Goal: Information Seeking & Learning: Learn about a topic

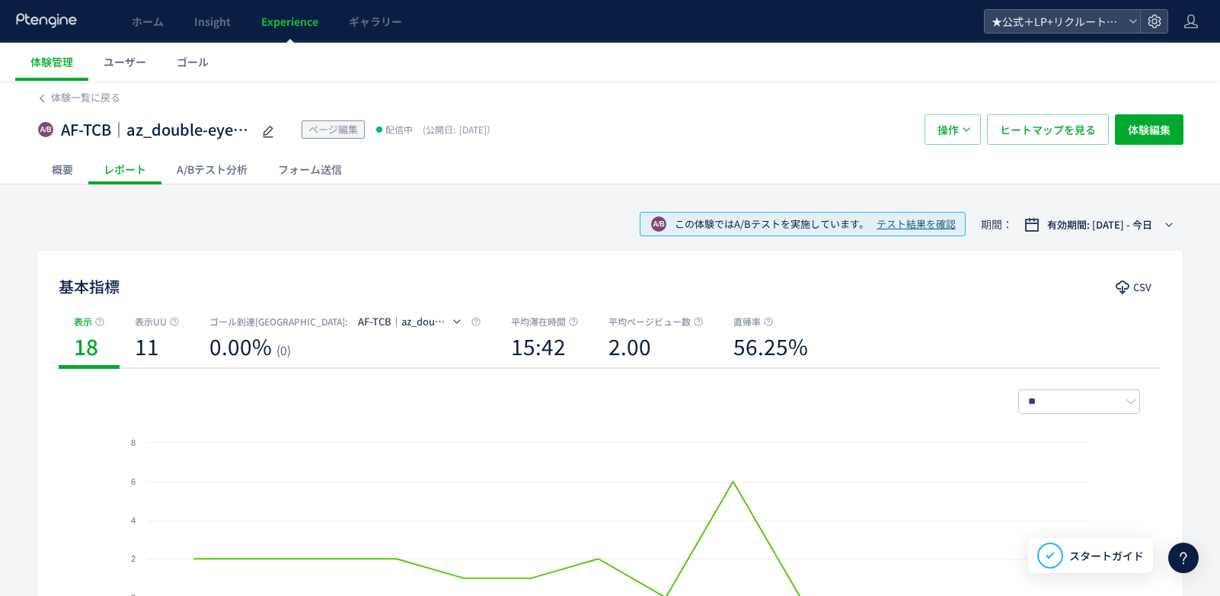
click at [227, 165] on div "A/Bテスト分析" at bounding box center [211, 169] width 101 height 30
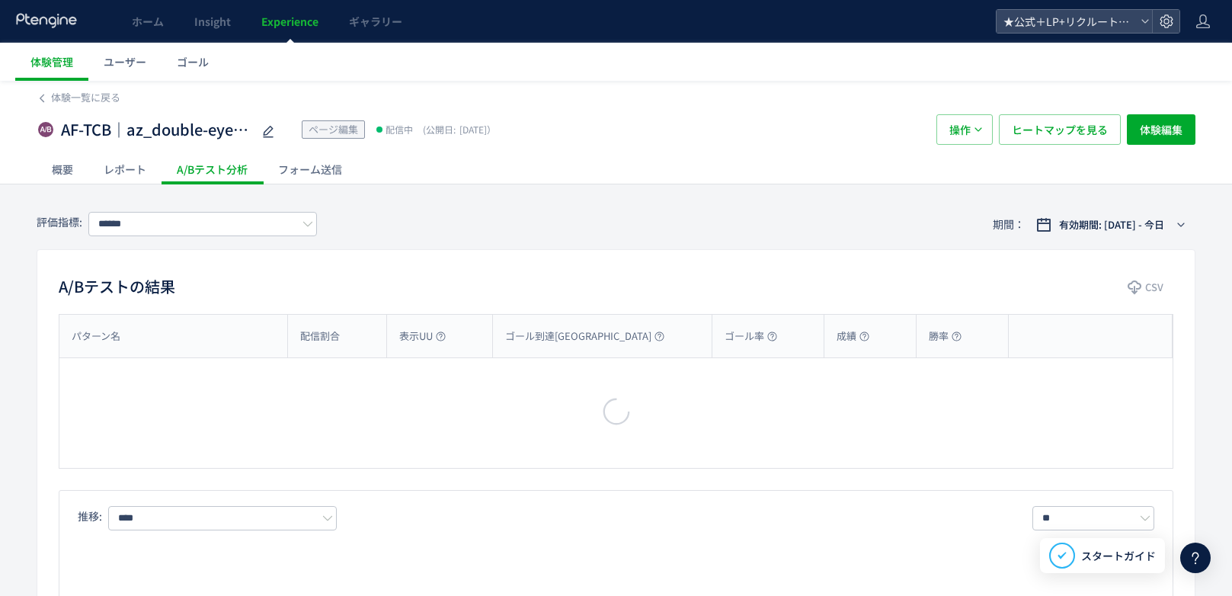
type input "**********"
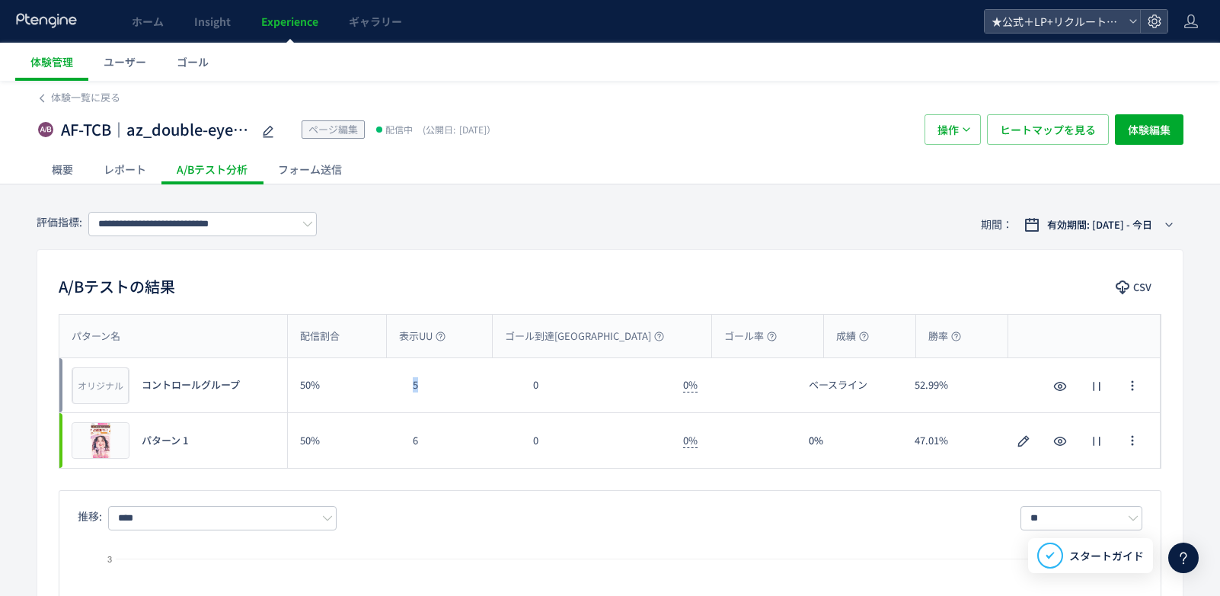
drag, startPoint x: 408, startPoint y: 388, endPoint x: 429, endPoint y: 388, distance: 20.6
click at [429, 388] on div "5" at bounding box center [461, 385] width 120 height 54
click at [549, 385] on div "0" at bounding box center [596, 385] width 150 height 54
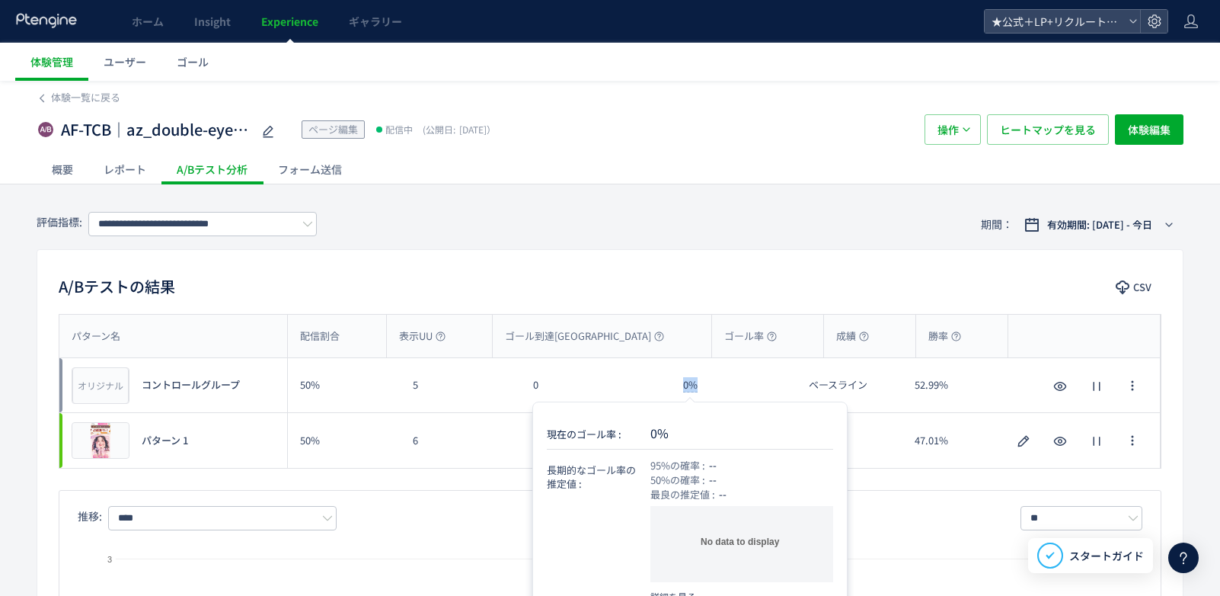
click at [705, 385] on div "0%" at bounding box center [734, 385] width 126 height 54
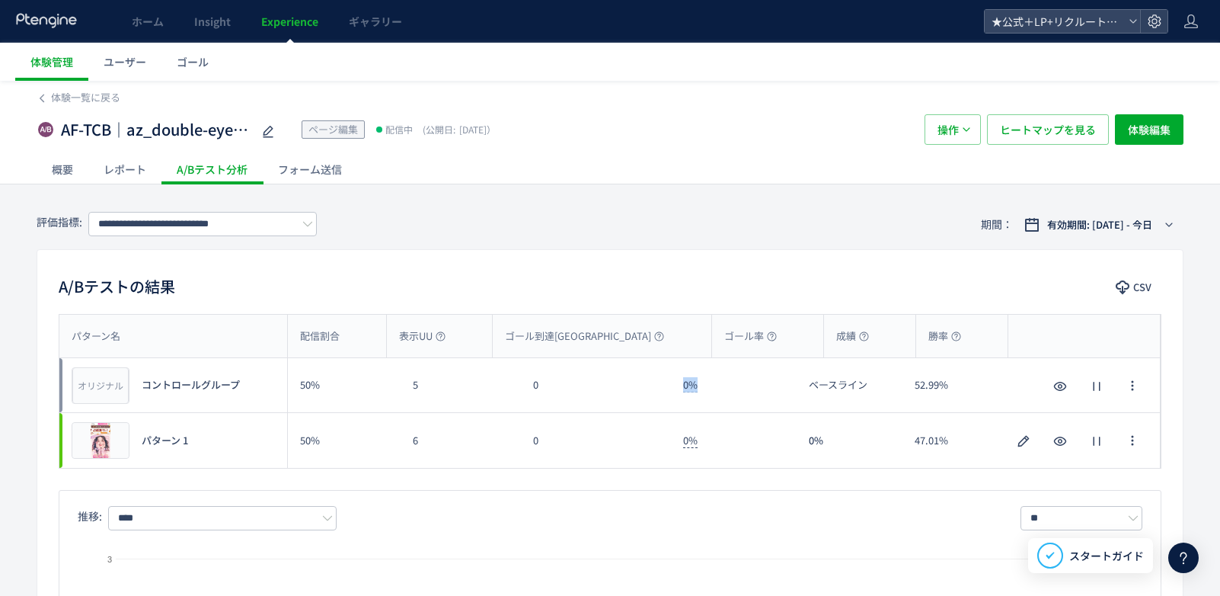
copy span "0%"
drag, startPoint x: 411, startPoint y: 445, endPoint x: 426, endPoint y: 443, distance: 15.4
click at [426, 443] on div "6" at bounding box center [461, 440] width 120 height 55
copy div "6"
drag, startPoint x: 533, startPoint y: 449, endPoint x: 546, endPoint y: 444, distance: 13.7
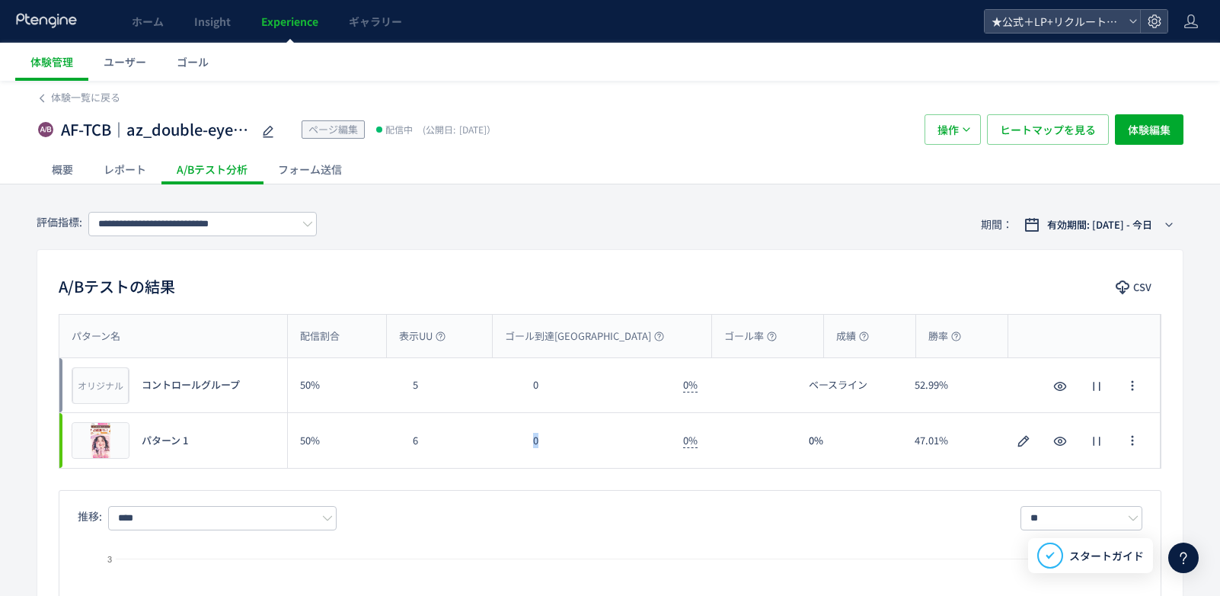
click at [546, 446] on div "0" at bounding box center [596, 440] width 150 height 55
copy div "0"
click at [682, 441] on div "0%" at bounding box center [734, 440] width 126 height 55
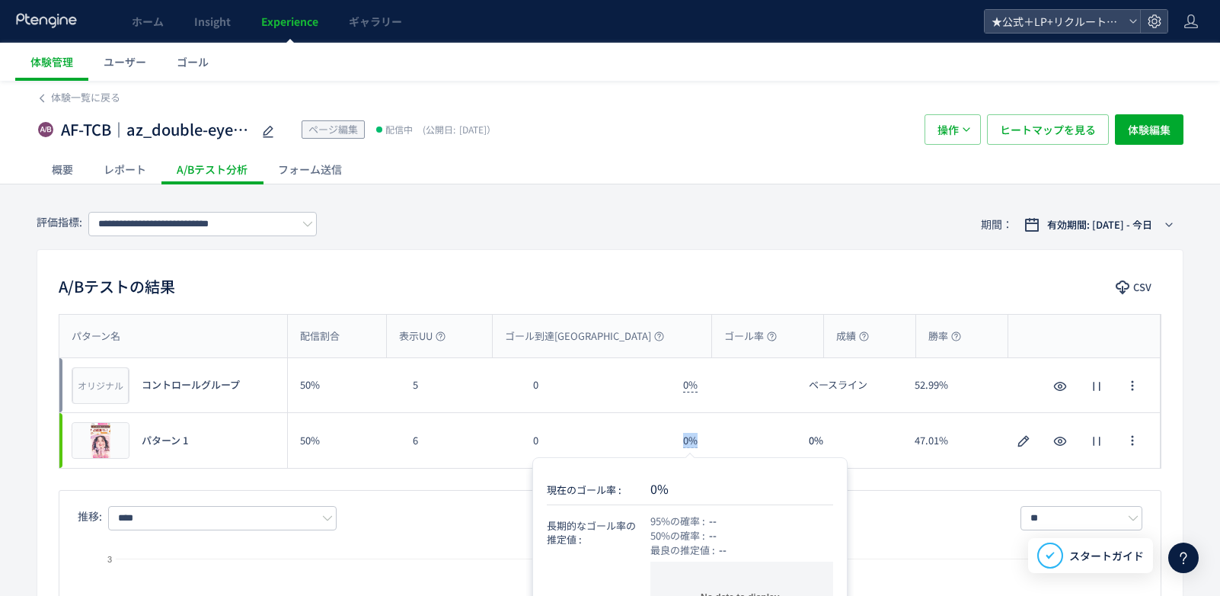
drag, startPoint x: 687, startPoint y: 439, endPoint x: 702, endPoint y: 439, distance: 15.2
click at [702, 439] on div "0%" at bounding box center [734, 440] width 126 height 55
copy span "0%"
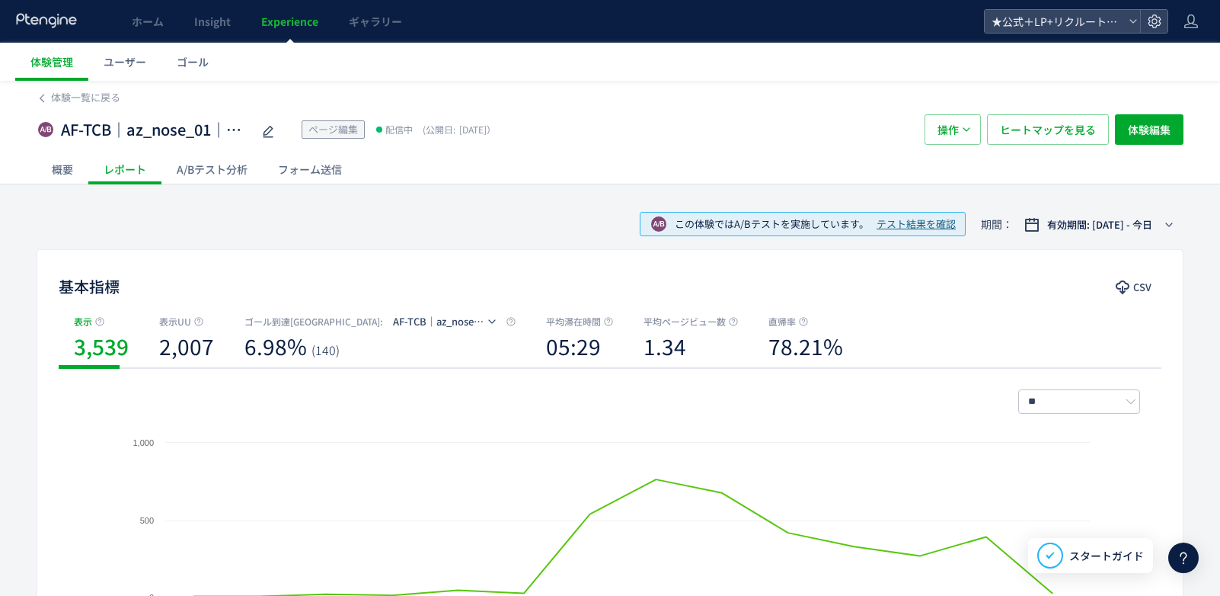
click at [216, 169] on div "A/Bテスト分析" at bounding box center [211, 169] width 101 height 30
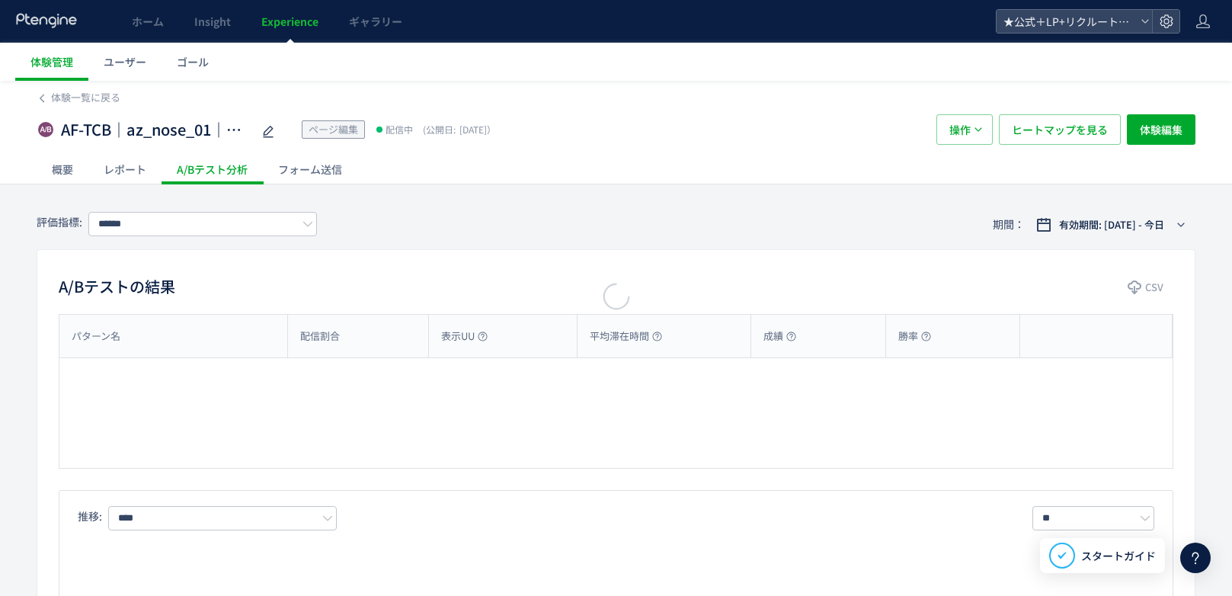
type input "**********"
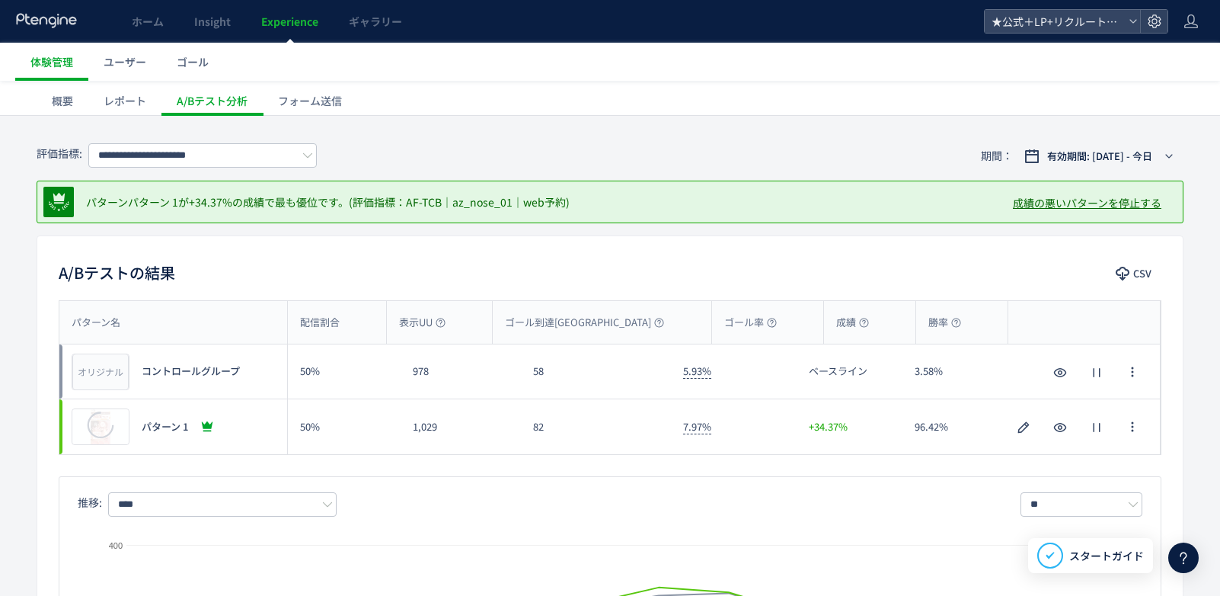
scroll to position [76, 0]
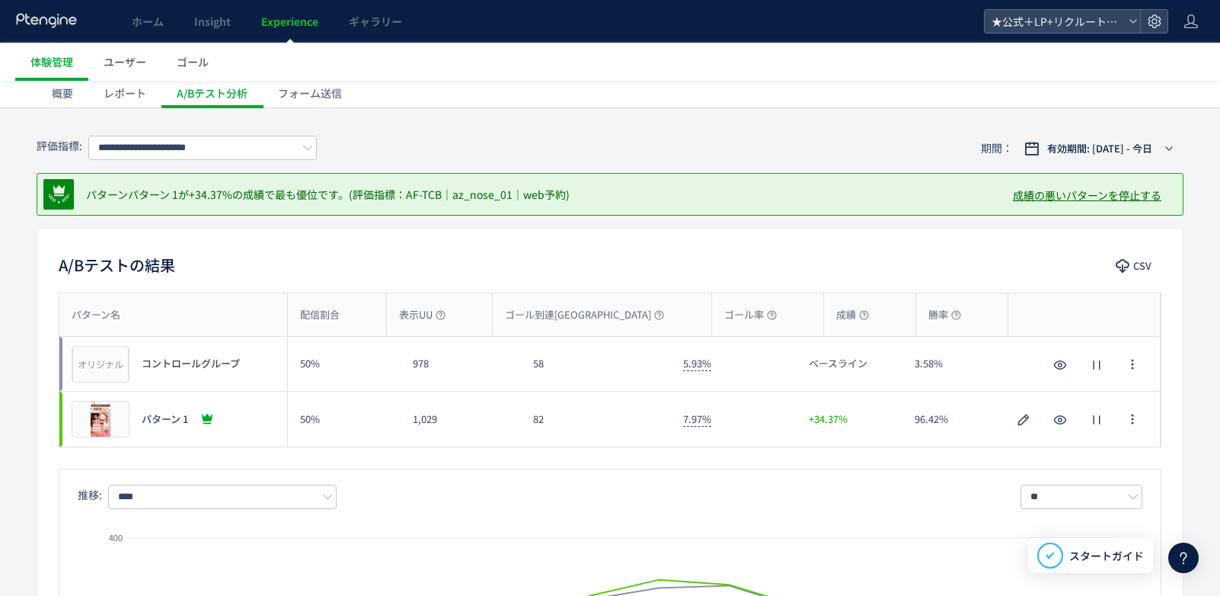
drag, startPoint x: 430, startPoint y: 362, endPoint x: 443, endPoint y: 353, distance: 15.2
click at [443, 362] on div "978" at bounding box center [461, 364] width 120 height 54
drag, startPoint x: 525, startPoint y: 361, endPoint x: 550, endPoint y: 359, distance: 25.2
click at [552, 363] on div "58" at bounding box center [596, 364] width 150 height 54
copy div "58"
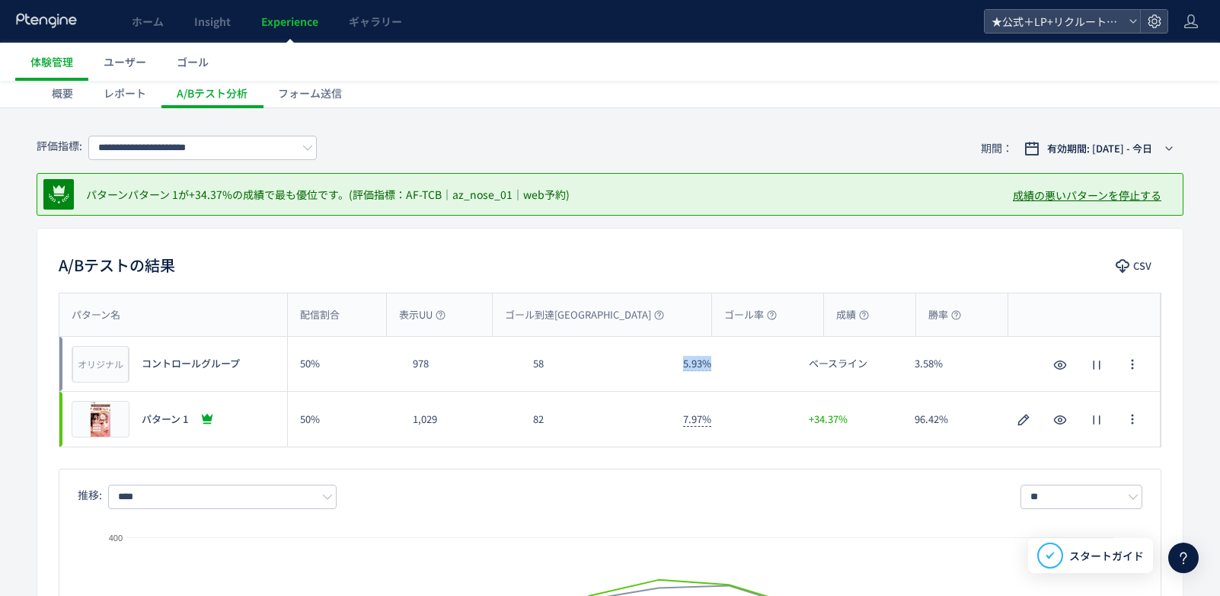
drag, startPoint x: 682, startPoint y: 364, endPoint x: 721, endPoint y: 362, distance: 38.9
click at [721, 362] on div "5.93%" at bounding box center [734, 364] width 126 height 54
copy span "5.93%"
drag, startPoint x: 411, startPoint y: 417, endPoint x: 447, endPoint y: 415, distance: 35.8
click at [447, 415] on div "1,029" at bounding box center [461, 418] width 120 height 55
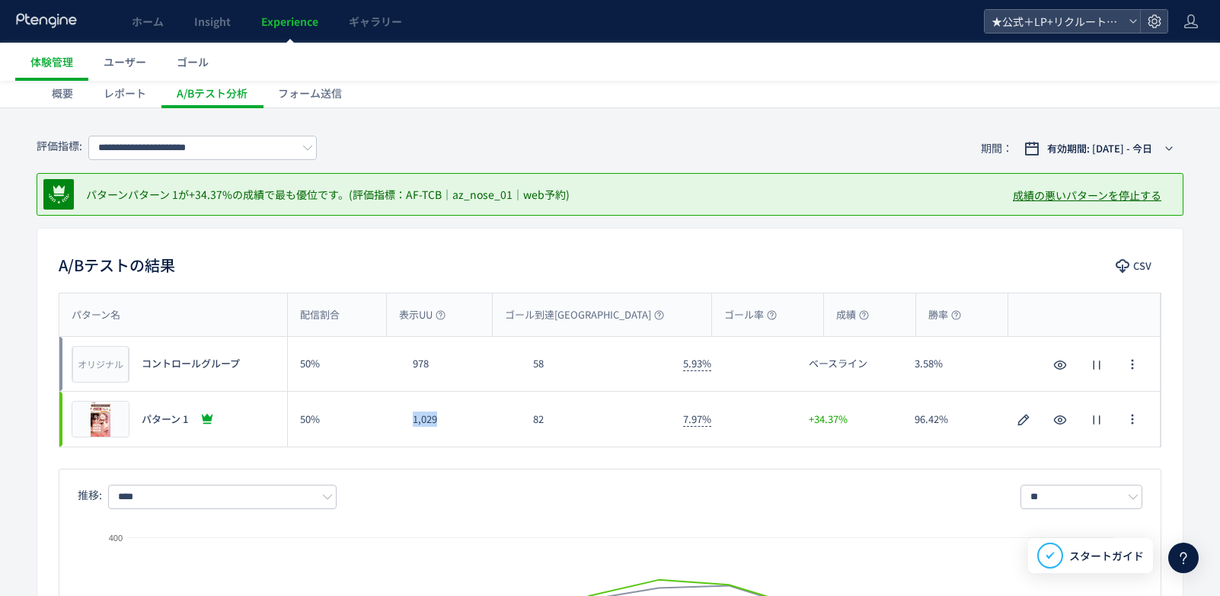
copy div "1,029"
drag, startPoint x: 533, startPoint y: 421, endPoint x: 531, endPoint y: 350, distance: 71.6
click at [547, 419] on div "82" at bounding box center [596, 418] width 150 height 55
copy div "82"
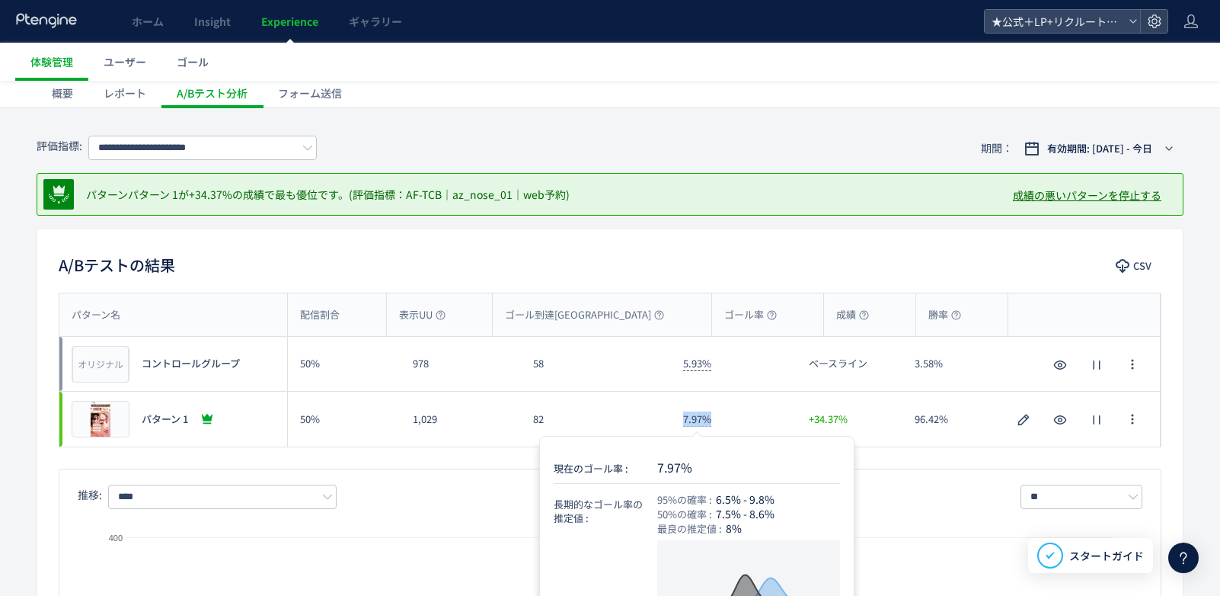
drag, startPoint x: 684, startPoint y: 420, endPoint x: 714, endPoint y: 420, distance: 30.5
click at [714, 420] on div "7.97%" at bounding box center [734, 418] width 126 height 55
copy span "7.97%"
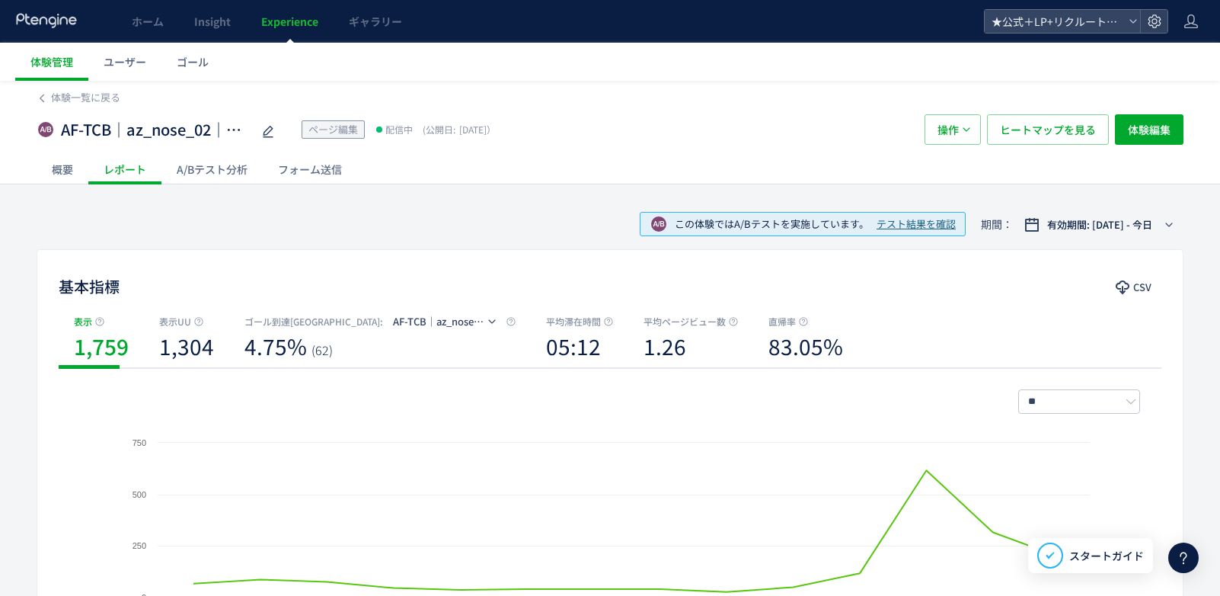
click at [233, 168] on div "A/Bテスト分析" at bounding box center [211, 169] width 101 height 30
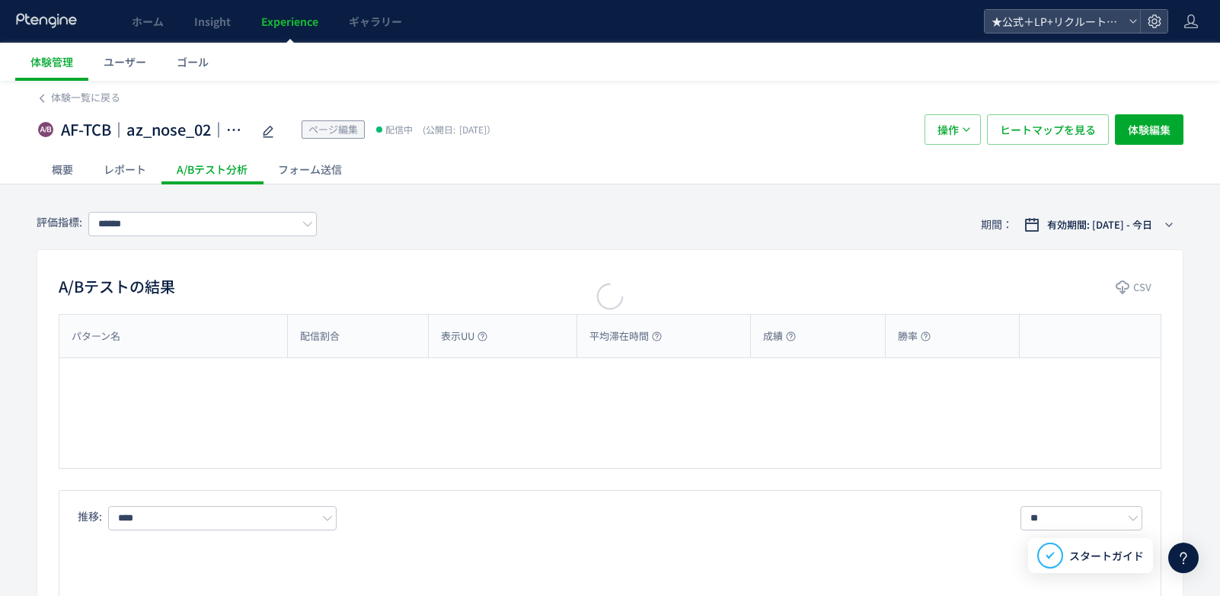
type input "**********"
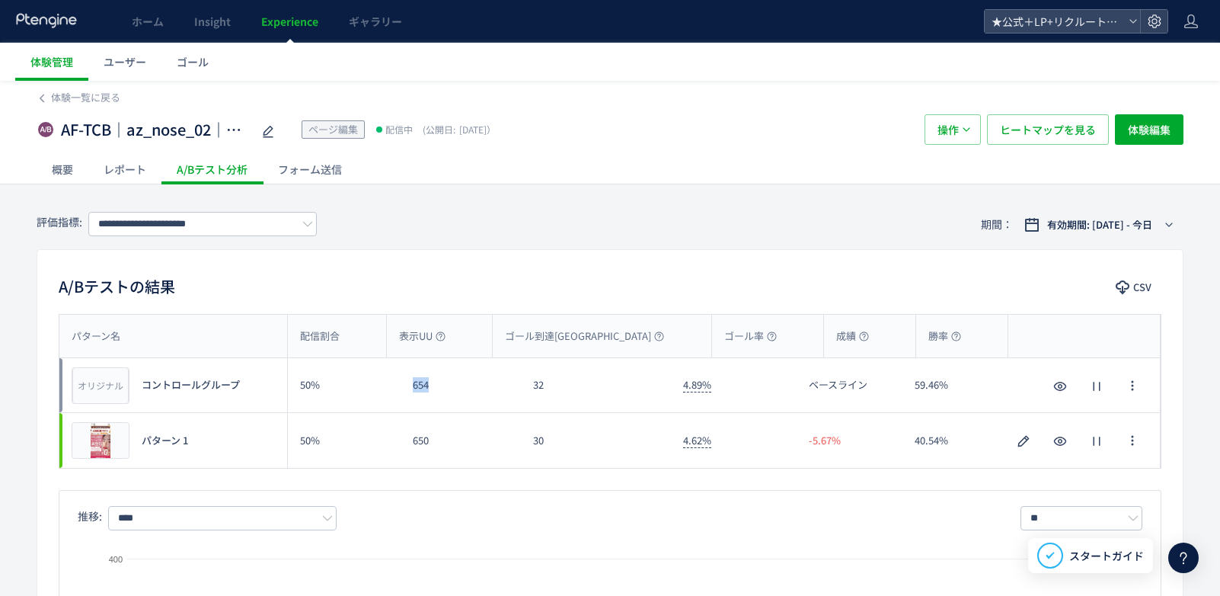
drag, startPoint x: 406, startPoint y: 384, endPoint x: 451, endPoint y: 388, distance: 45.2
click at [451, 388] on div "654" at bounding box center [461, 385] width 120 height 54
copy div "654"
drag, startPoint x: 539, startPoint y: 386, endPoint x: 553, endPoint y: 385, distance: 13.8
click at [553, 385] on div "32" at bounding box center [596, 385] width 150 height 54
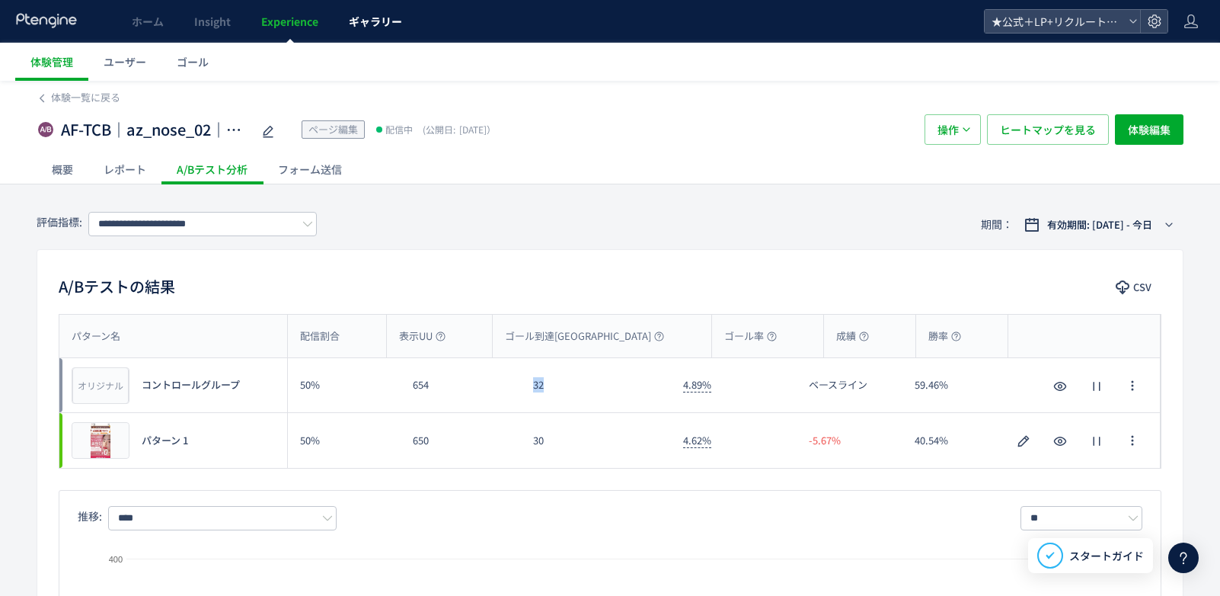
copy div "32"
click at [669, 388] on div "オリジナル プレビュー コントロールグループ 50% 654 32 4.89% ベースライン 59.46% オリジナル プレビュー コントロールグループ" at bounding box center [609, 385] width 1101 height 55
copy div "4.89%"
drag, startPoint x: 658, startPoint y: 387, endPoint x: 669, endPoint y: 385, distance: 11.5
click at [660, 387] on div "32" at bounding box center [596, 385] width 150 height 54
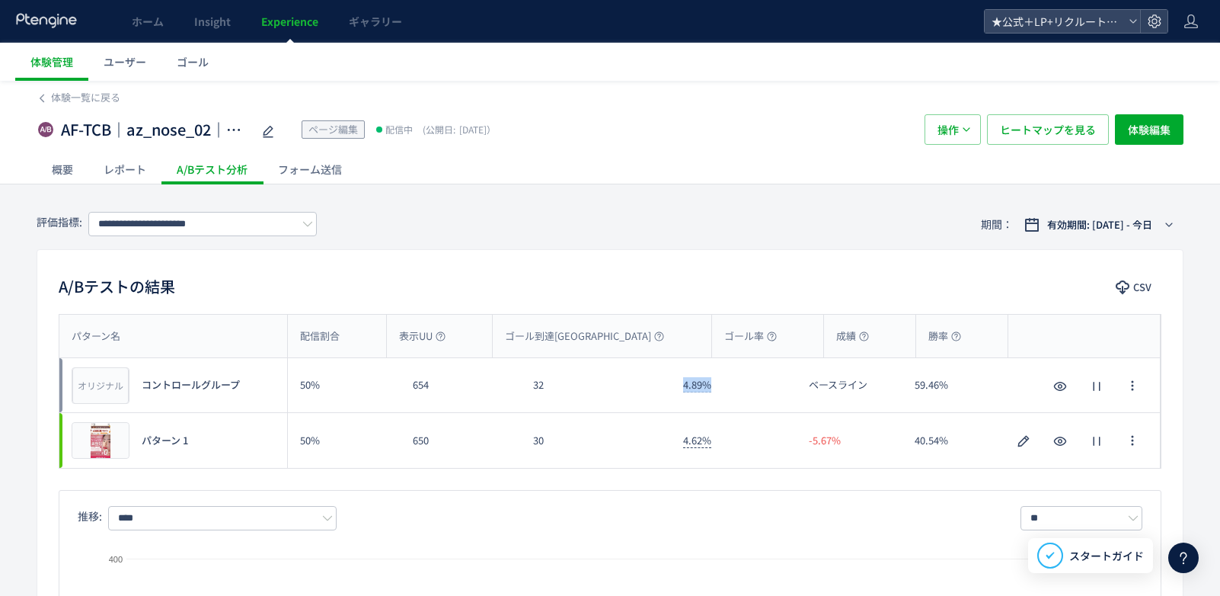
click at [717, 385] on div "4.89%" at bounding box center [734, 385] width 126 height 54
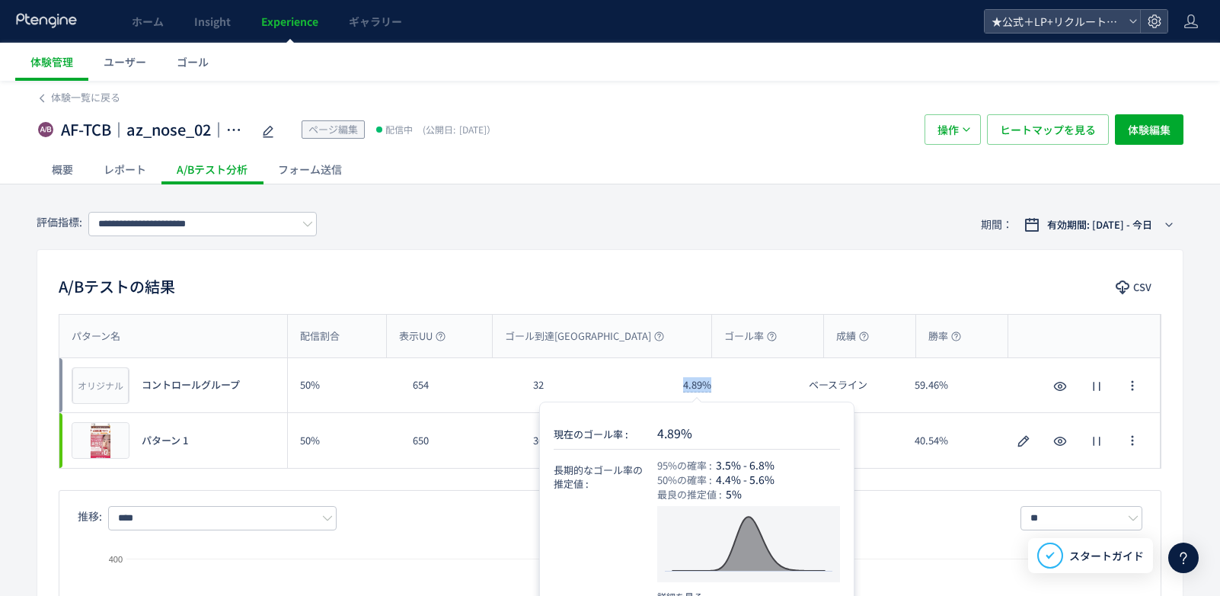
drag, startPoint x: 711, startPoint y: 384, endPoint x: 683, endPoint y: 384, distance: 28.2
click at [683, 384] on div "4.89%" at bounding box center [734, 385] width 126 height 54
copy span "4.89%"
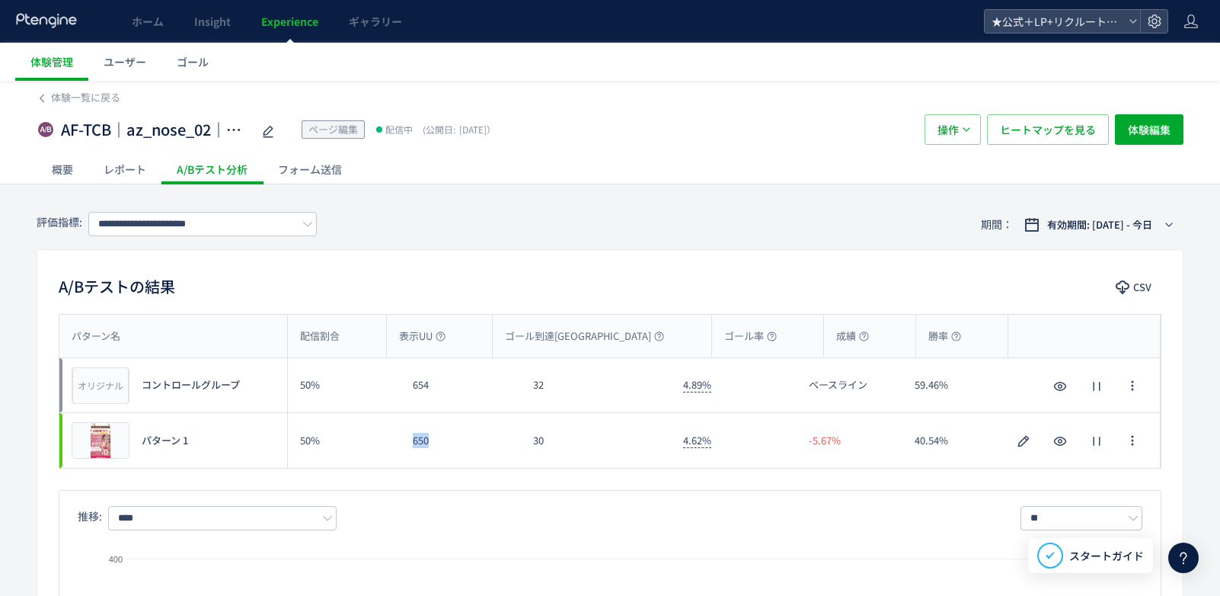
drag, startPoint x: 417, startPoint y: 436, endPoint x: 435, endPoint y: 434, distance: 18.4
click at [435, 435] on div "650" at bounding box center [461, 440] width 120 height 55
copy div "650"
drag, startPoint x: 534, startPoint y: 441, endPoint x: 543, endPoint y: 439, distance: 9.4
click at [543, 439] on div "30" at bounding box center [596, 440] width 150 height 55
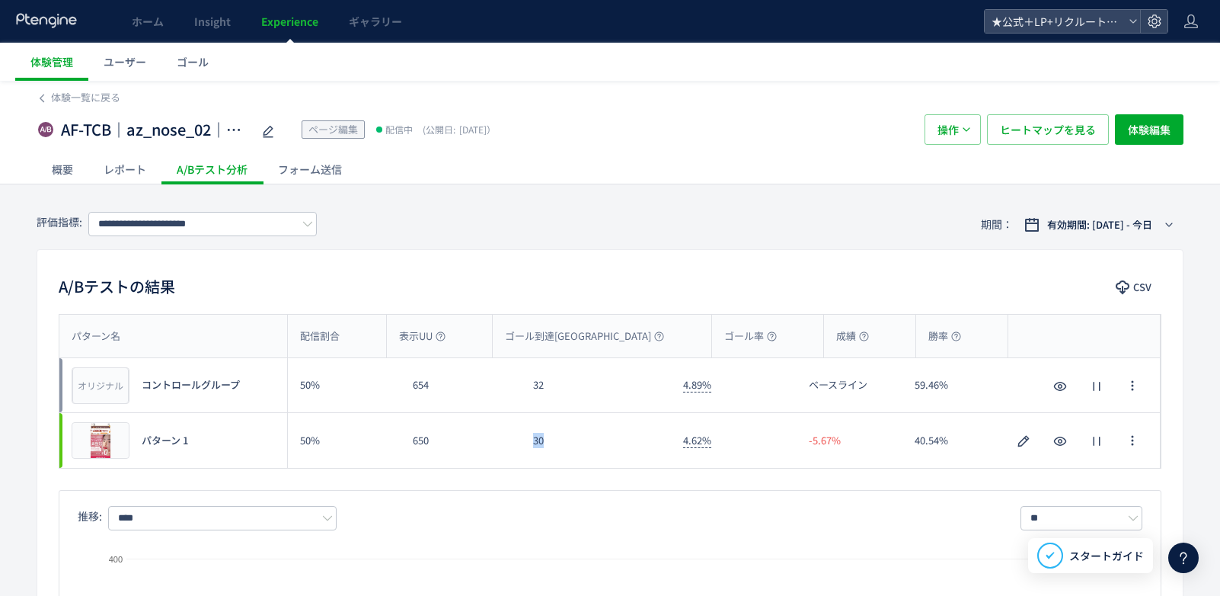
copy div "30"
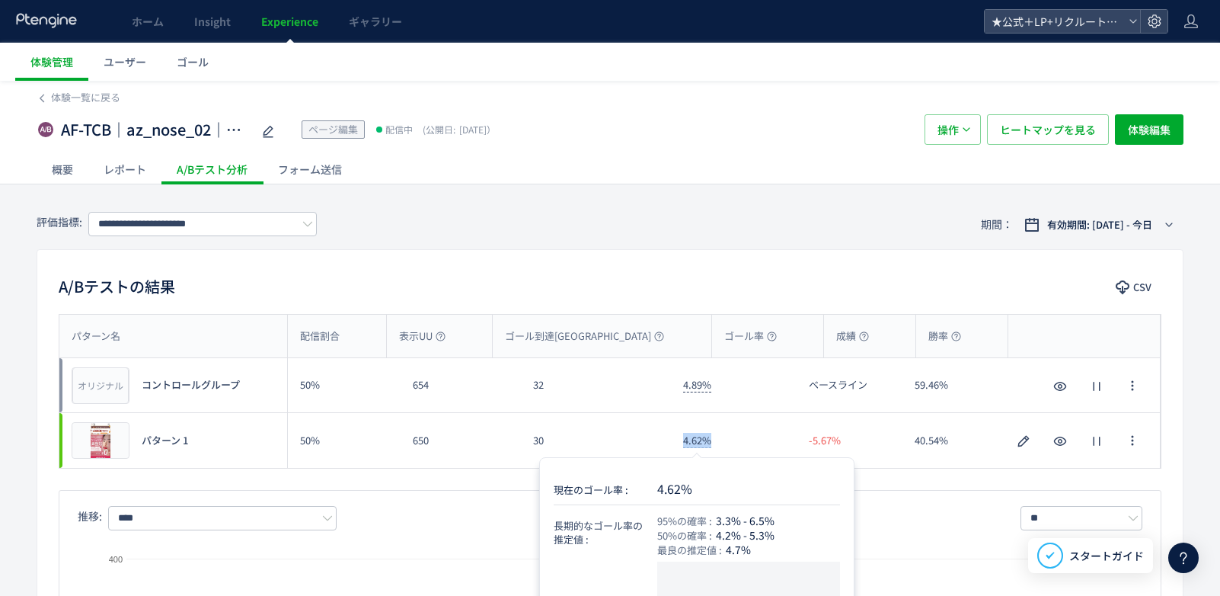
drag, startPoint x: 684, startPoint y: 443, endPoint x: 712, endPoint y: 435, distance: 29.2
click at [712, 435] on div "4.62%" at bounding box center [734, 440] width 126 height 55
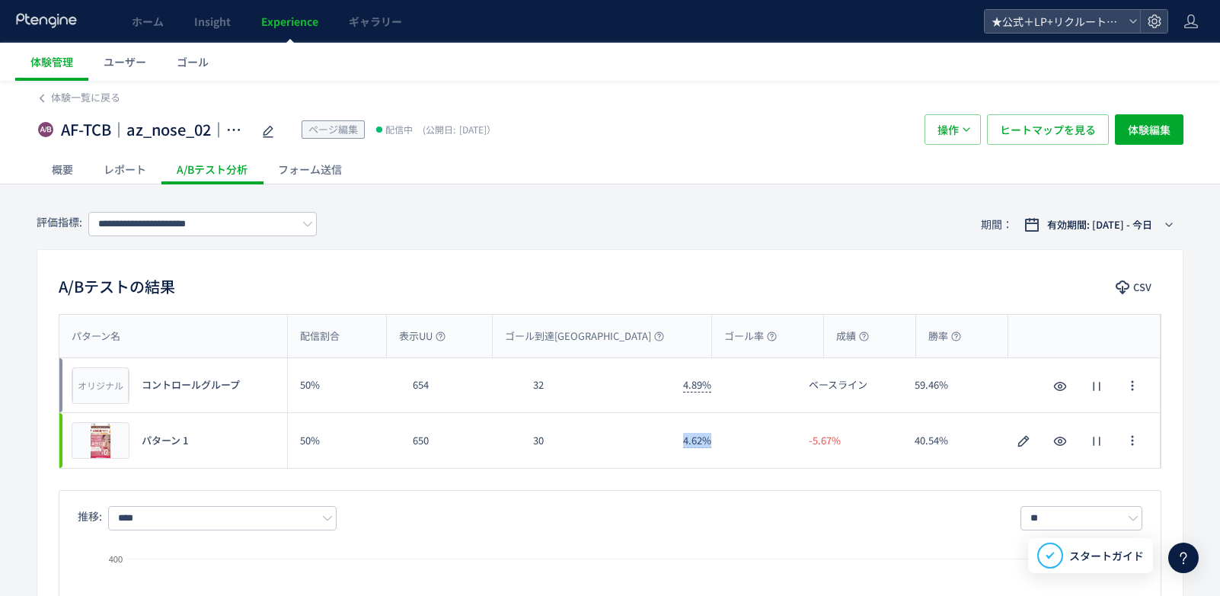
copy span "4.62%"
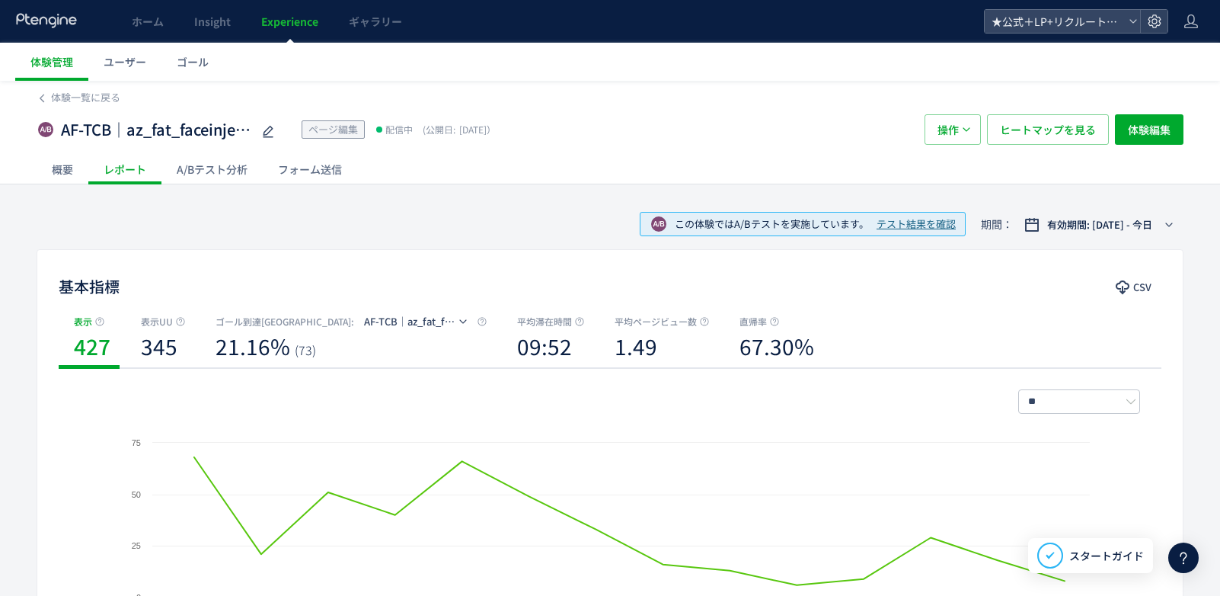
click at [230, 172] on div "A/Bテスト分析" at bounding box center [211, 169] width 101 height 30
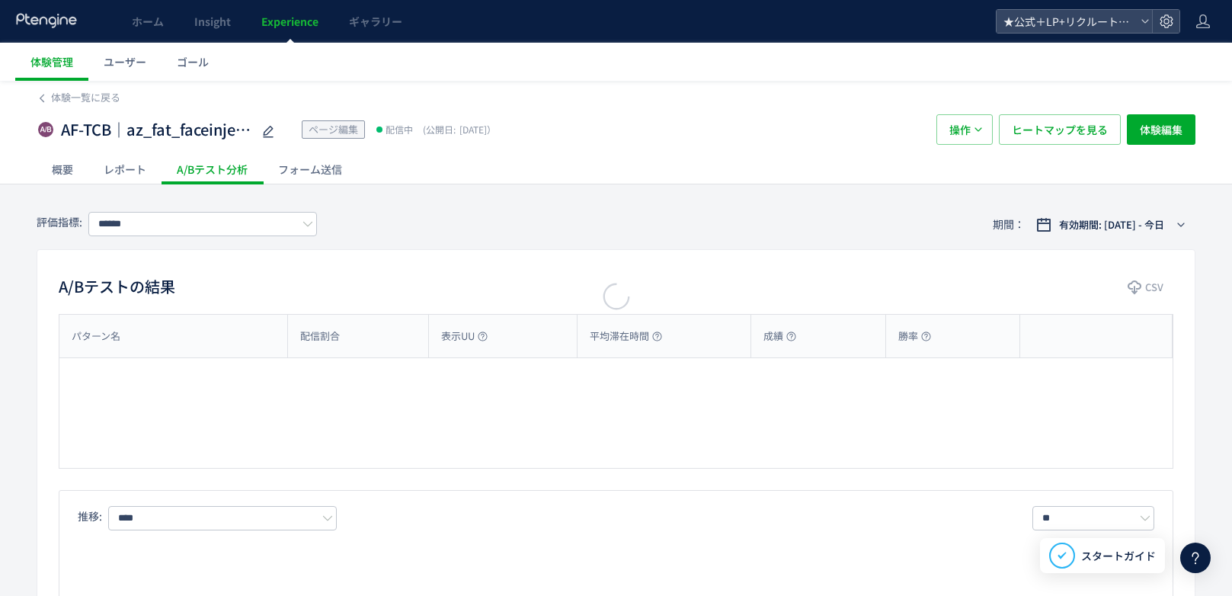
type input "**********"
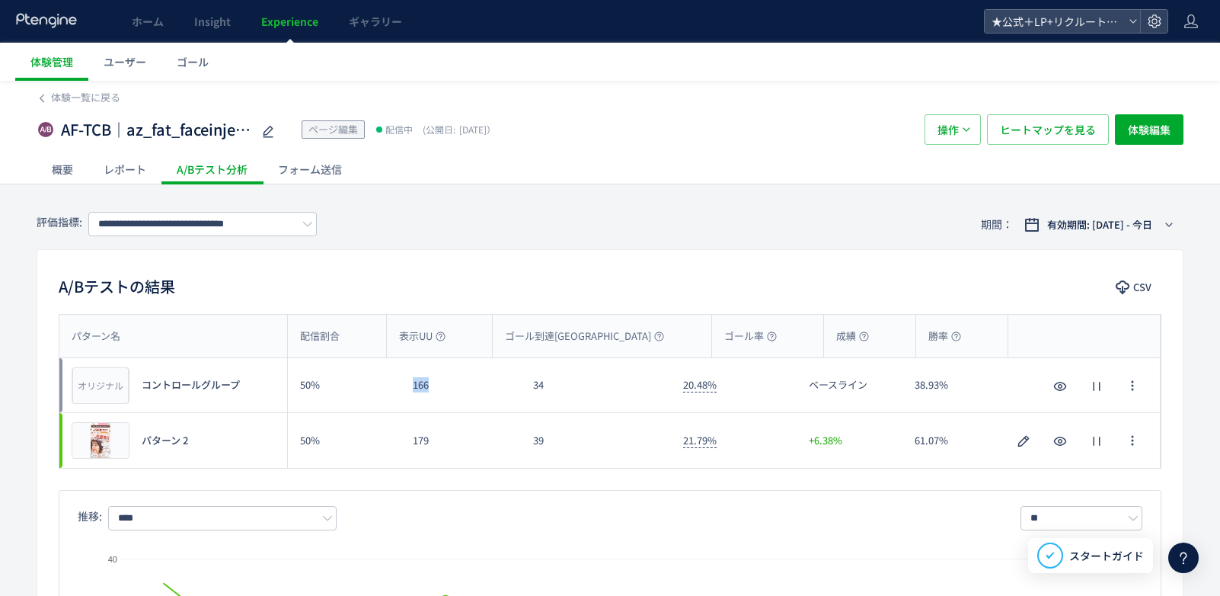
drag, startPoint x: 411, startPoint y: 391, endPoint x: 436, endPoint y: 391, distance: 25.1
click at [436, 391] on div "166" at bounding box center [461, 385] width 120 height 54
drag, startPoint x: 520, startPoint y: 382, endPoint x: 544, endPoint y: 372, distance: 25.6
click at [550, 381] on div "34" at bounding box center [596, 385] width 150 height 54
copy div "34"
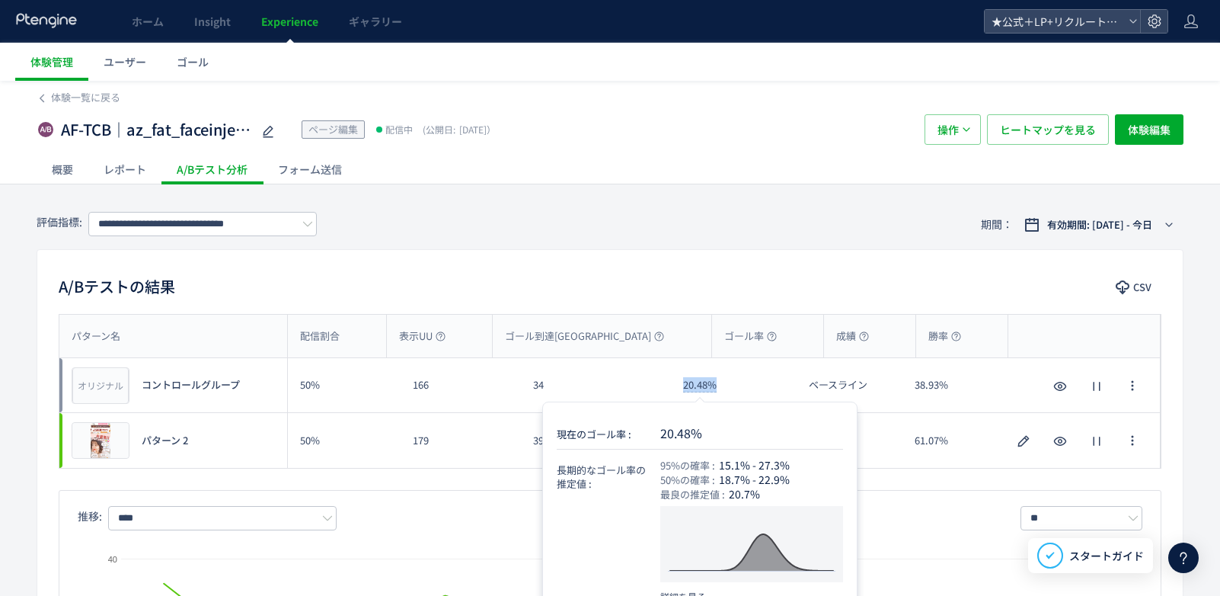
drag, startPoint x: 692, startPoint y: 383, endPoint x: 715, endPoint y: 383, distance: 22.8
click at [715, 383] on div "20.48%" at bounding box center [700, 385] width 34 height 14
copy span "20.48%"
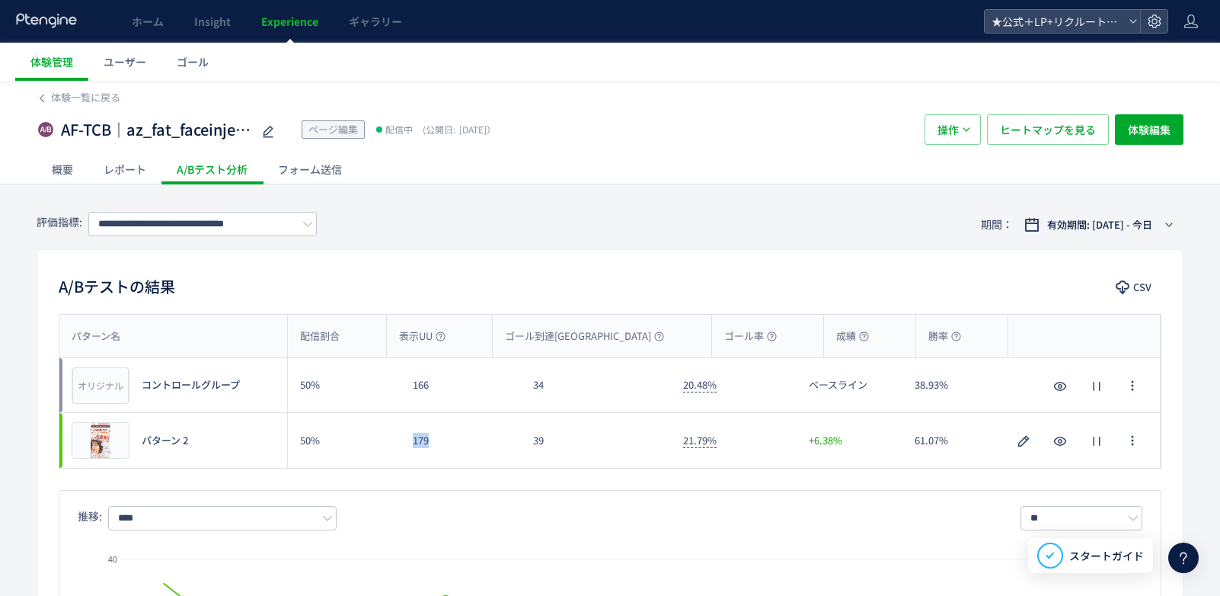
drag, startPoint x: 415, startPoint y: 440, endPoint x: 438, endPoint y: 433, distance: 24.1
click at [439, 436] on div "179" at bounding box center [461, 440] width 120 height 55
copy div "179"
drag, startPoint x: 537, startPoint y: 443, endPoint x: 548, endPoint y: 443, distance: 10.7
click at [548, 443] on div "39" at bounding box center [596, 440] width 150 height 55
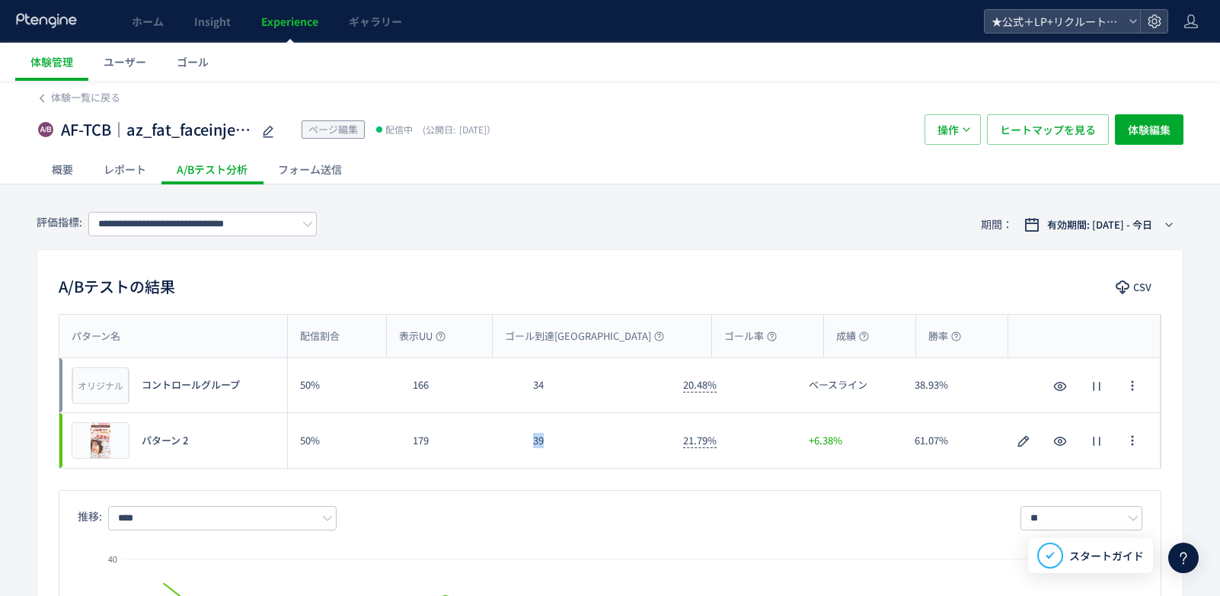
copy div "39"
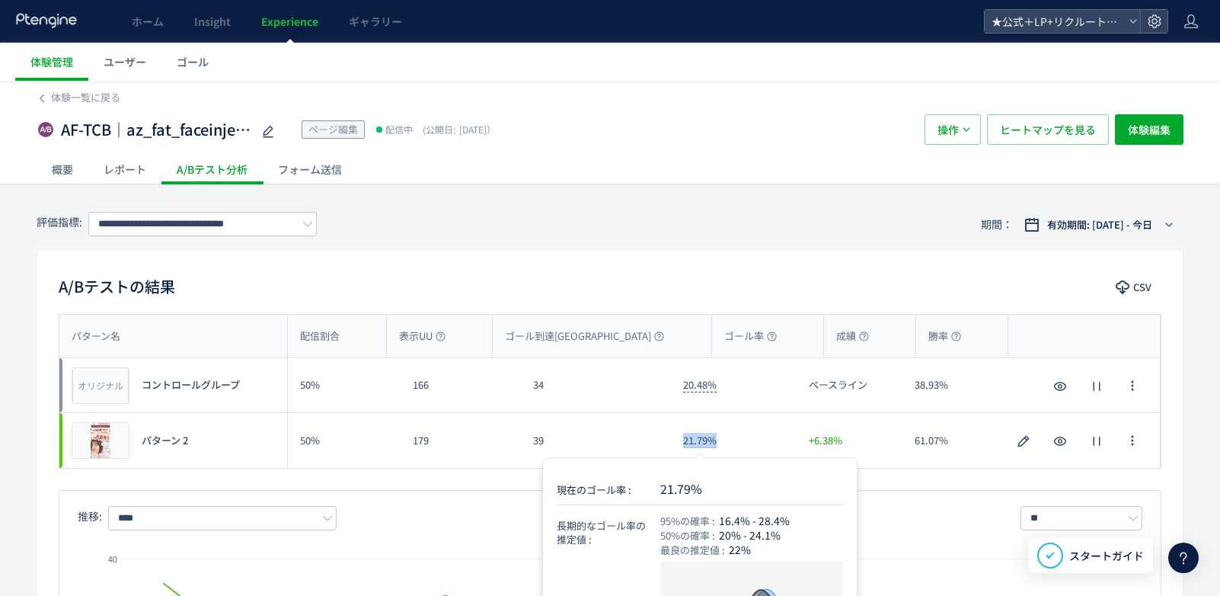
drag, startPoint x: 708, startPoint y: 442, endPoint x: 721, endPoint y: 438, distance: 13.5
click at [724, 439] on div "21.79%" at bounding box center [734, 440] width 126 height 55
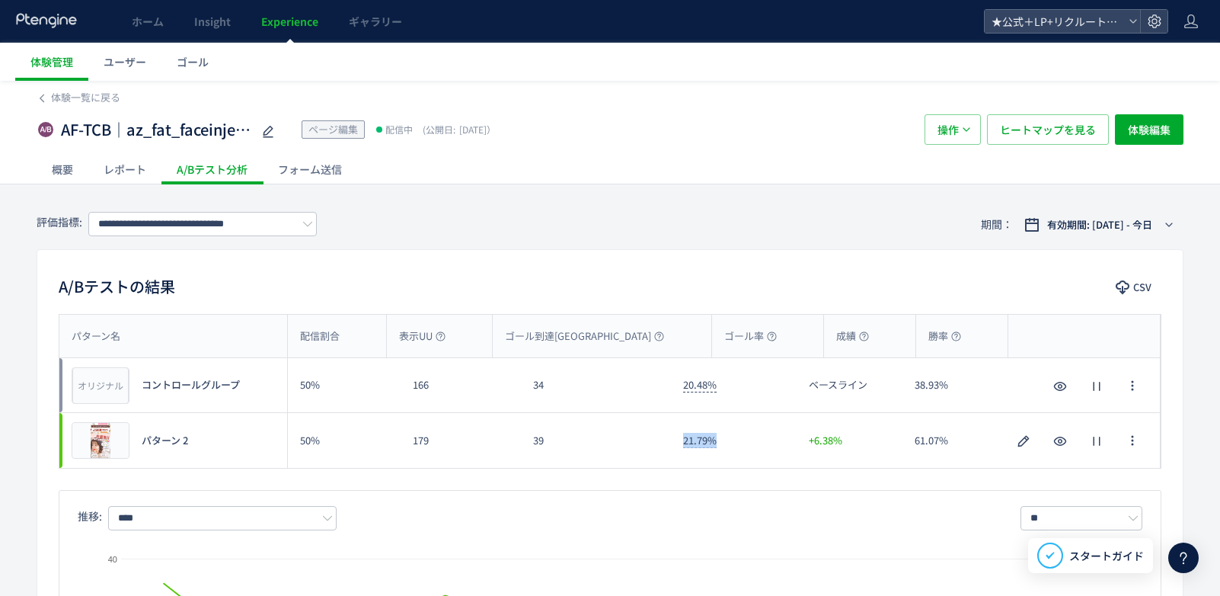
copy span "21.79%"
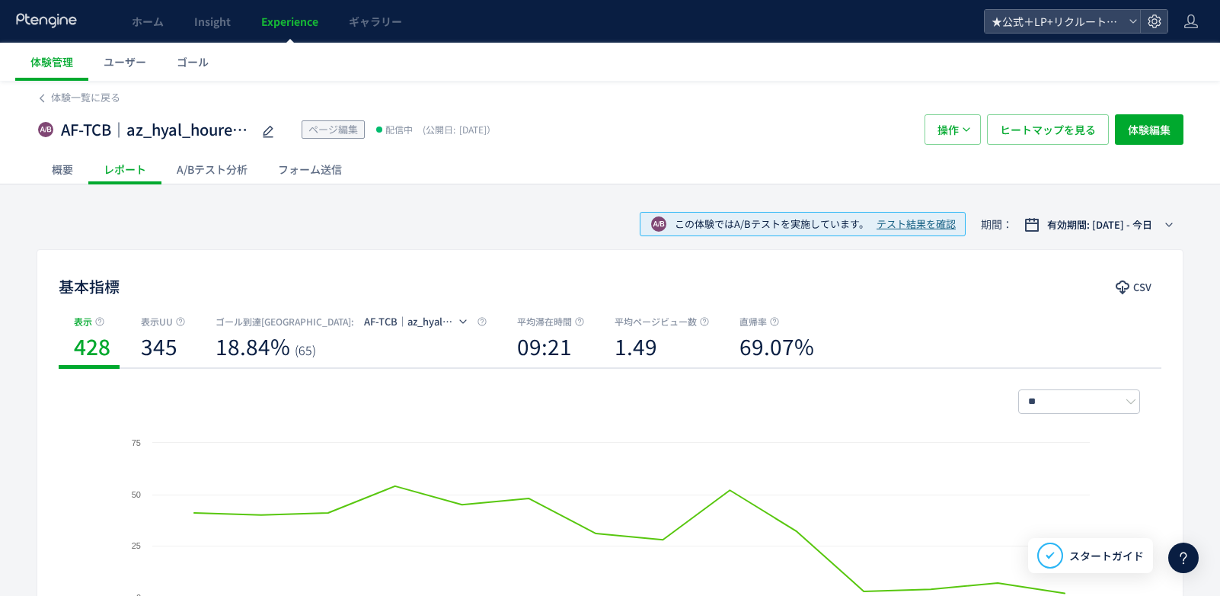
click at [232, 167] on div "A/Bテスト分析" at bounding box center [211, 169] width 101 height 30
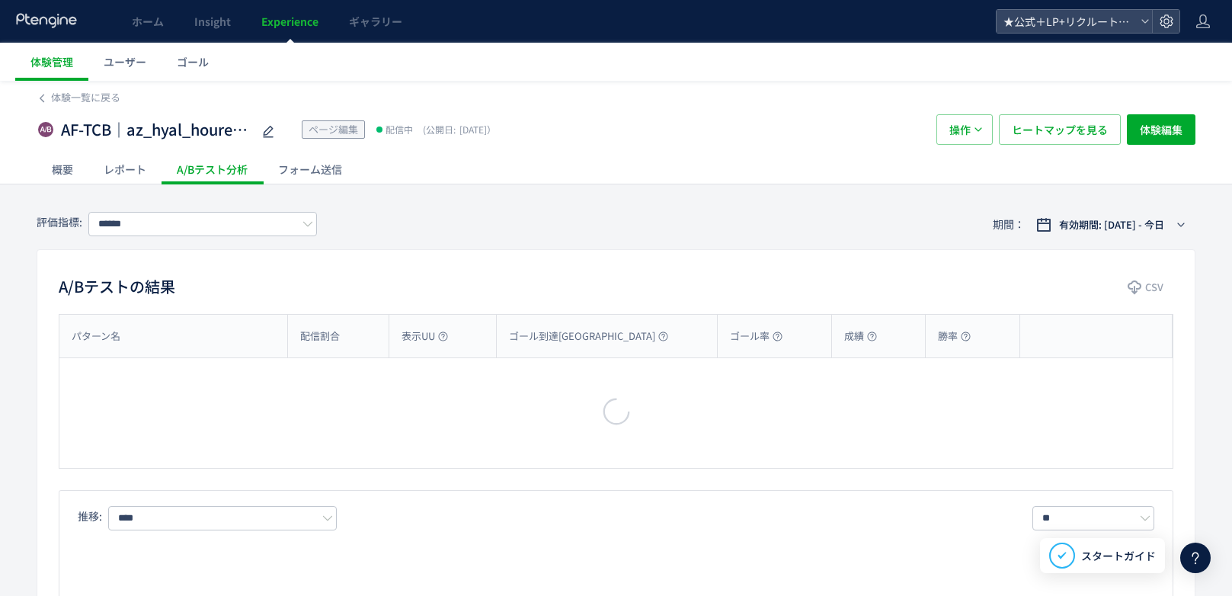
type input "**********"
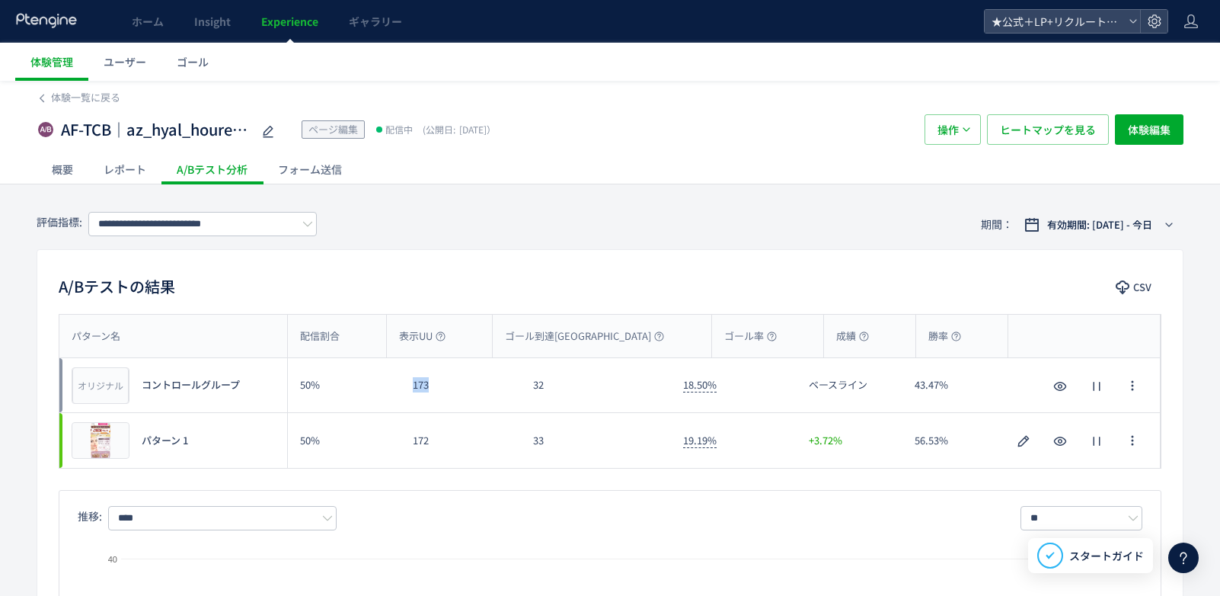
drag, startPoint x: 414, startPoint y: 378, endPoint x: 435, endPoint y: 383, distance: 21.2
click at [435, 383] on div "173" at bounding box center [461, 385] width 120 height 54
copy div "173"
drag, startPoint x: 531, startPoint y: 380, endPoint x: 556, endPoint y: 378, distance: 25.2
click at [556, 378] on div "32" at bounding box center [596, 385] width 150 height 54
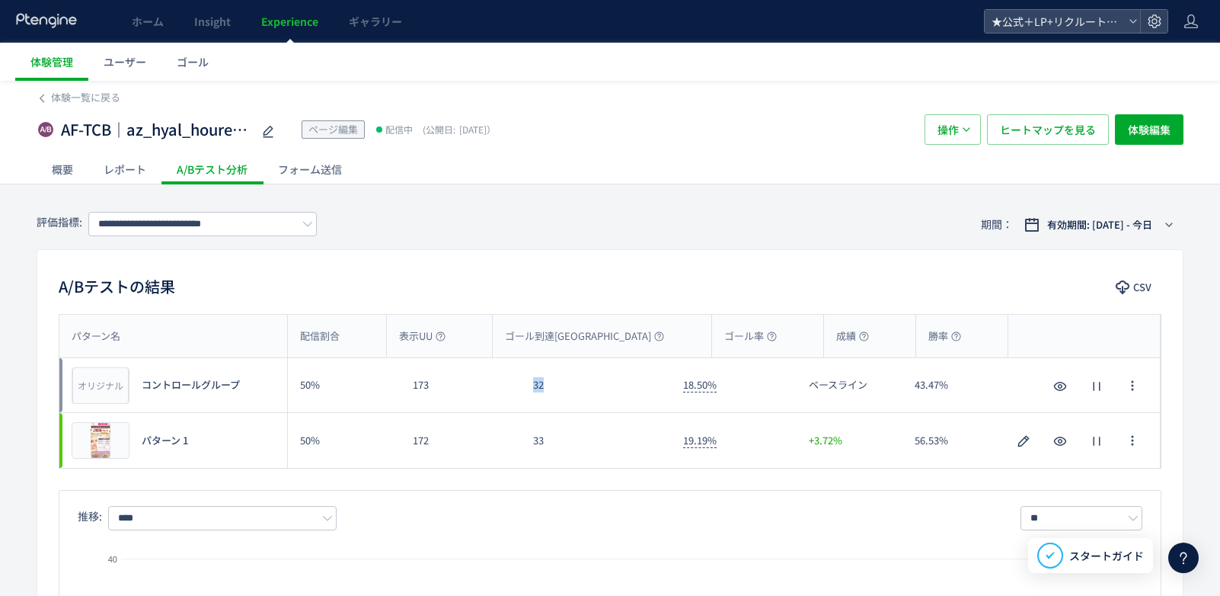
copy div "32"
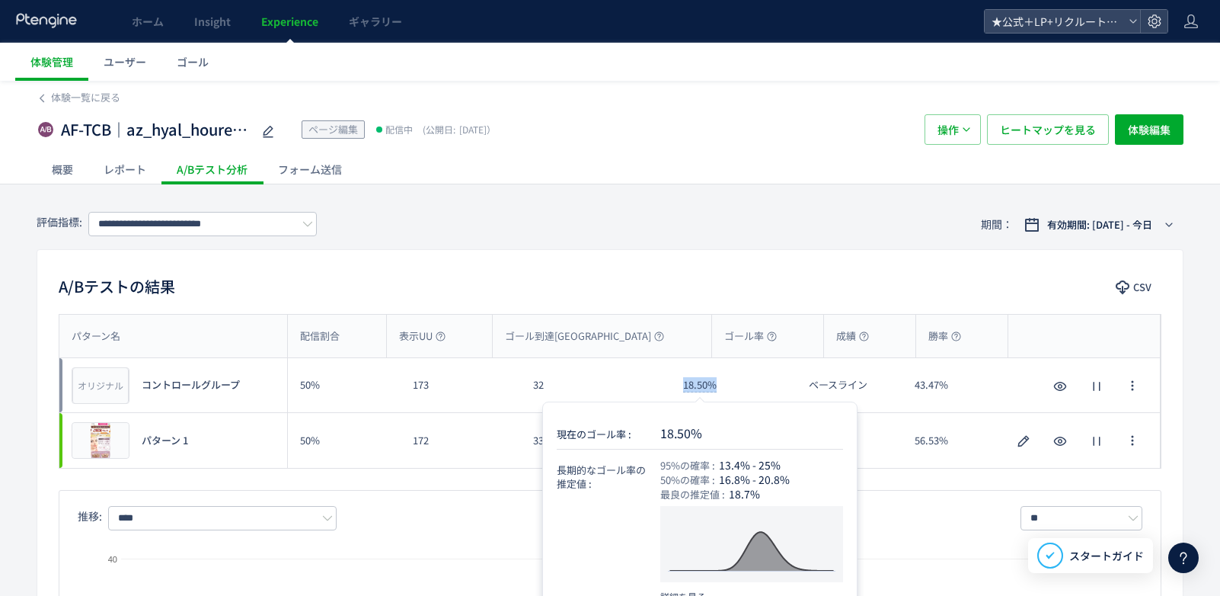
drag, startPoint x: 713, startPoint y: 384, endPoint x: 724, endPoint y: 384, distance: 11.4
click at [724, 384] on div "18.50%" at bounding box center [734, 385] width 126 height 54
copy span "18.50%"
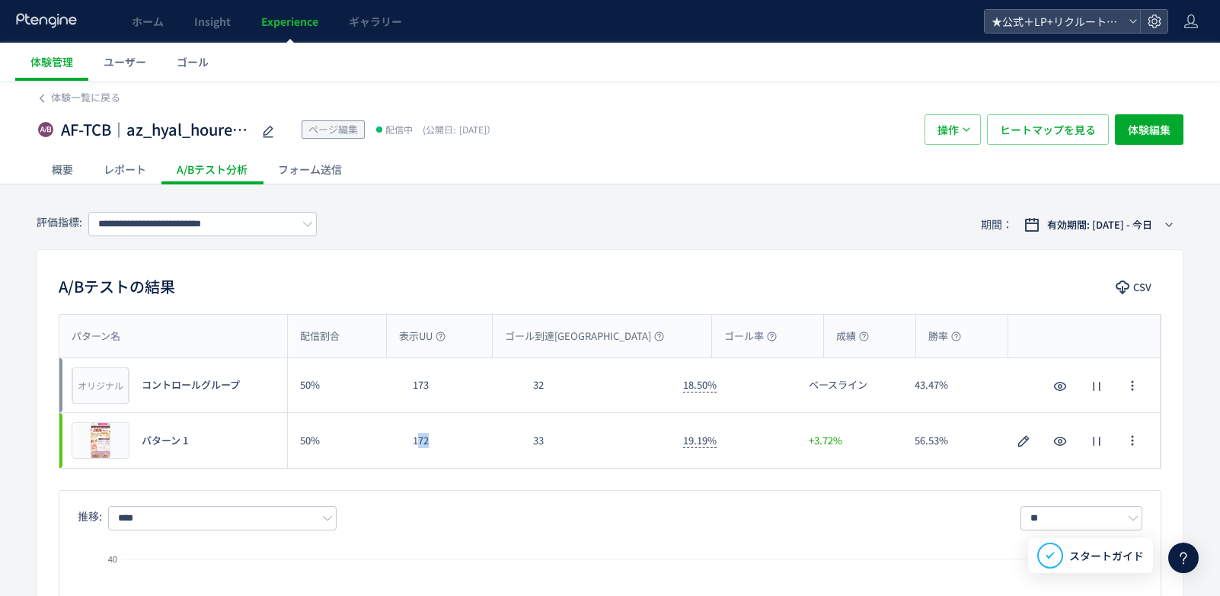
drag, startPoint x: 424, startPoint y: 441, endPoint x: 445, endPoint y: 440, distance: 20.6
click at [445, 440] on div "172" at bounding box center [461, 440] width 120 height 55
drag, startPoint x: 409, startPoint y: 439, endPoint x: 436, endPoint y: 439, distance: 26.7
click at [436, 439] on div "172" at bounding box center [461, 440] width 120 height 55
copy div "172"
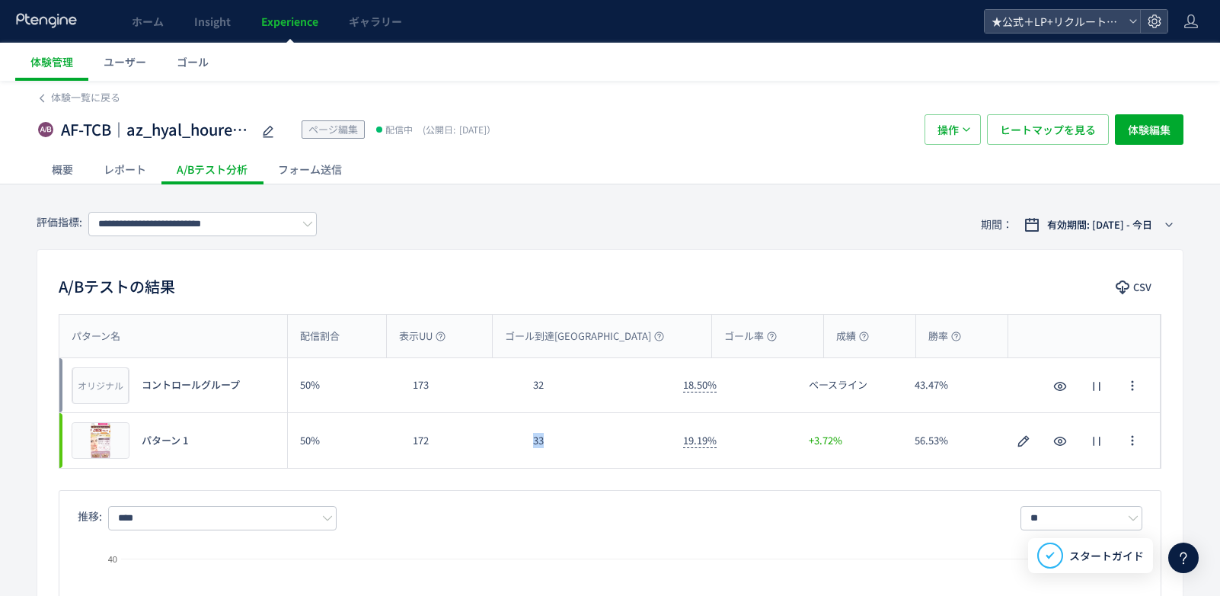
drag, startPoint x: 534, startPoint y: 439, endPoint x: 554, endPoint y: 439, distance: 19.8
click at [554, 439] on div "33" at bounding box center [596, 440] width 150 height 55
copy div "33"
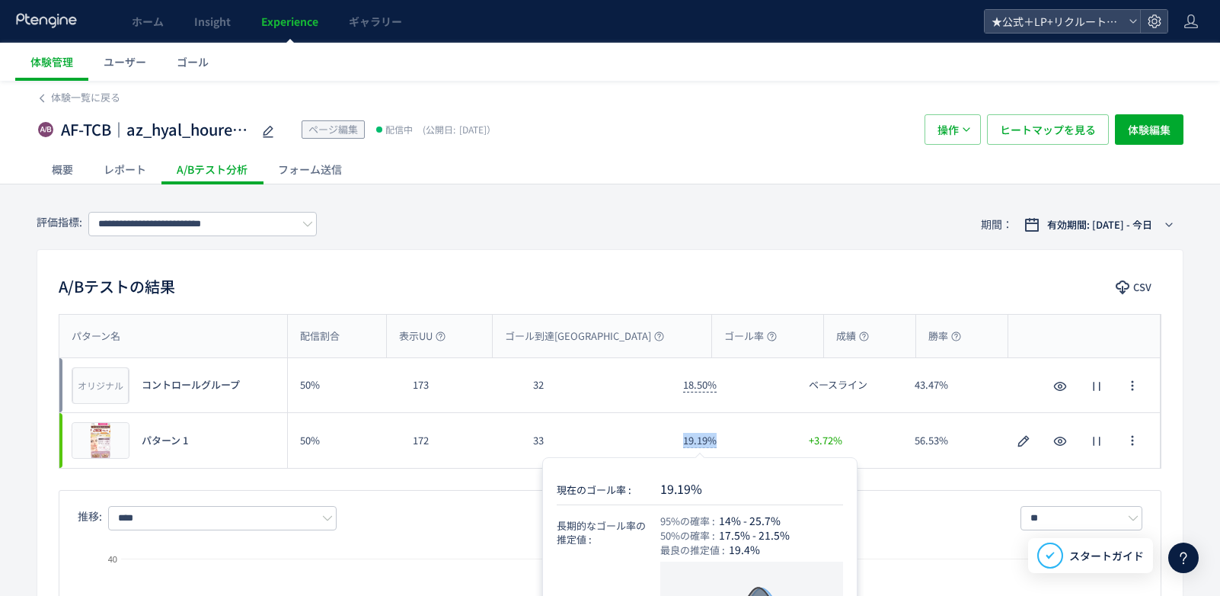
drag, startPoint x: 682, startPoint y: 440, endPoint x: 708, endPoint y: 423, distance: 31.3
click at [717, 439] on div "19.19%" at bounding box center [734, 440] width 126 height 55
copy span "19.19%"
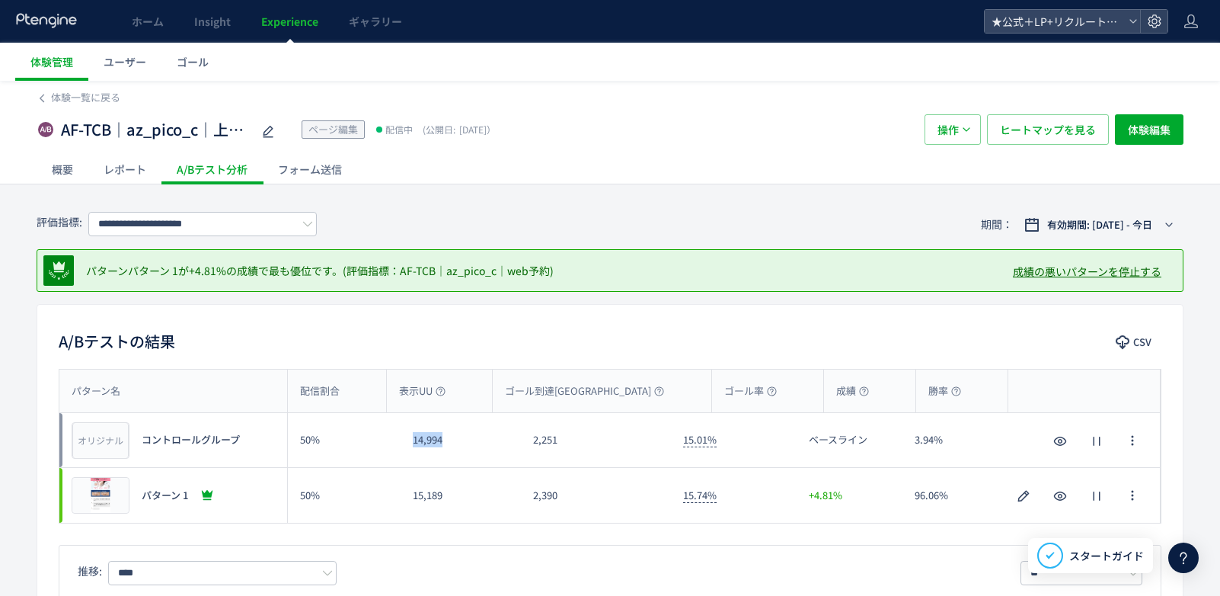
drag, startPoint x: 411, startPoint y: 442, endPoint x: 451, endPoint y: 442, distance: 40.4
click at [451, 442] on div "14,994" at bounding box center [461, 440] width 120 height 54
drag, startPoint x: 410, startPoint y: 439, endPoint x: 463, endPoint y: 439, distance: 53.3
click at [463, 439] on div "14,994" at bounding box center [461, 440] width 120 height 54
copy div "14,994"
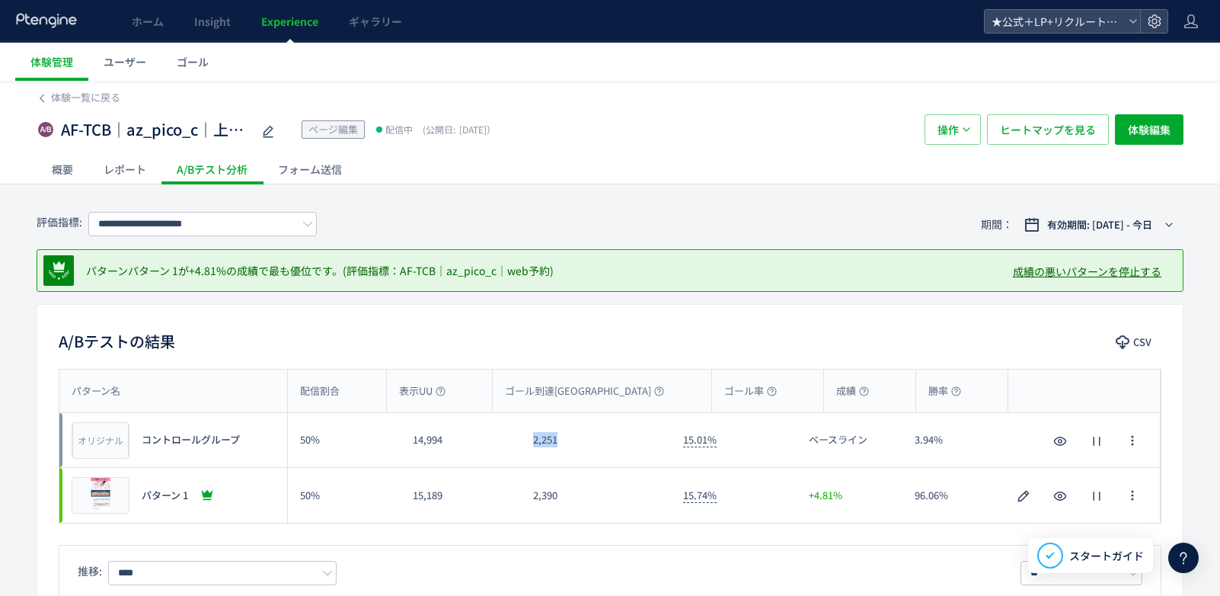
drag, startPoint x: 535, startPoint y: 445, endPoint x: 571, endPoint y: 440, distance: 36.1
click at [571, 446] on div "2,251" at bounding box center [596, 440] width 150 height 54
copy div "2,251"
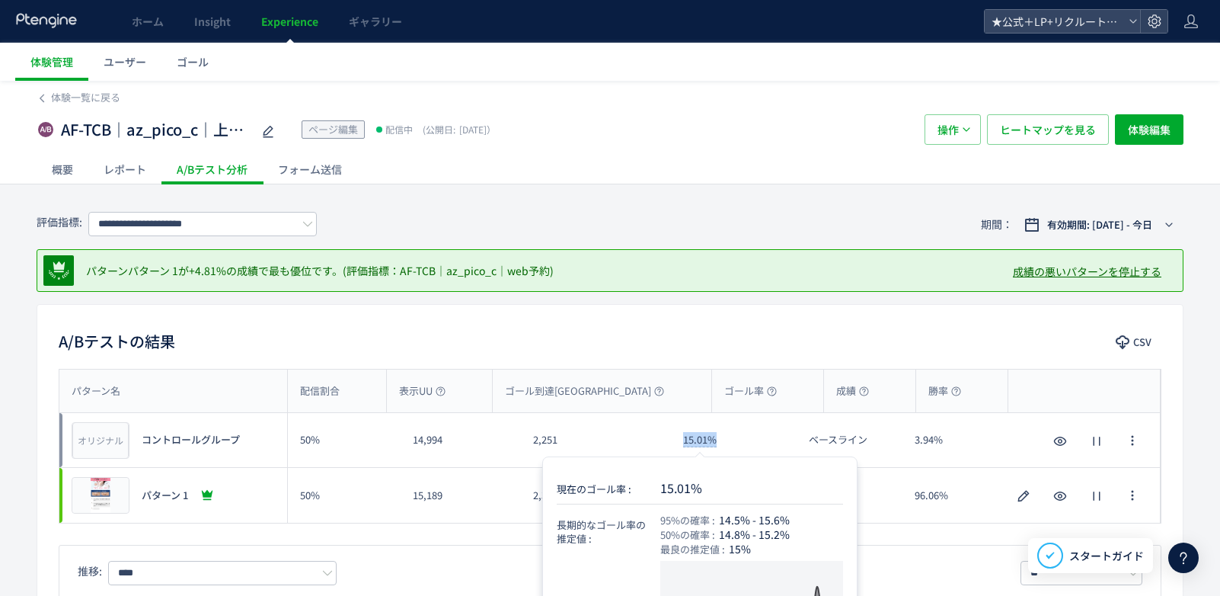
click at [718, 443] on div "15.01%" at bounding box center [734, 440] width 126 height 54
copy span "15.01%"
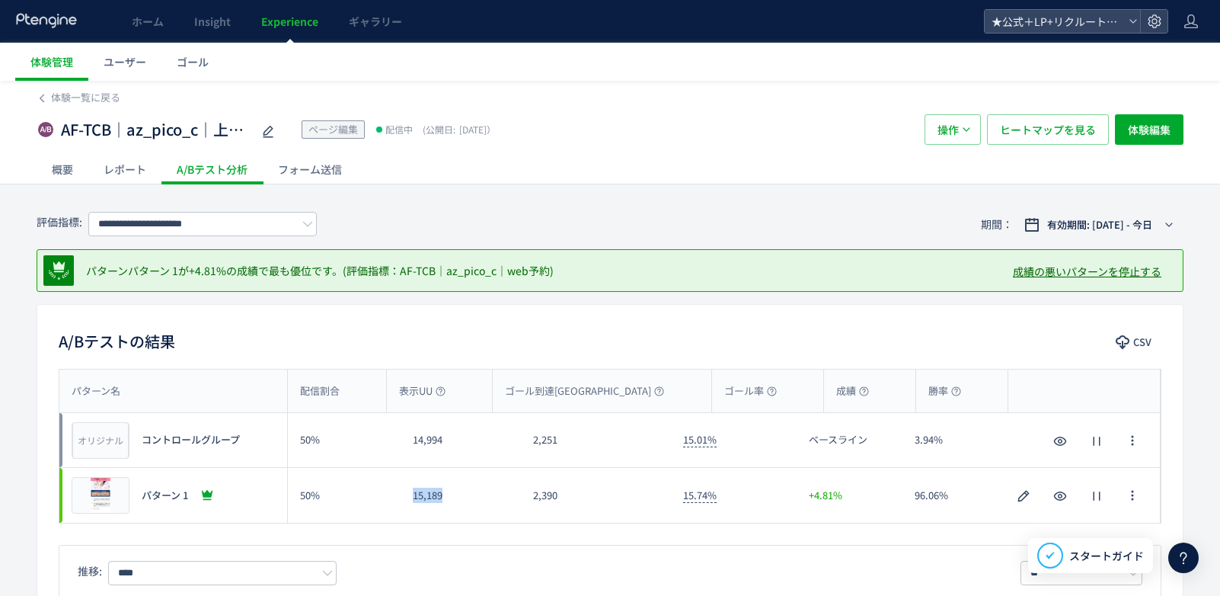
drag, startPoint x: 415, startPoint y: 495, endPoint x: 447, endPoint y: 491, distance: 32.2
click at [447, 493] on div "15,189" at bounding box center [461, 495] width 120 height 55
copy div "15,189"
drag, startPoint x: 527, startPoint y: 494, endPoint x: 563, endPoint y: 492, distance: 35.8
click at [563, 492] on div "2,390" at bounding box center [596, 495] width 150 height 55
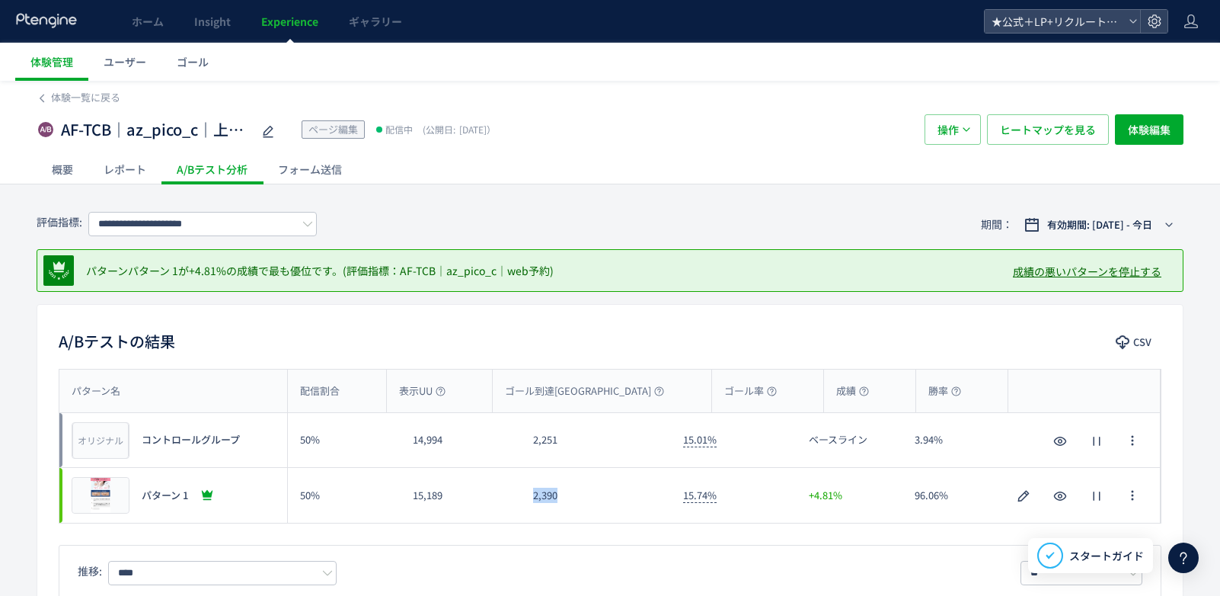
copy div "2,390"
drag, startPoint x: 705, startPoint y: 495, endPoint x: 717, endPoint y: 487, distance: 15.0
click at [720, 490] on div "15.74%" at bounding box center [734, 495] width 126 height 55
copy span "15.74%"
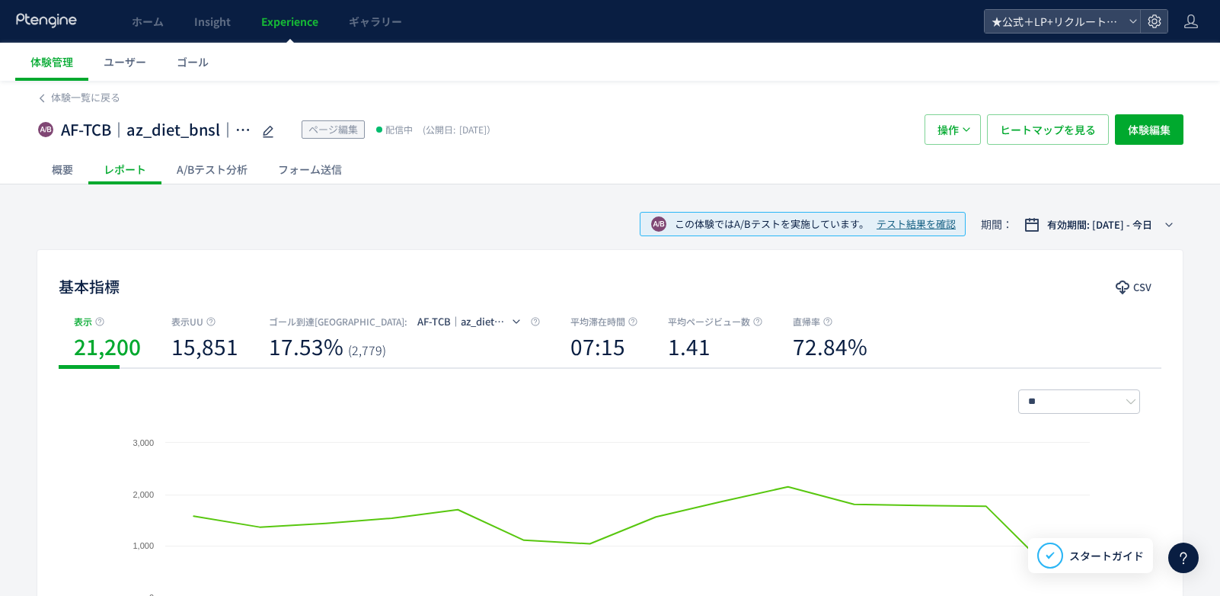
click at [238, 169] on div "A/Bテスト分析" at bounding box center [211, 169] width 101 height 30
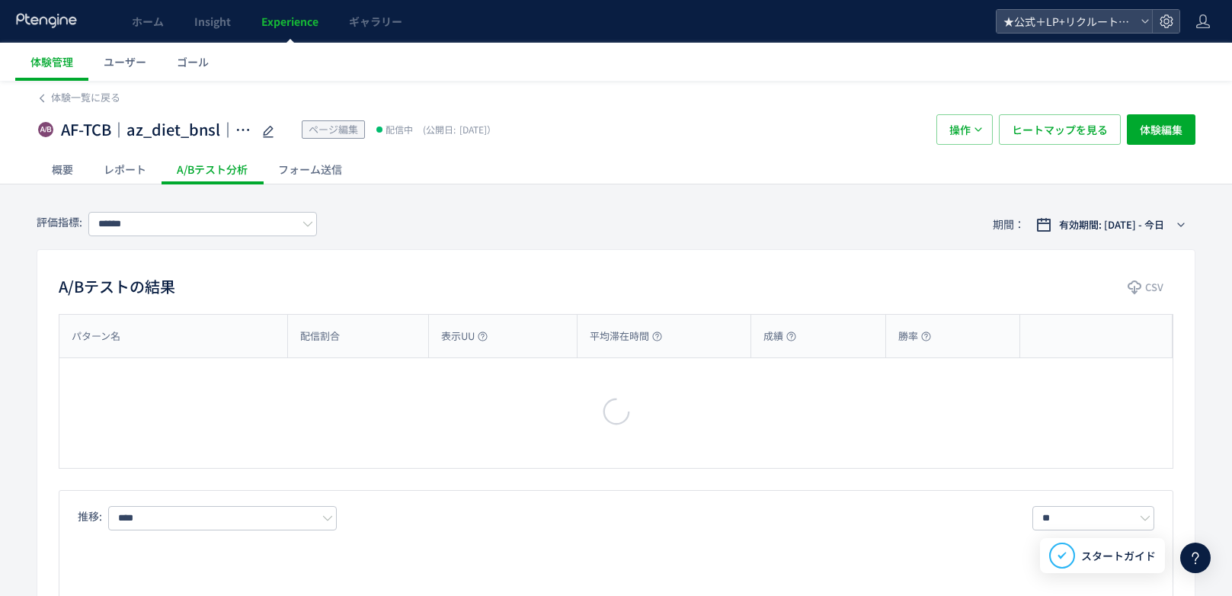
type input "**********"
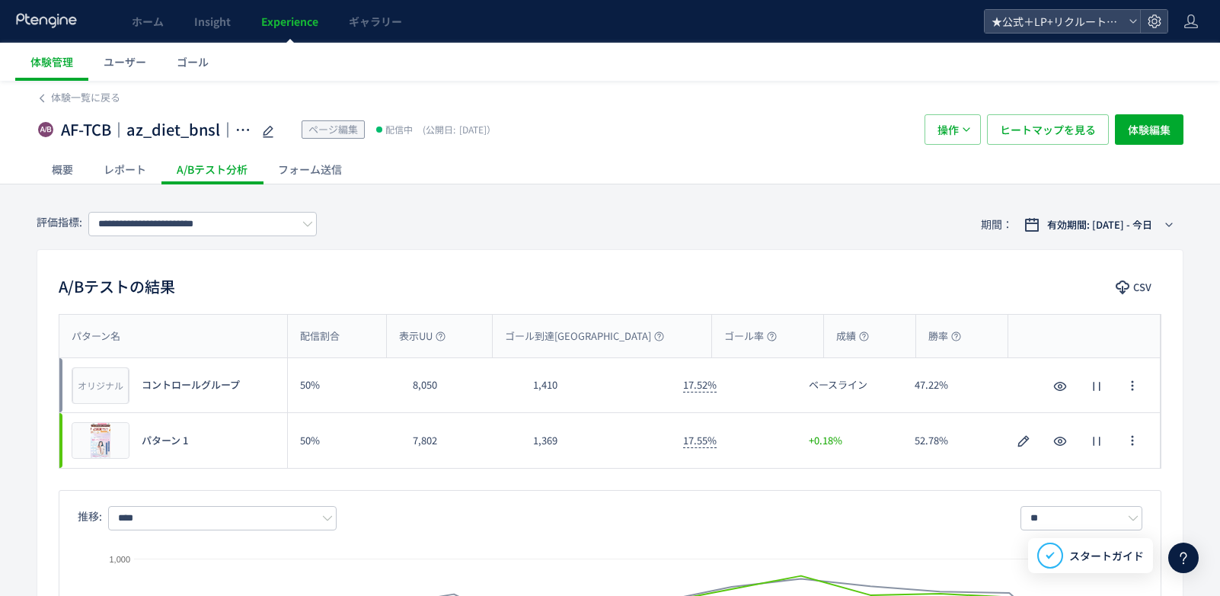
drag, startPoint x: 420, startPoint y: 387, endPoint x: 439, endPoint y: 386, distance: 19.1
click at [439, 386] on div "8,050" at bounding box center [461, 385] width 120 height 54
drag, startPoint x: 535, startPoint y: 384, endPoint x: 570, endPoint y: 379, distance: 34.7
click at [567, 387] on div "1,410" at bounding box center [596, 385] width 150 height 54
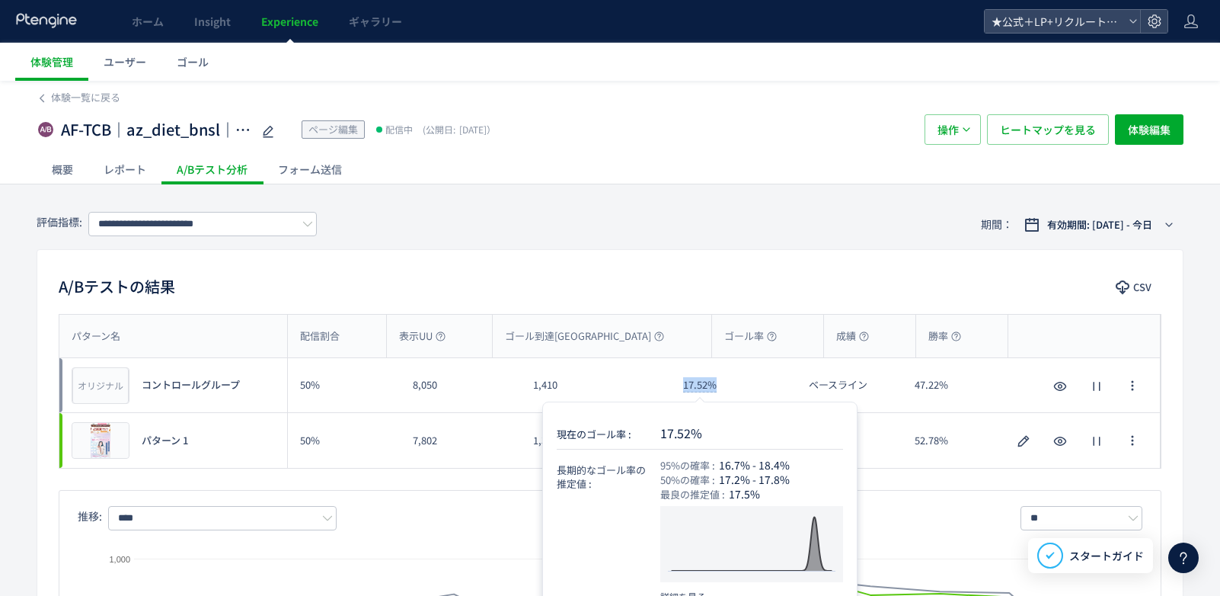
drag, startPoint x: 715, startPoint y: 395, endPoint x: 714, endPoint y: 347, distance: 48.0
click at [729, 395] on div "17.52%" at bounding box center [734, 385] width 126 height 54
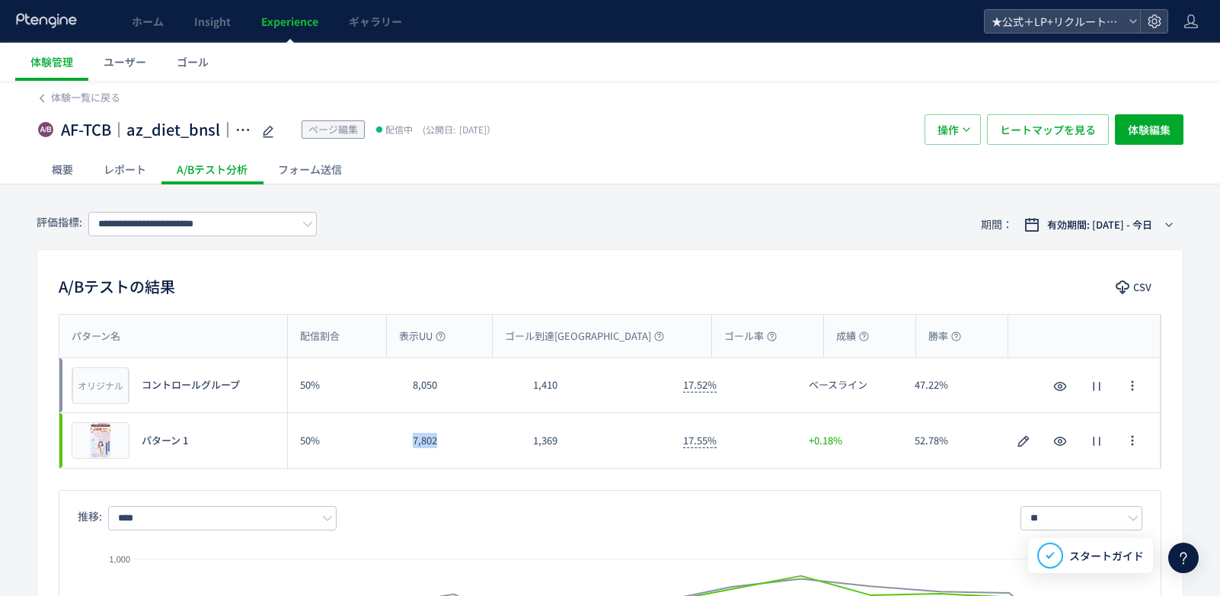
drag, startPoint x: 412, startPoint y: 436, endPoint x: 448, endPoint y: 427, distance: 36.9
click at [451, 439] on div "7,802" at bounding box center [461, 440] width 120 height 55
copy div "7,802"
click at [557, 446] on div "1,369" at bounding box center [596, 440] width 150 height 55
copy div "1,369"
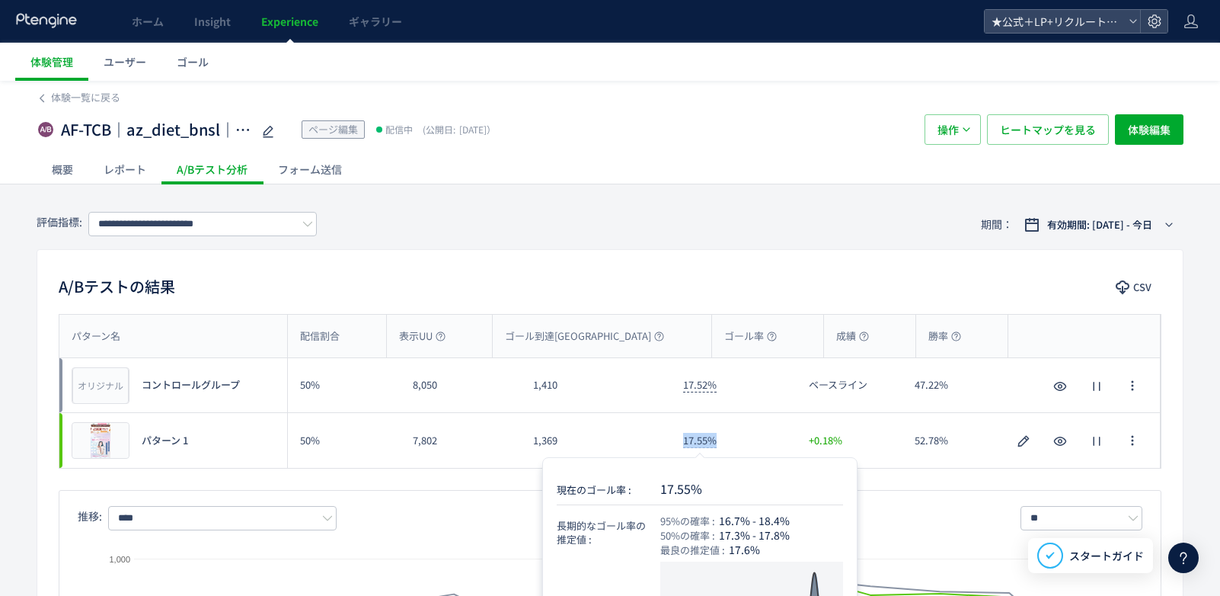
drag, startPoint x: 695, startPoint y: 442, endPoint x: 717, endPoint y: 436, distance: 22.2
click at [721, 441] on div "17.55%" at bounding box center [734, 440] width 126 height 55
copy span "17.55%"
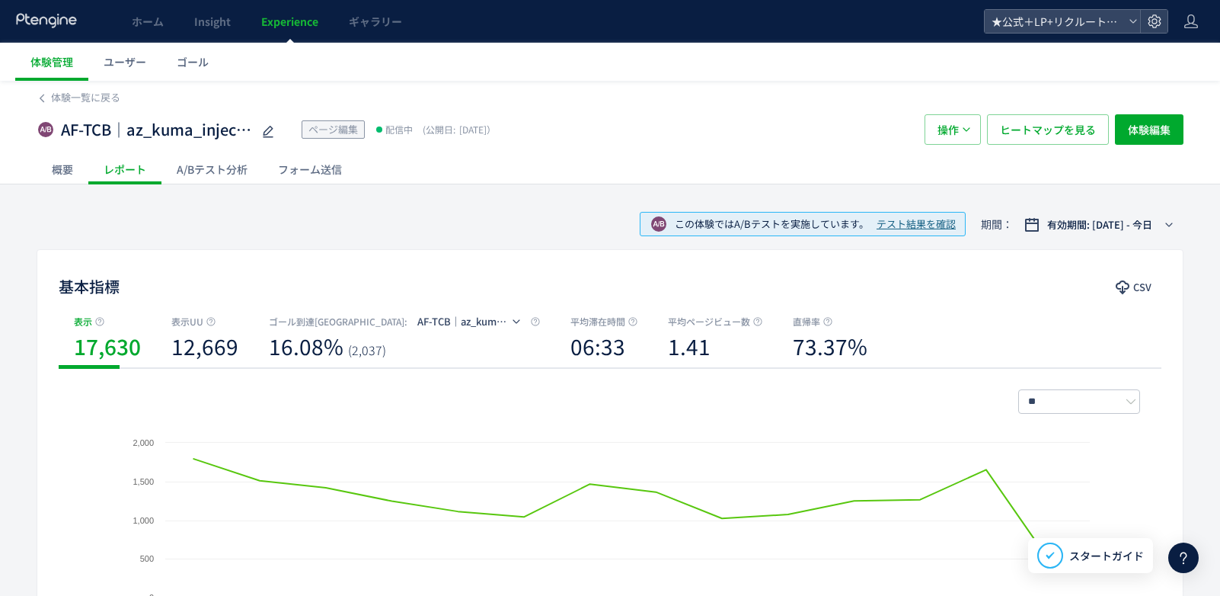
click at [209, 172] on div "A/Bテスト分析" at bounding box center [211, 169] width 101 height 30
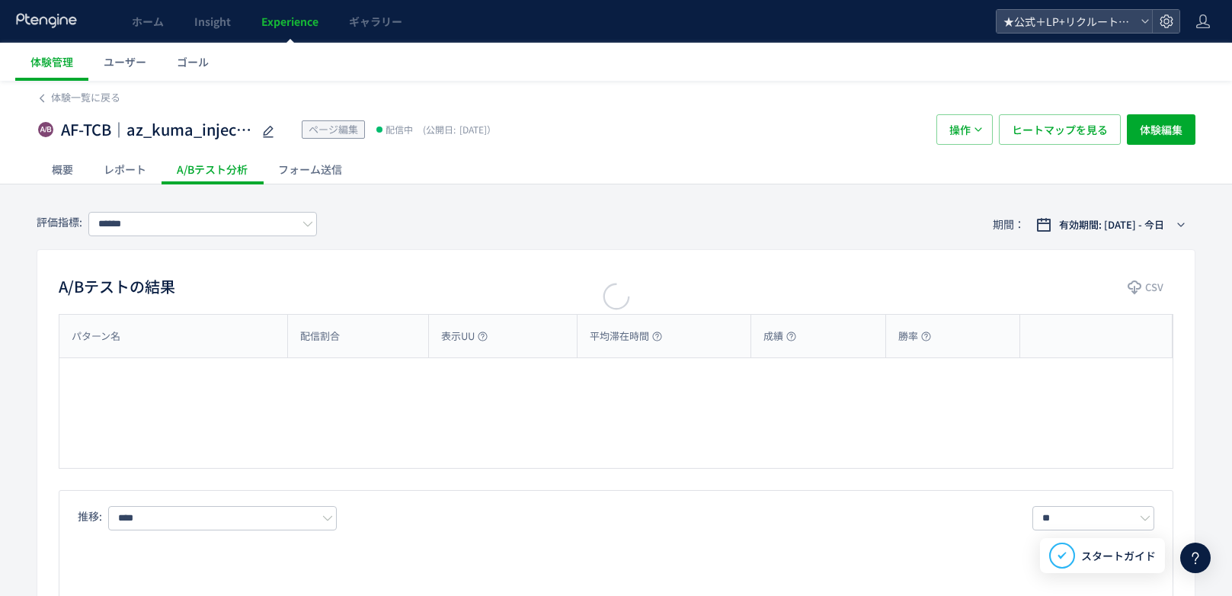
type input "**********"
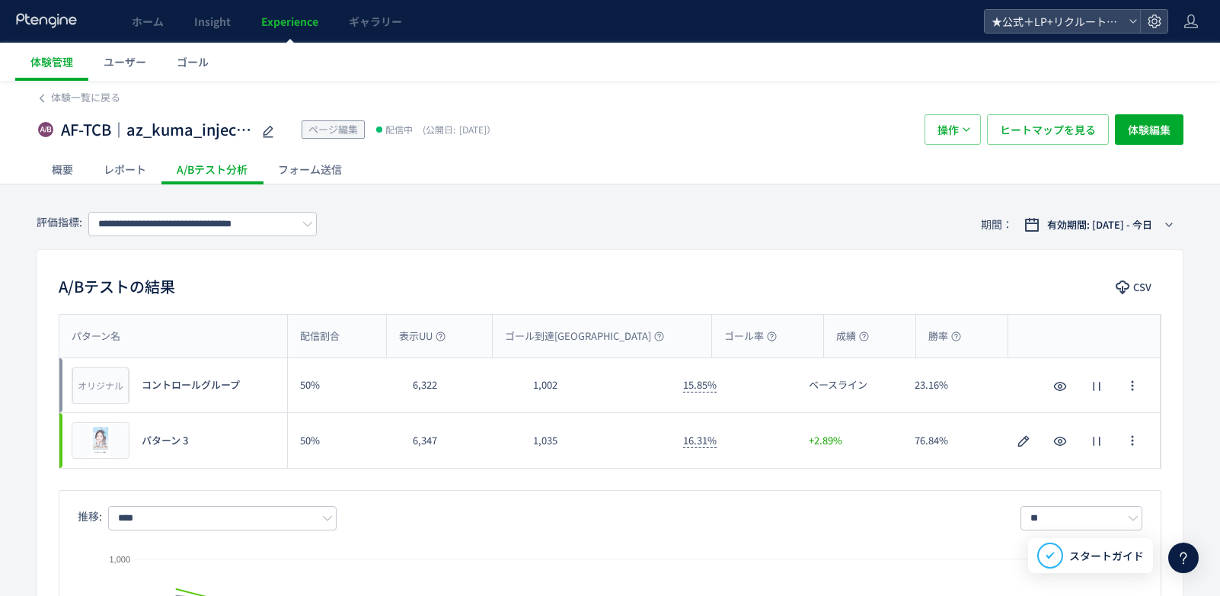
click at [440, 387] on div "6,322" at bounding box center [461, 385] width 120 height 54
drag, startPoint x: 553, startPoint y: 388, endPoint x: 572, endPoint y: 379, distance: 21.1
click at [574, 385] on div "1,002" at bounding box center [596, 385] width 150 height 54
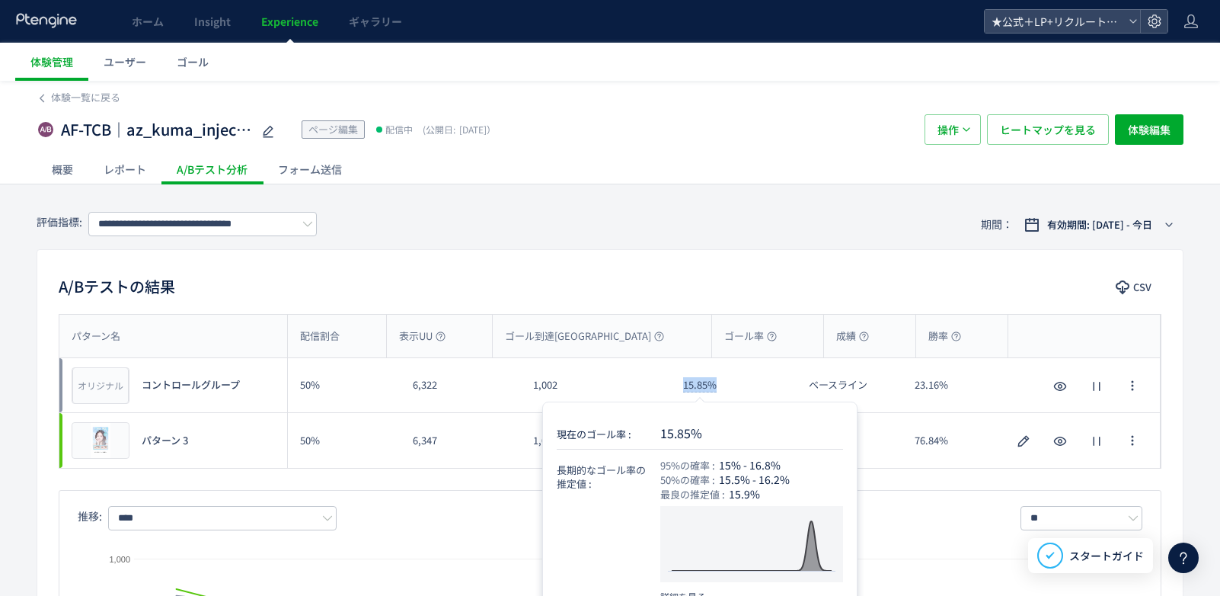
drag, startPoint x: 689, startPoint y: 385, endPoint x: 728, endPoint y: 380, distance: 39.9
click at [733, 389] on div "15.85%" at bounding box center [734, 385] width 126 height 54
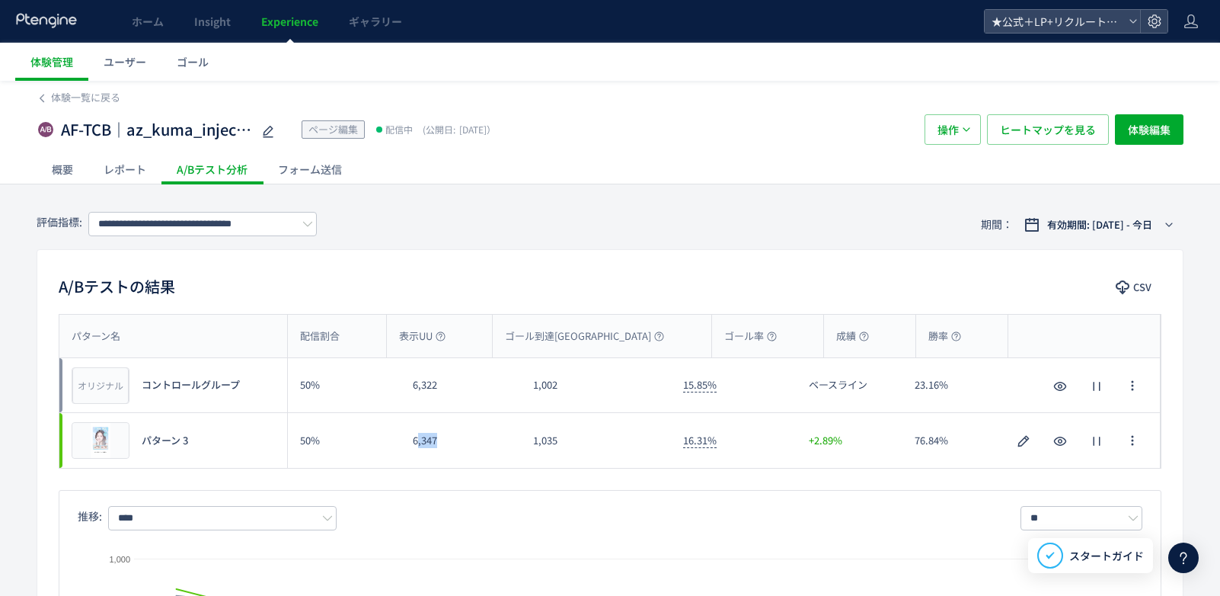
click at [445, 446] on div "6,347" at bounding box center [461, 440] width 120 height 55
drag, startPoint x: 430, startPoint y: 443, endPoint x: 445, endPoint y: 443, distance: 14.5
click at [445, 443] on div "6,347" at bounding box center [461, 440] width 120 height 55
drag, startPoint x: 531, startPoint y: 441, endPoint x: 564, endPoint y: 436, distance: 33.8
click at [566, 437] on div "1,035" at bounding box center [596, 440] width 150 height 55
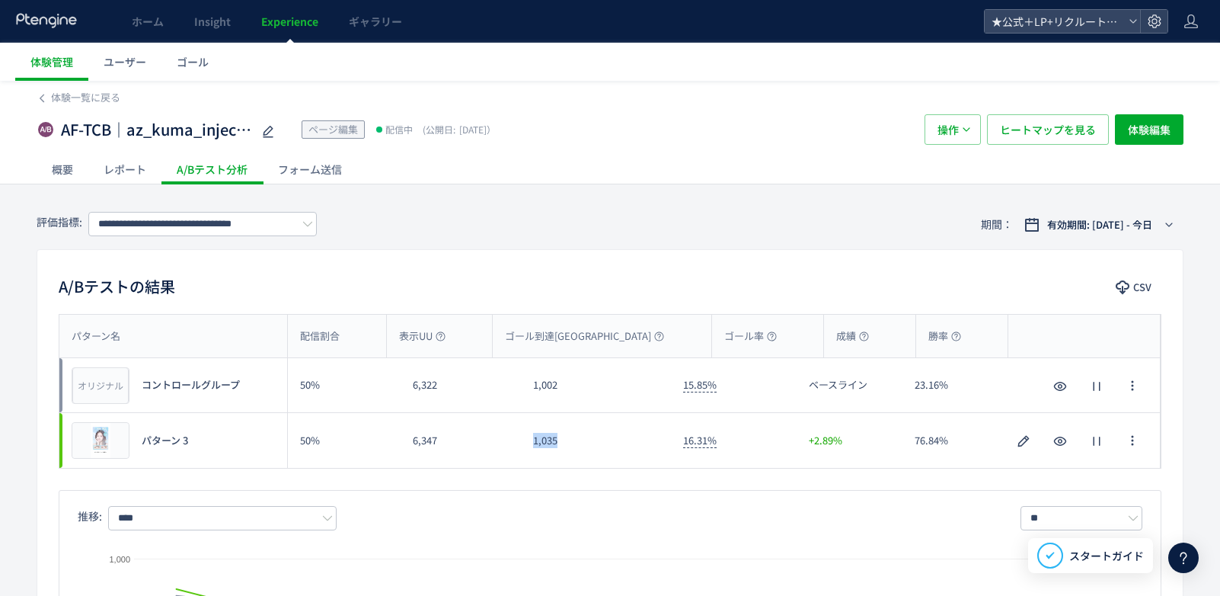
copy div "1,035"
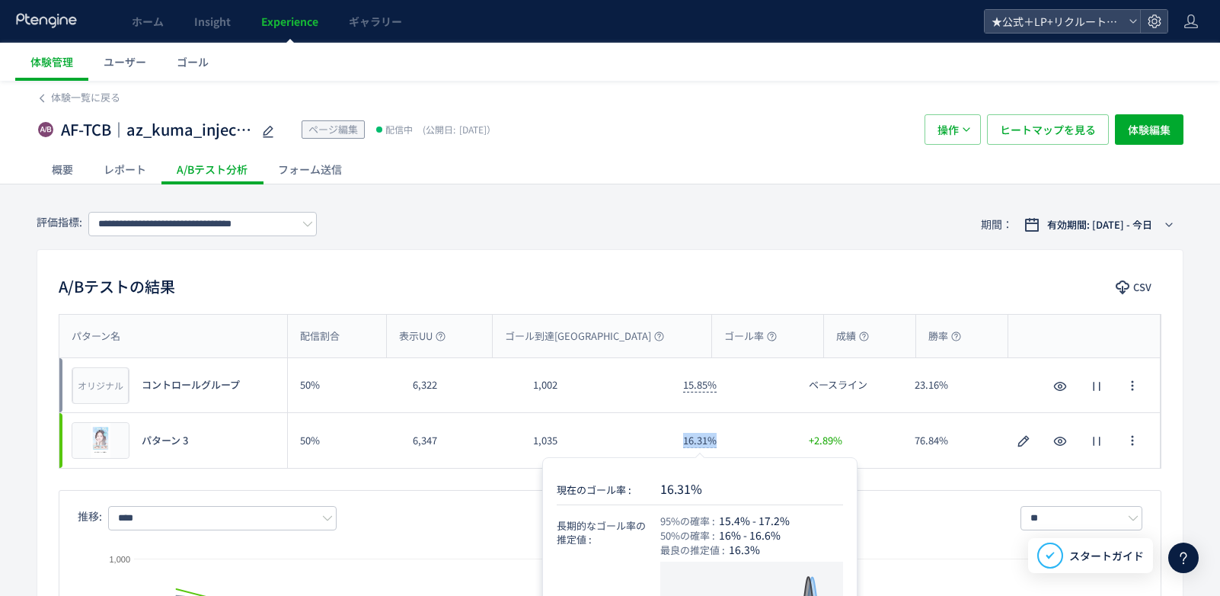
drag, startPoint x: 722, startPoint y: 444, endPoint x: 733, endPoint y: 445, distance: 11.4
click at [733, 445] on div "16.31%" at bounding box center [734, 440] width 126 height 55
copy span "16.31%"
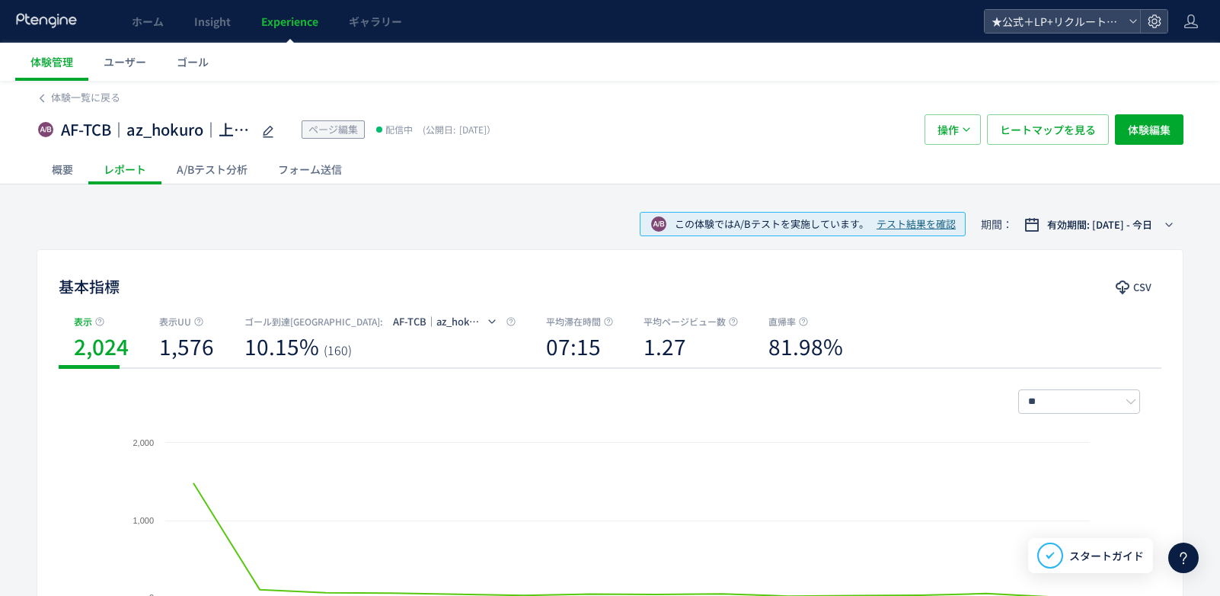
click at [214, 169] on div "A/Bテスト分析" at bounding box center [211, 169] width 101 height 30
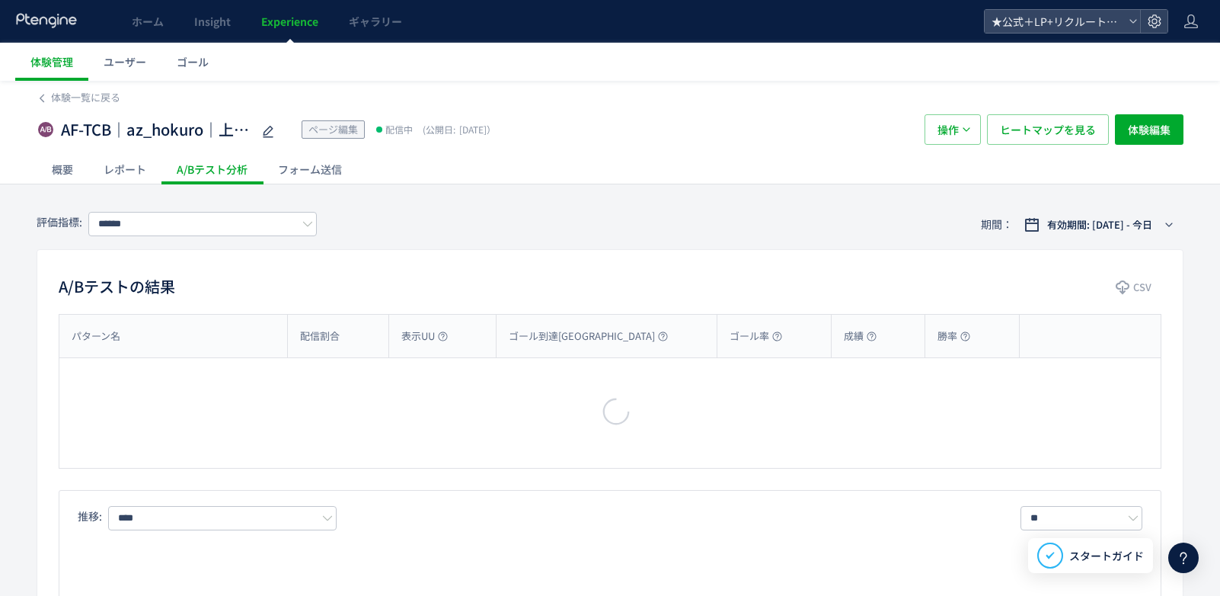
type input "**********"
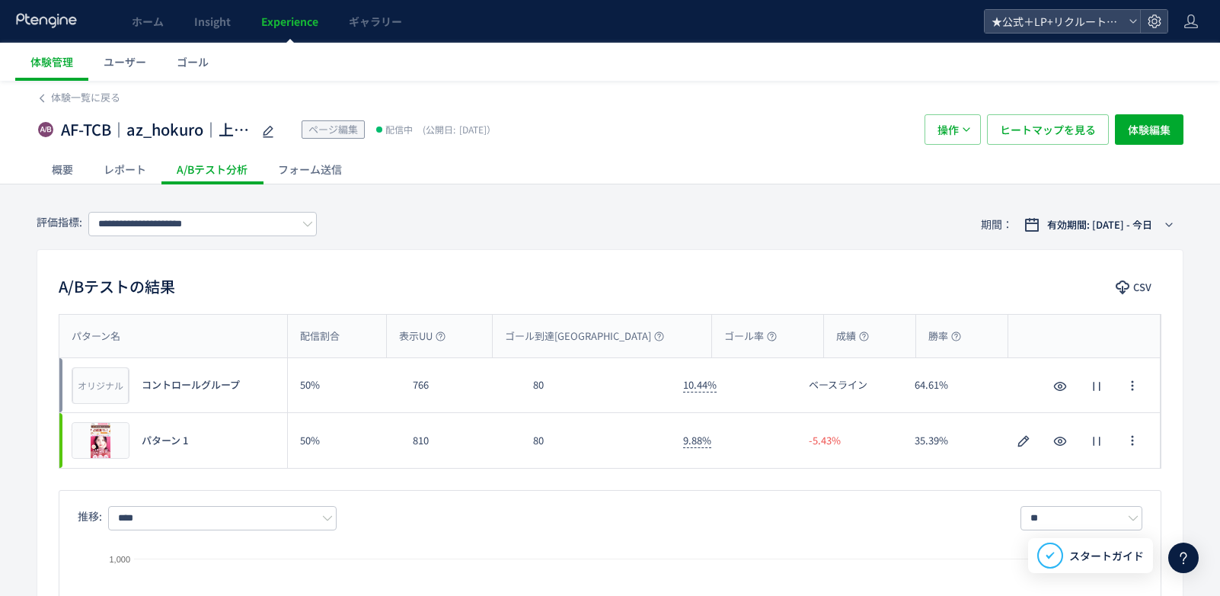
drag, startPoint x: 439, startPoint y: 388, endPoint x: 462, endPoint y: 289, distance: 101.8
click at [440, 388] on div "766" at bounding box center [461, 385] width 120 height 54
drag, startPoint x: 532, startPoint y: 382, endPoint x: 542, endPoint y: 375, distance: 11.6
click at [547, 383] on div "80" at bounding box center [596, 385] width 150 height 54
copy div "80"
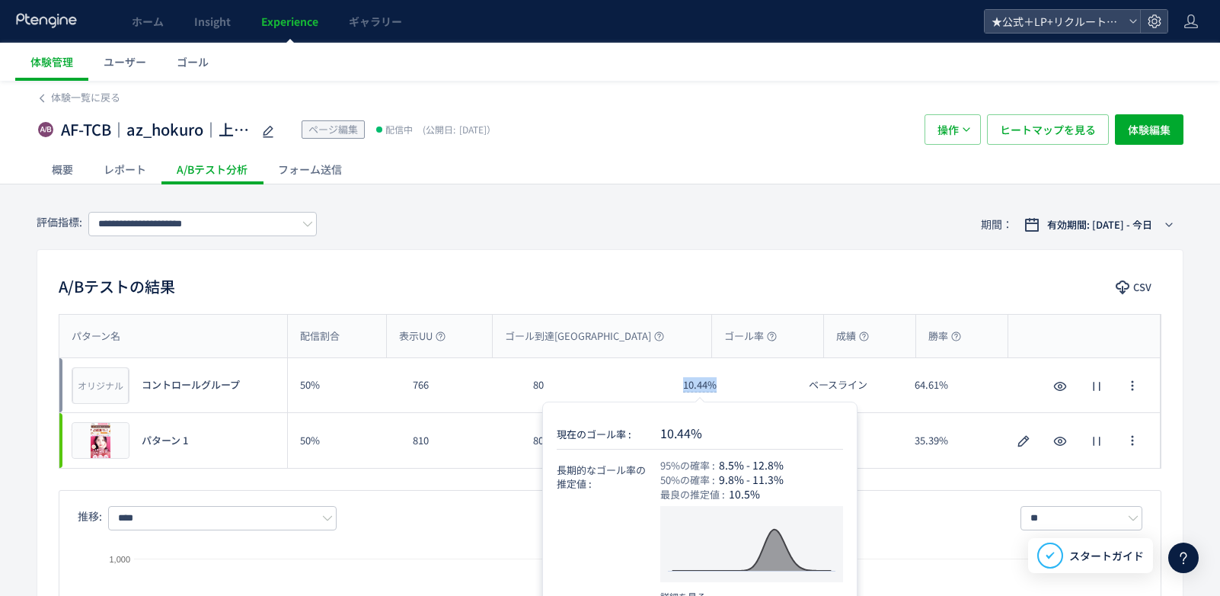
drag, startPoint x: 685, startPoint y: 385, endPoint x: 721, endPoint y: 386, distance: 35.8
click at [721, 386] on div "10.44%" at bounding box center [734, 385] width 126 height 54
copy span "10.44%"
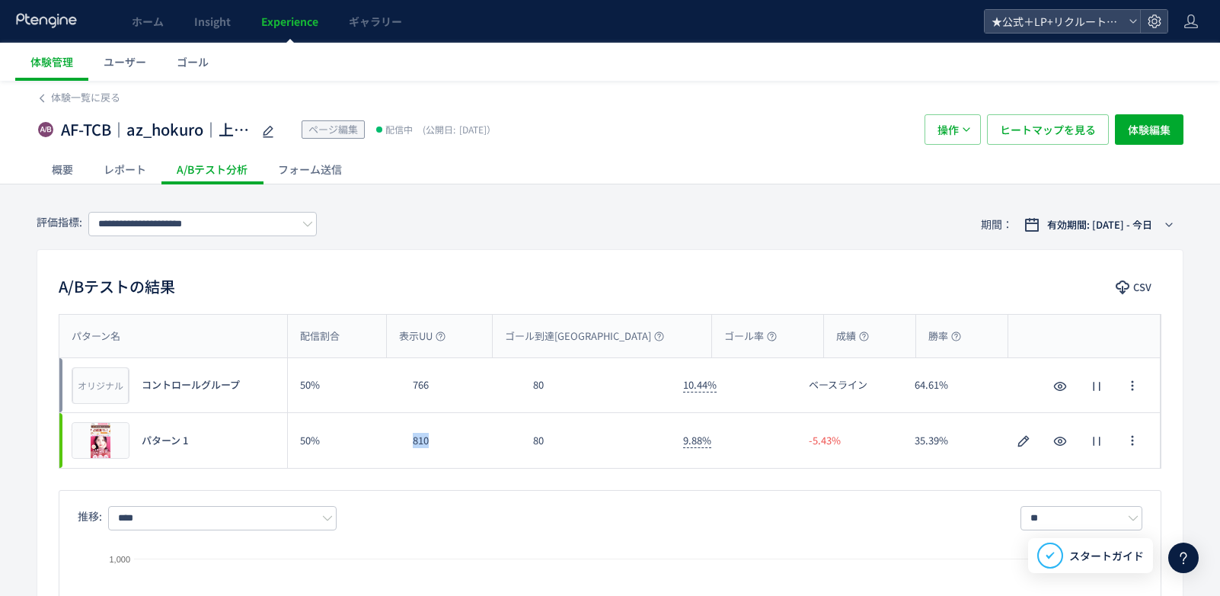
drag, startPoint x: 412, startPoint y: 440, endPoint x: 443, endPoint y: 445, distance: 31.6
click at [443, 445] on div "810" at bounding box center [461, 440] width 120 height 55
copy div "810"
drag, startPoint x: 527, startPoint y: 439, endPoint x: 542, endPoint y: 404, distance: 37.2
click at [548, 437] on div "80" at bounding box center [596, 440] width 150 height 55
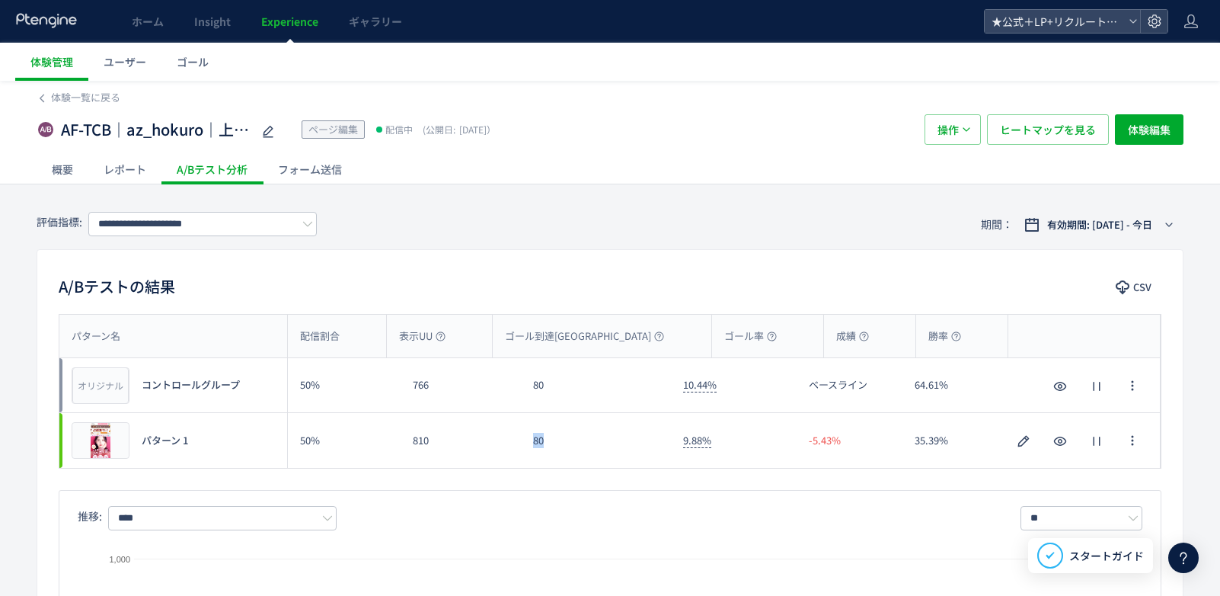
copy div "80"
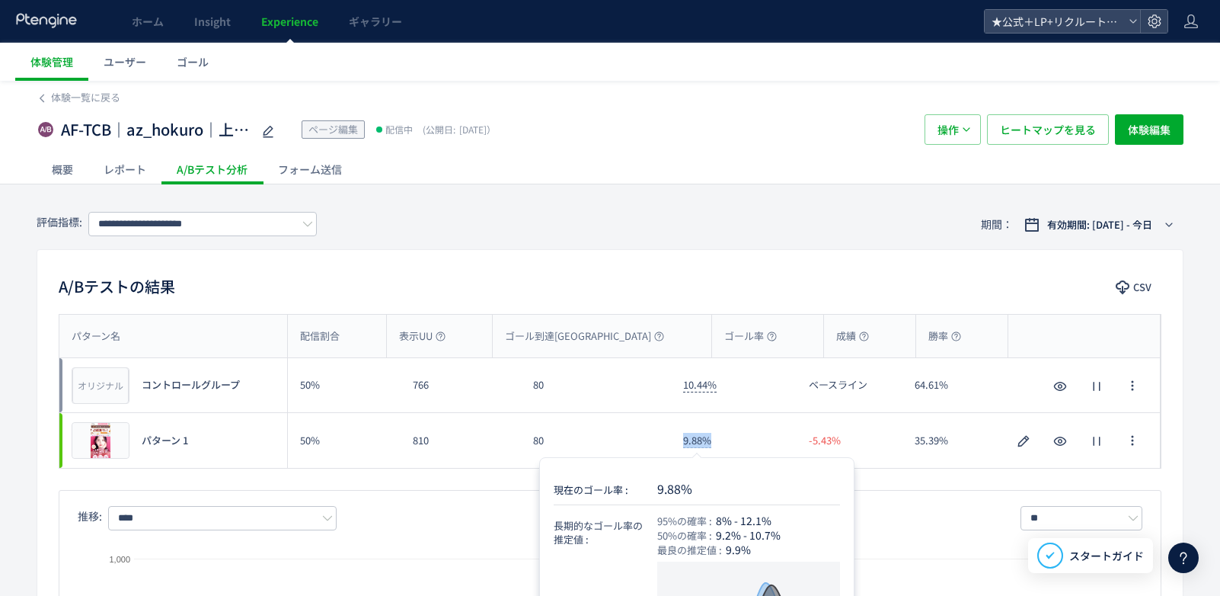
drag, startPoint x: 681, startPoint y: 441, endPoint x: 650, endPoint y: 302, distance: 142.8
click at [719, 439] on div "9.88%" at bounding box center [734, 440] width 126 height 55
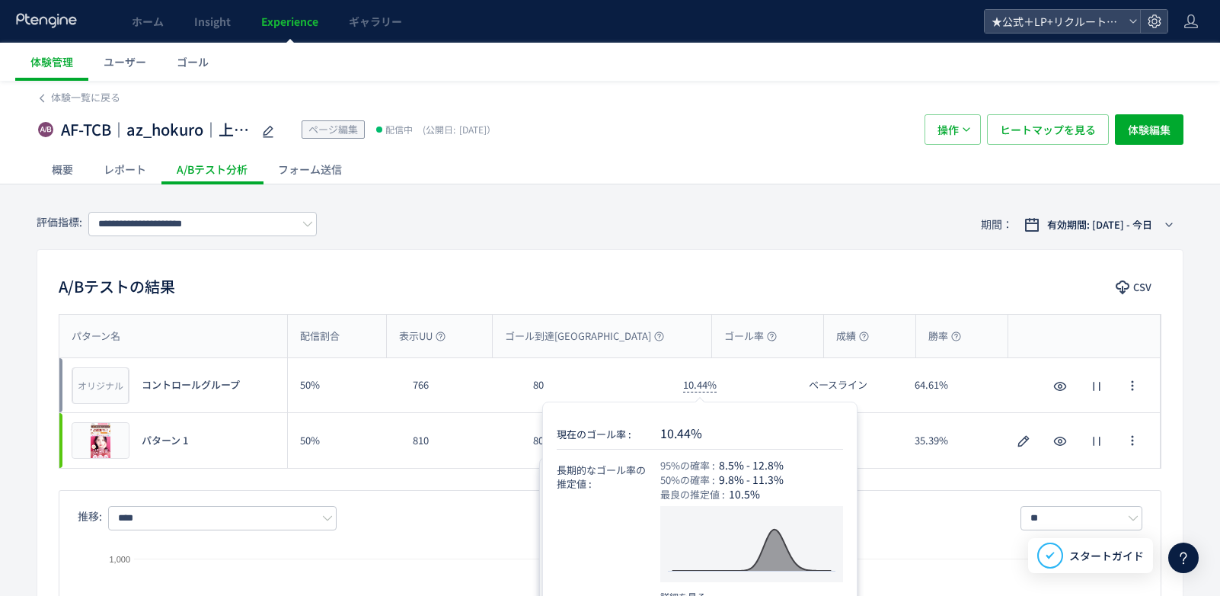
copy span "9.88%"
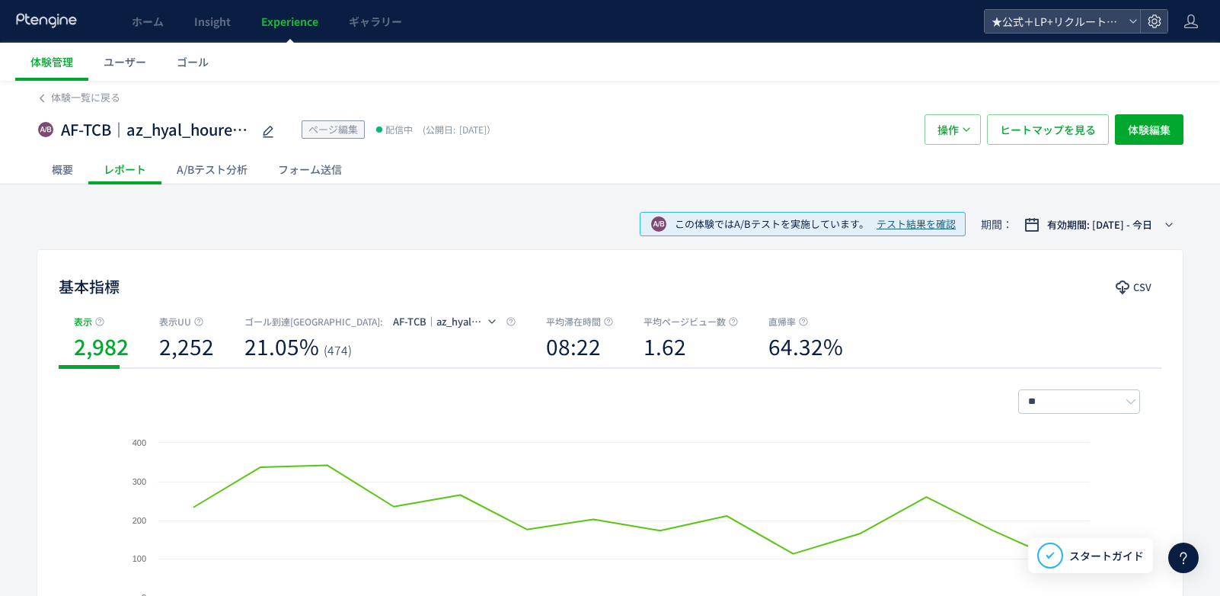
click at [223, 179] on div "A/Bテスト分析" at bounding box center [211, 169] width 101 height 30
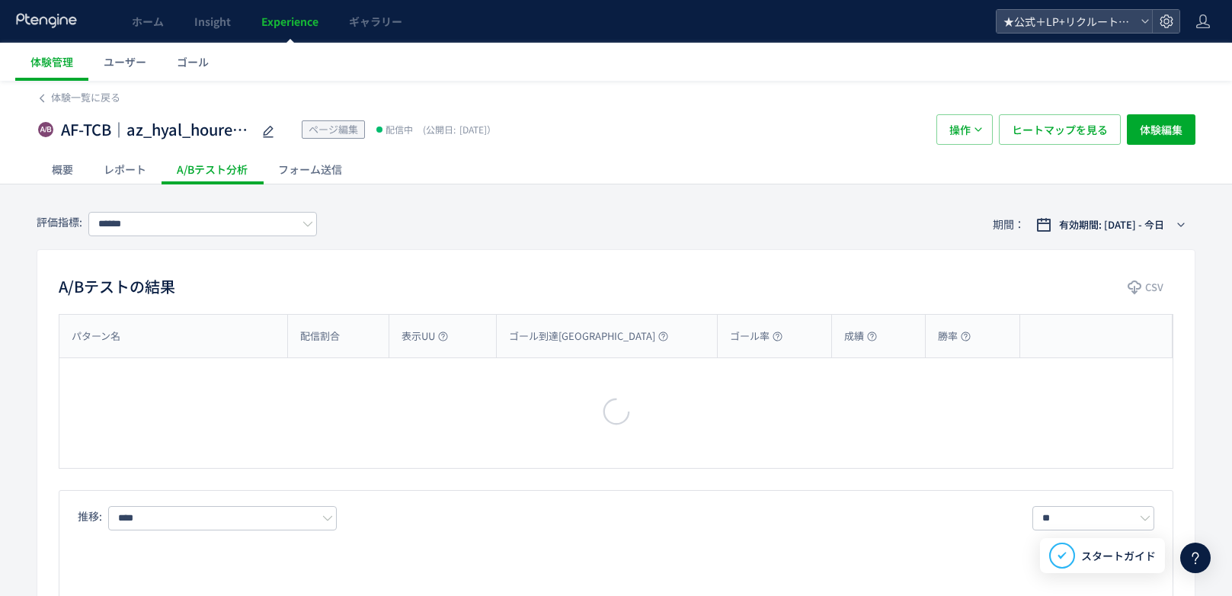
type input "**********"
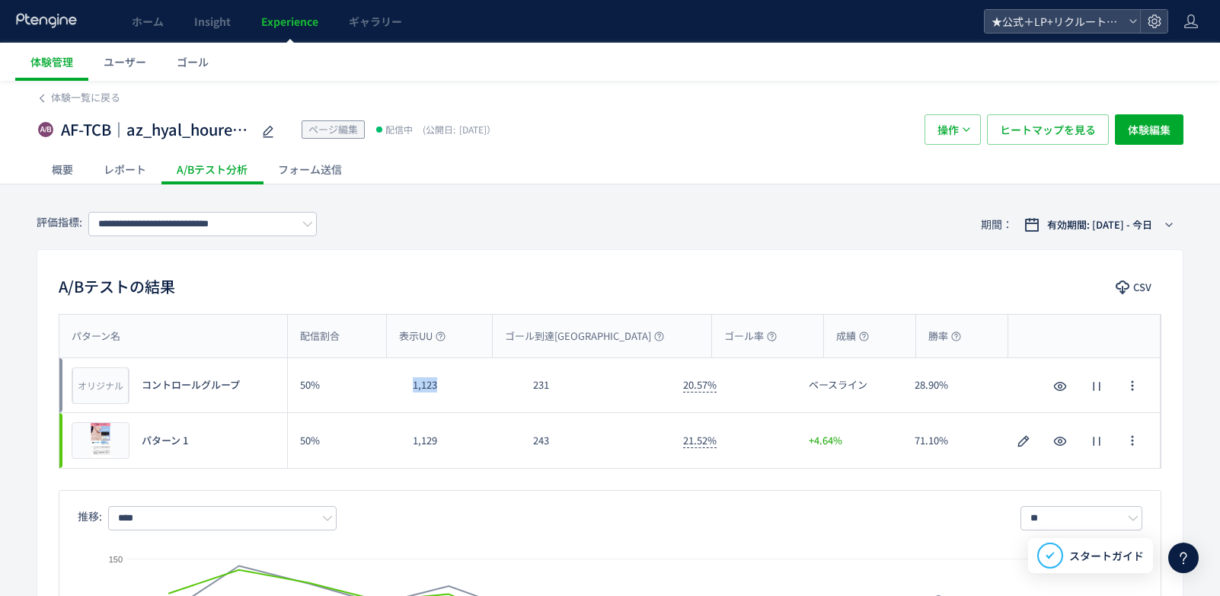
drag, startPoint x: 430, startPoint y: 384, endPoint x: 440, endPoint y: 382, distance: 10.2
click at [440, 382] on div "1,123" at bounding box center [461, 385] width 120 height 54
copy div "1,123"
drag, startPoint x: 532, startPoint y: 387, endPoint x: 556, endPoint y: 391, distance: 24.8
click at [556, 391] on div "231" at bounding box center [596, 385] width 150 height 54
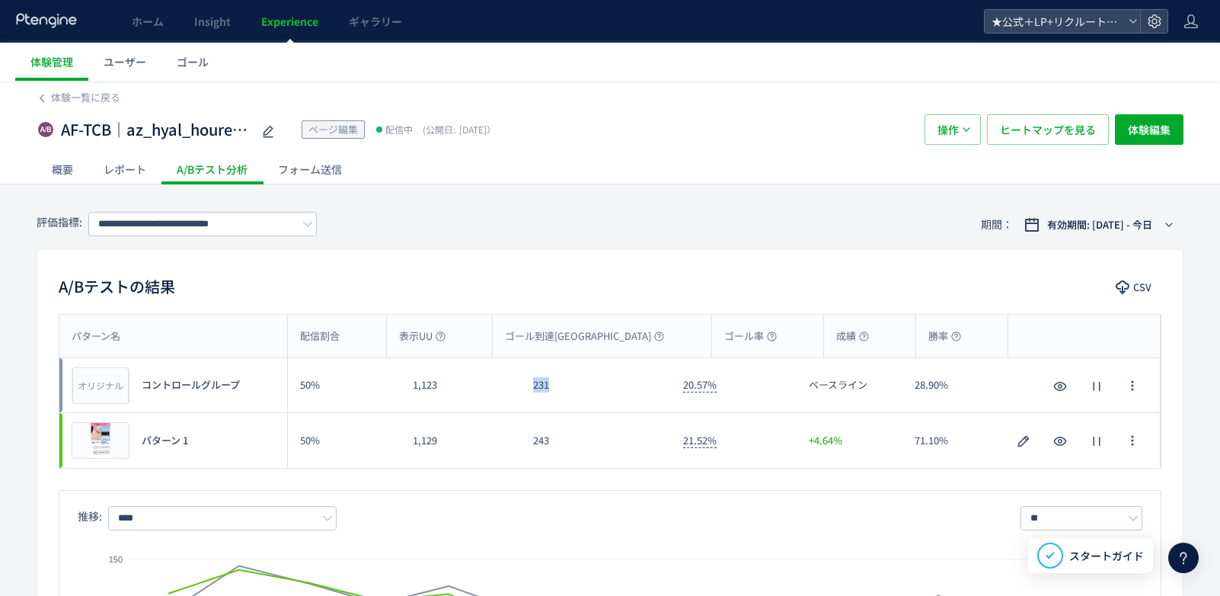
copy div "231"
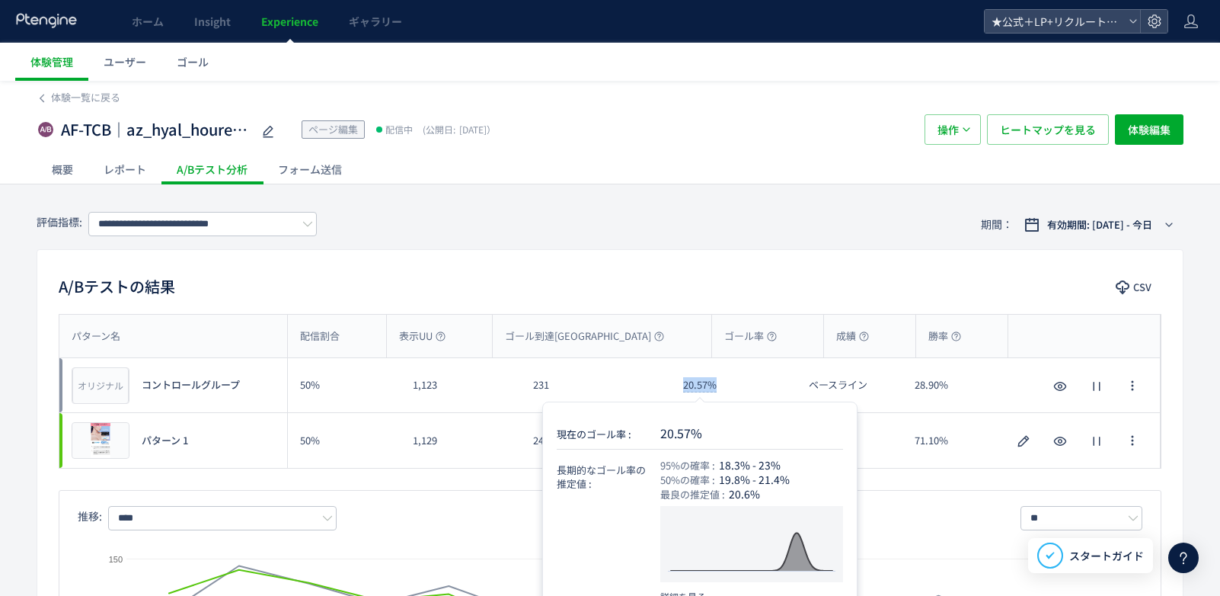
drag, startPoint x: 679, startPoint y: 386, endPoint x: 715, endPoint y: 377, distance: 37.7
click at [721, 383] on div "20.57%" at bounding box center [734, 385] width 126 height 54
copy span "20.57%"
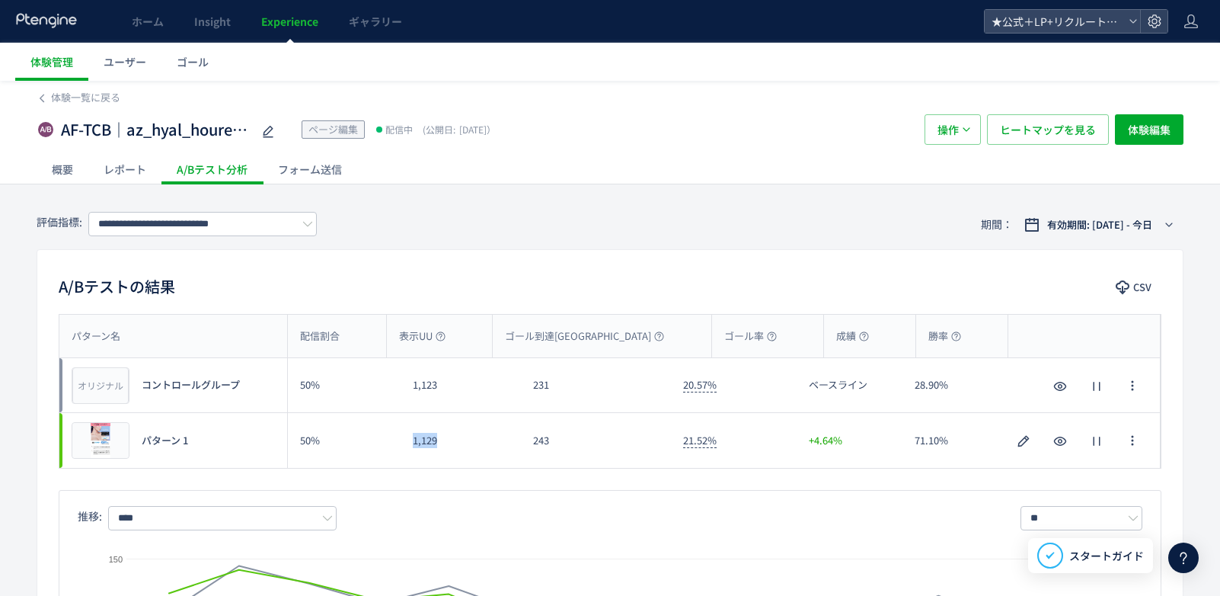
drag, startPoint x: 412, startPoint y: 446, endPoint x: 449, endPoint y: 434, distance: 39.0
click at [446, 443] on div "1,129" at bounding box center [461, 440] width 120 height 55
copy div "1,129"
click at [557, 439] on div "243" at bounding box center [596, 440] width 150 height 55
copy div "243"
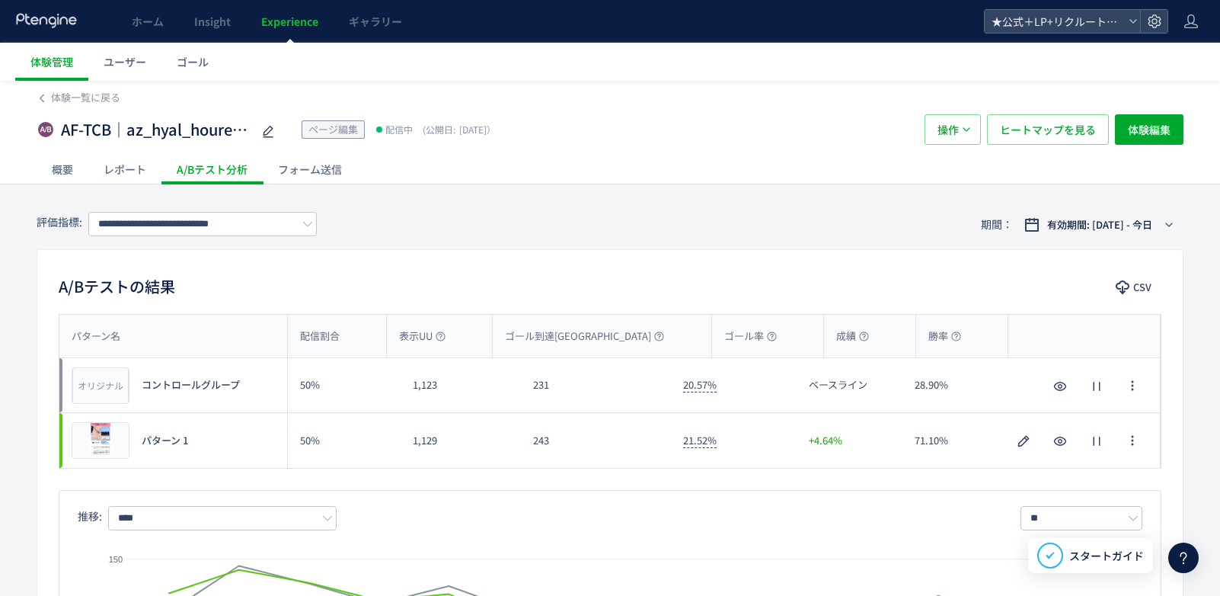
click at [636, 363] on div "231" at bounding box center [596, 385] width 150 height 54
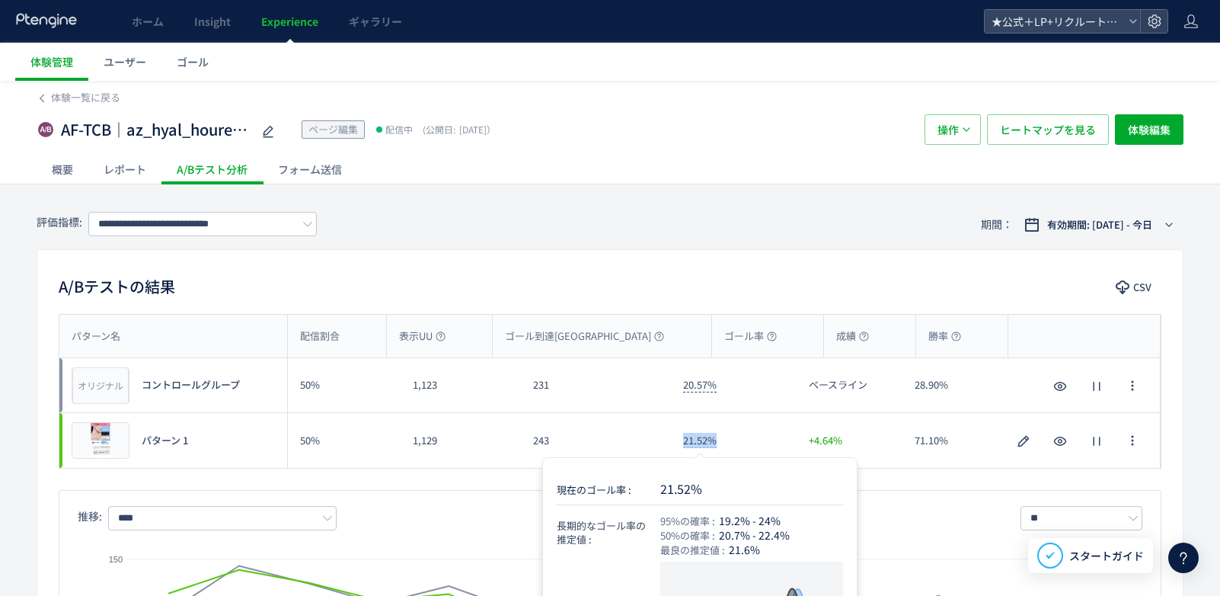
drag, startPoint x: 673, startPoint y: 444, endPoint x: 720, endPoint y: 443, distance: 47.2
click at [720, 443] on div "21.52%" at bounding box center [734, 440] width 126 height 55
copy span "21.52%"
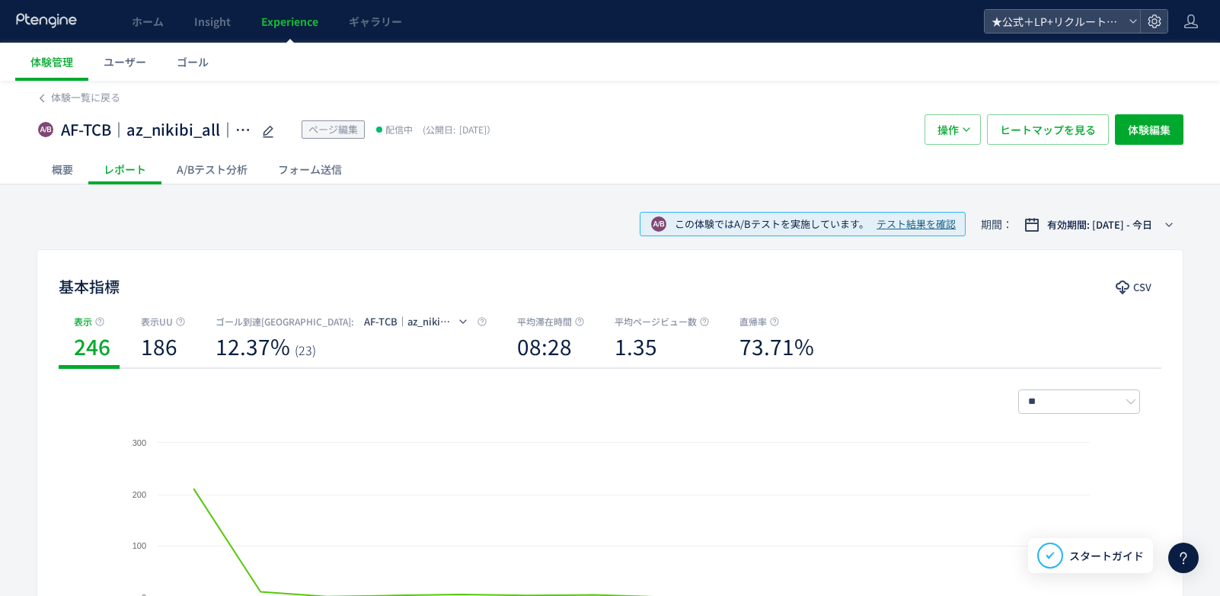
click at [218, 168] on div "A/Bテスト分析" at bounding box center [211, 169] width 101 height 30
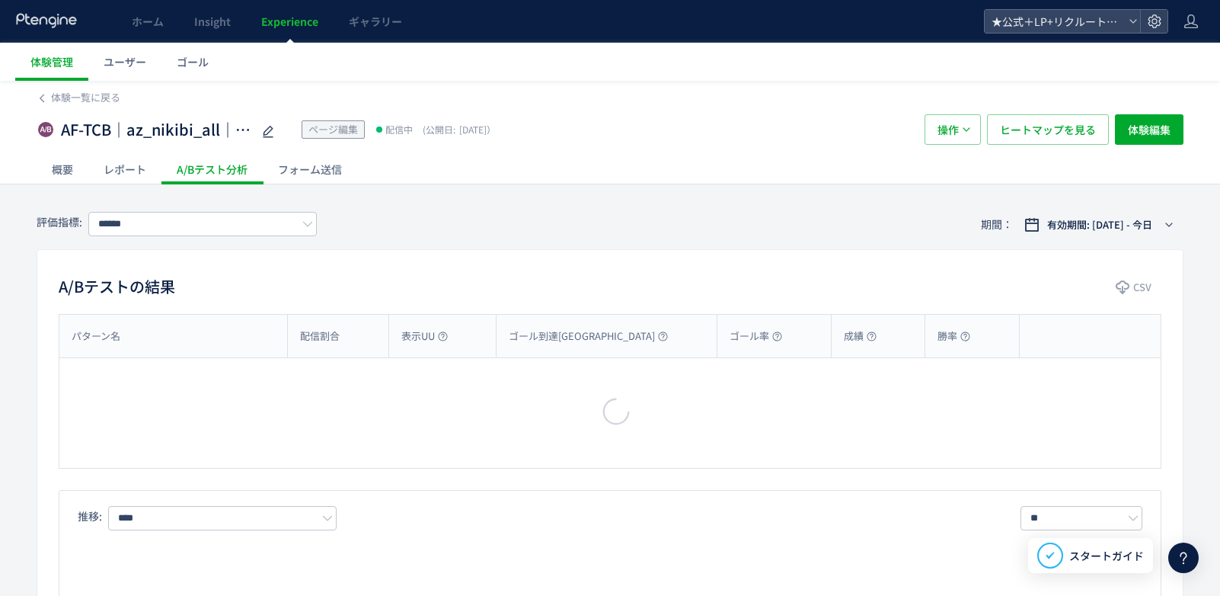
type input "**********"
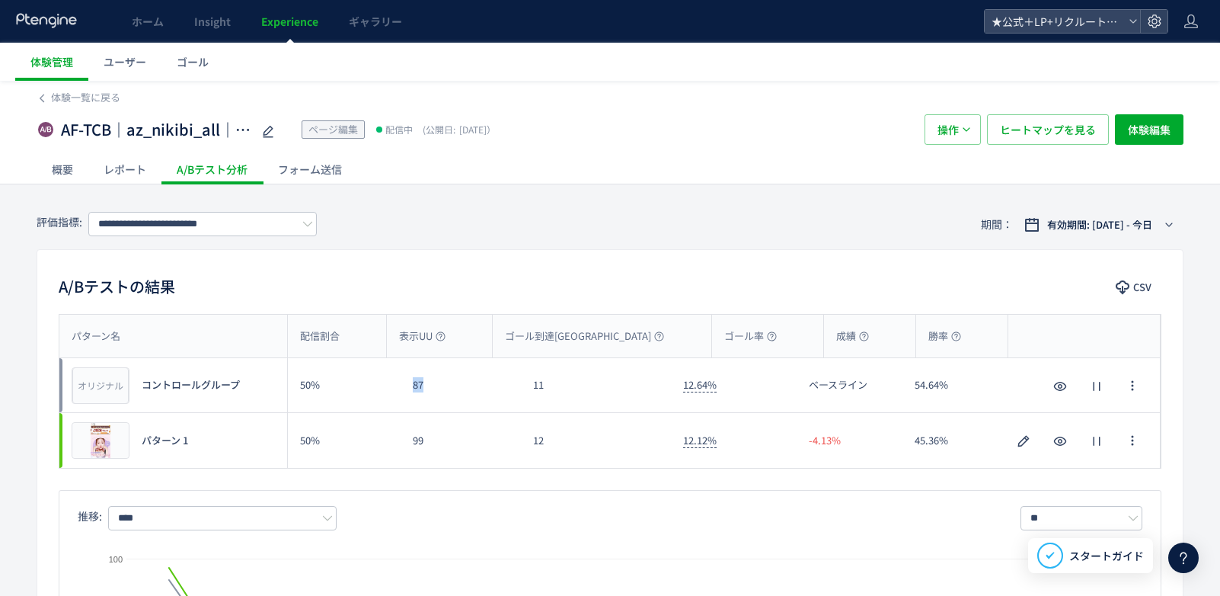
drag, startPoint x: 413, startPoint y: 387, endPoint x: 423, endPoint y: 396, distance: 14.0
click at [430, 385] on div "87" at bounding box center [461, 385] width 120 height 54
copy div "87"
click at [549, 385] on div "11" at bounding box center [596, 385] width 150 height 54
copy div "87"
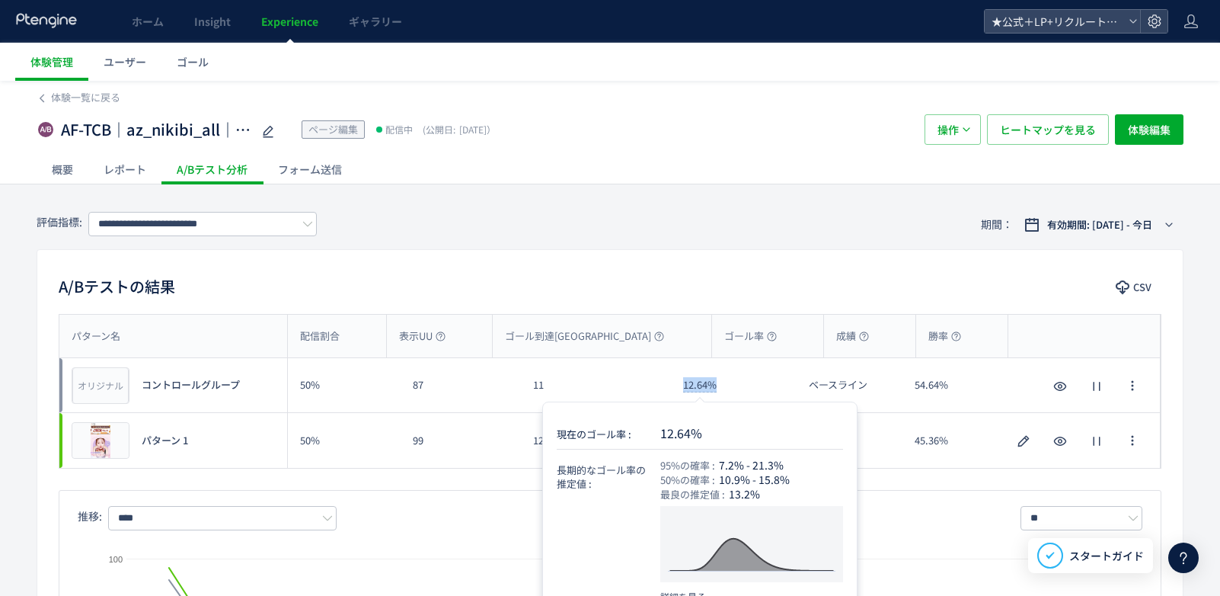
drag, startPoint x: 717, startPoint y: 383, endPoint x: 718, endPoint y: 375, distance: 7.8
click at [723, 382] on div "12.64%" at bounding box center [734, 385] width 126 height 54
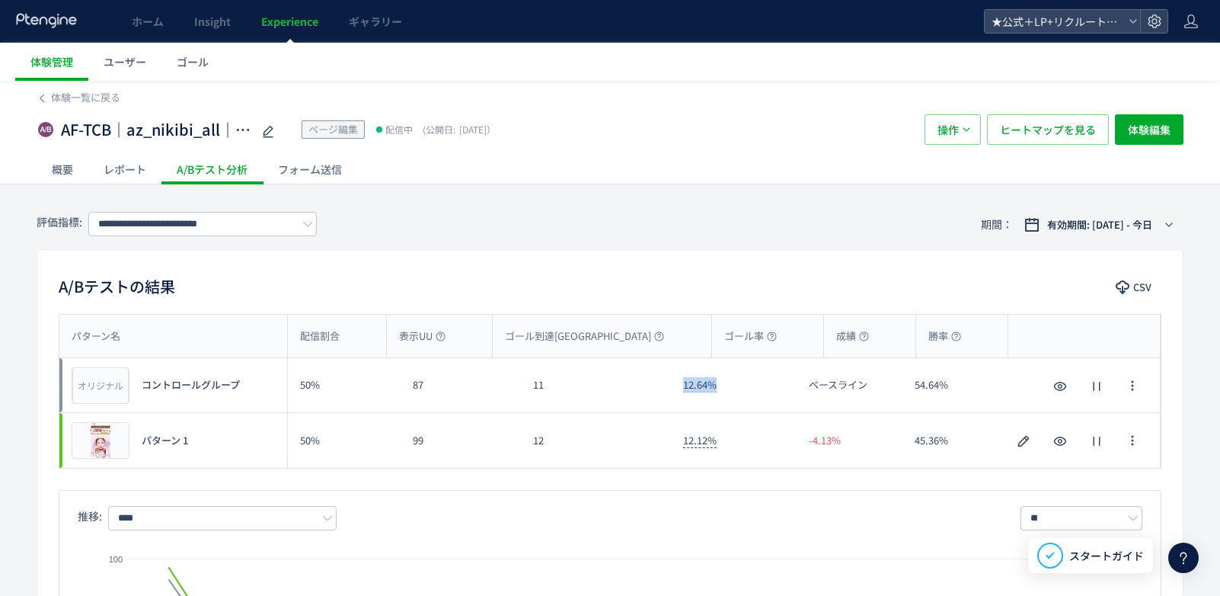
copy span "12.64%"
drag, startPoint x: 409, startPoint y: 445, endPoint x: 429, endPoint y: 441, distance: 20.2
click at [430, 442] on div "99" at bounding box center [461, 440] width 120 height 55
copy div "99"
drag, startPoint x: 532, startPoint y: 439, endPoint x: 549, endPoint y: 439, distance: 17.5
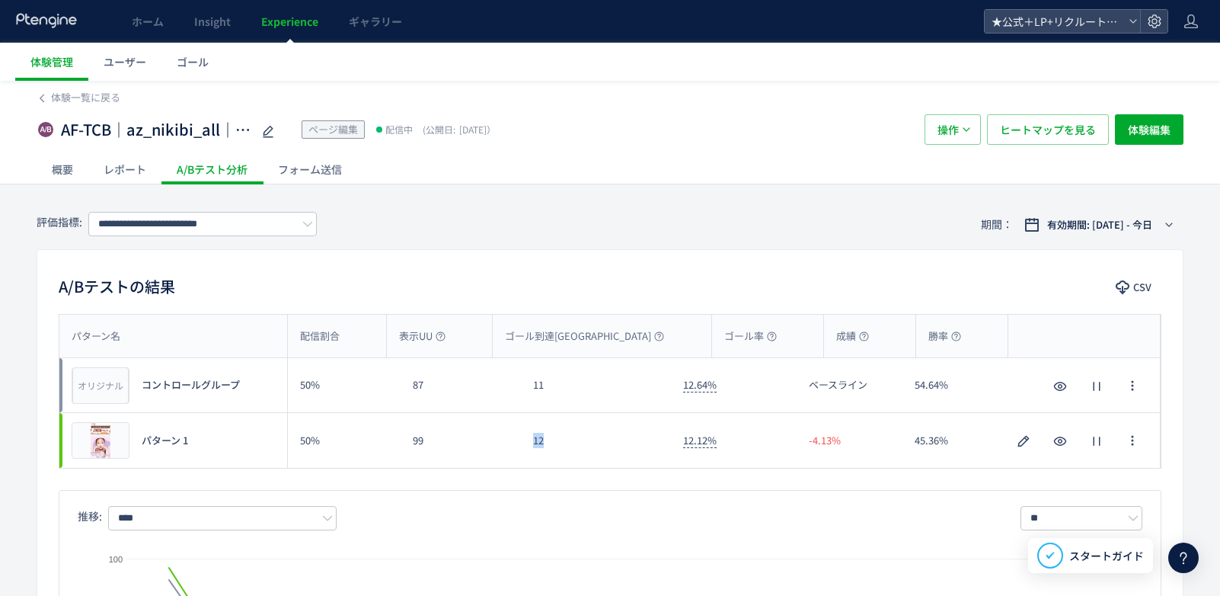
click at [549, 439] on div "12" at bounding box center [596, 440] width 150 height 55
copy div "12"
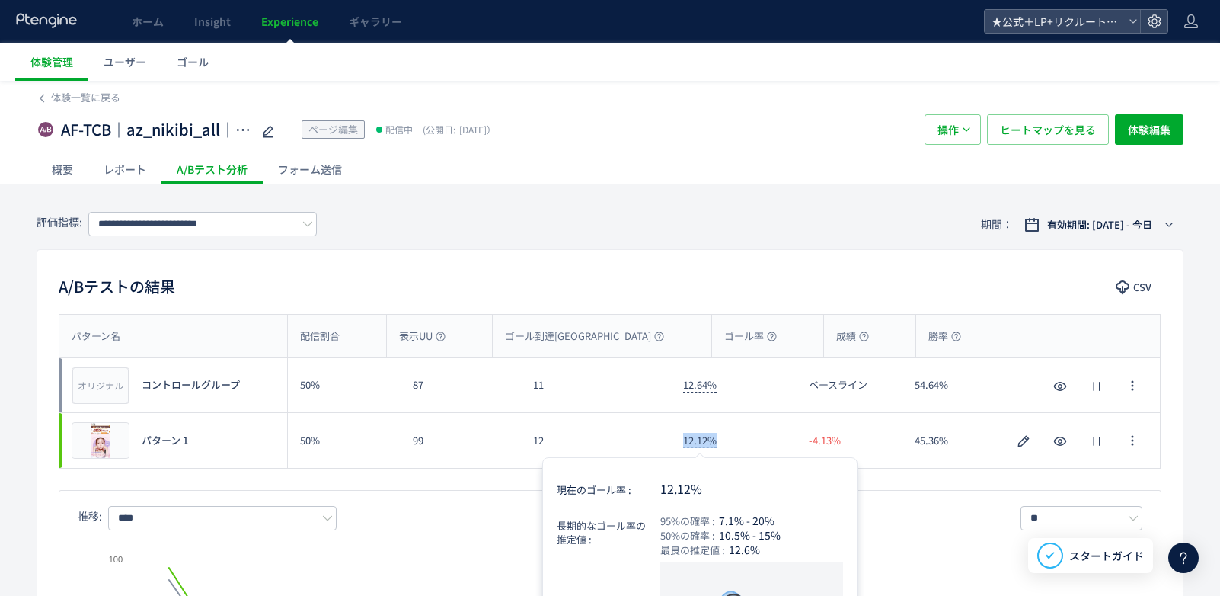
drag, startPoint x: 682, startPoint y: 440, endPoint x: 720, endPoint y: 439, distance: 37.4
click at [720, 439] on div "12.12%" at bounding box center [734, 440] width 126 height 55
copy span "12.12%"
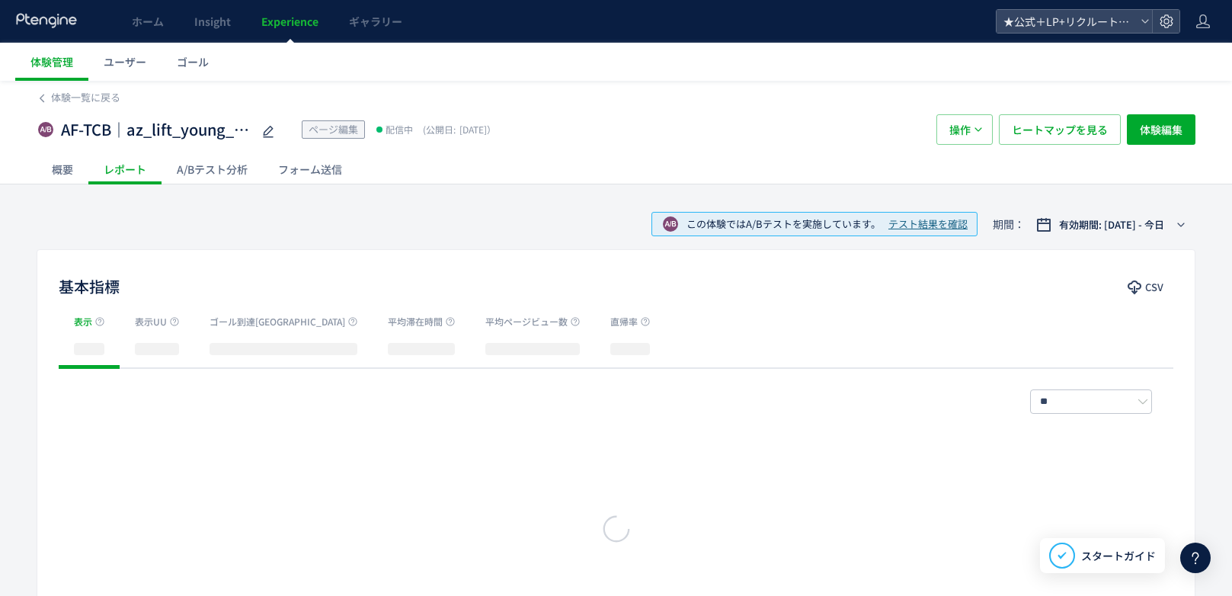
click at [209, 171] on div "A/Bテスト分析" at bounding box center [211, 169] width 101 height 30
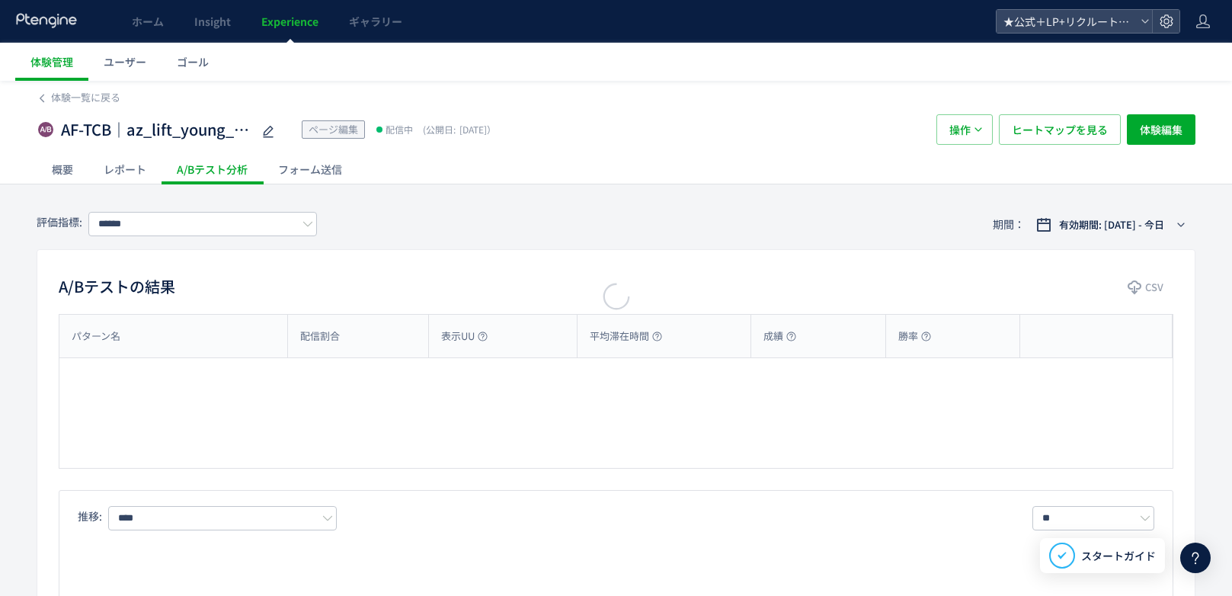
type input "**********"
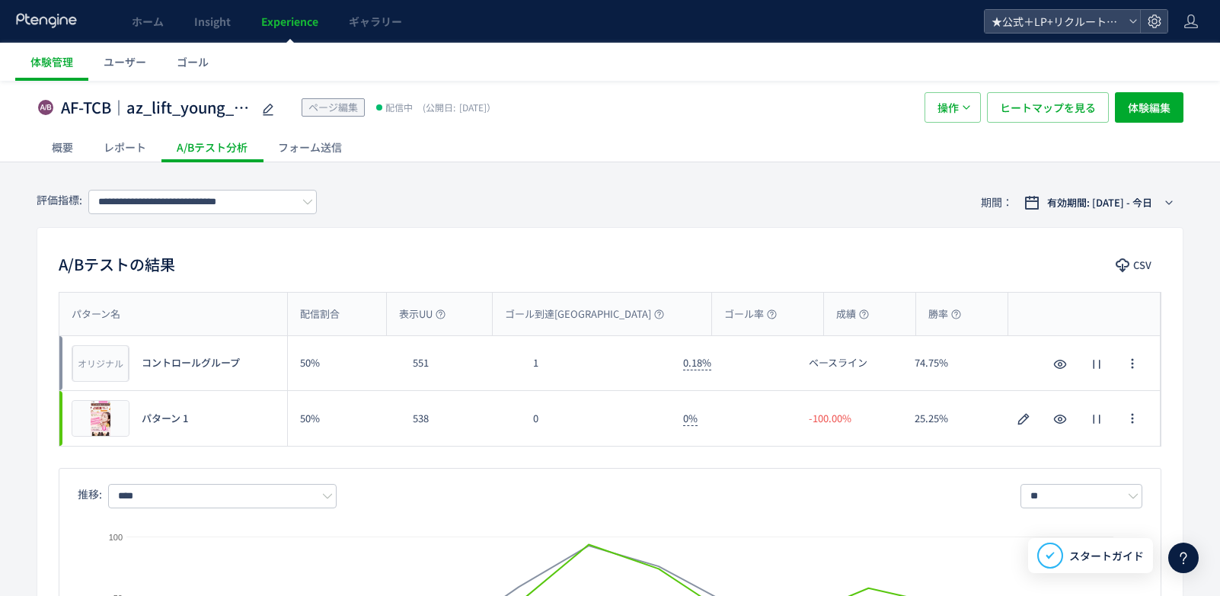
scroll to position [152, 0]
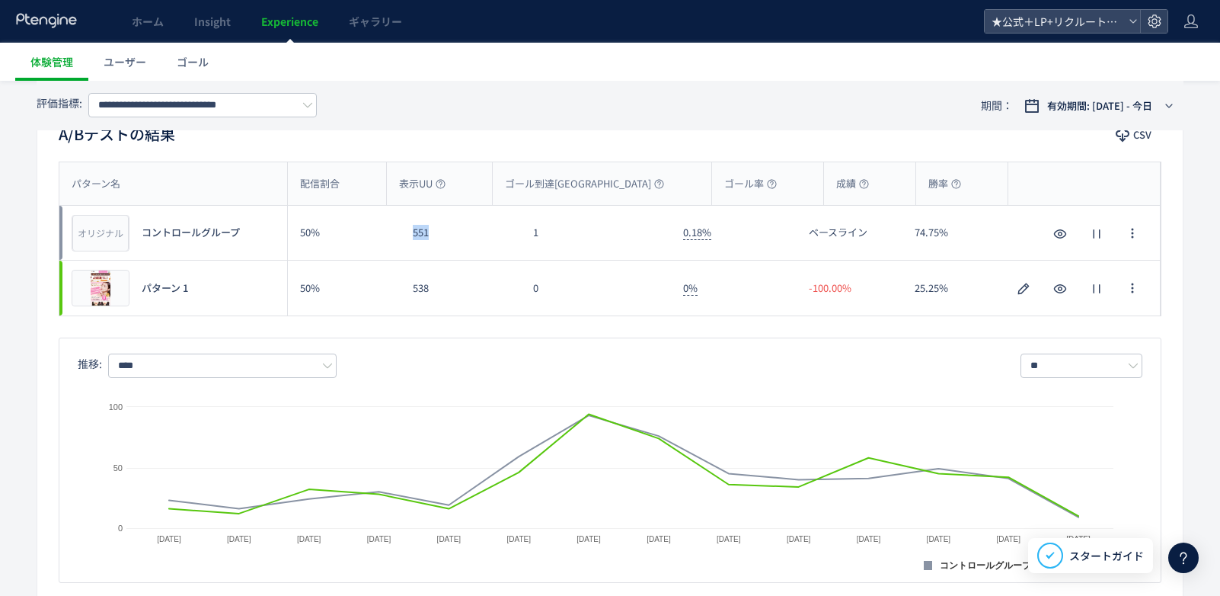
drag, startPoint x: 399, startPoint y: 232, endPoint x: 431, endPoint y: 235, distance: 32.2
click at [431, 235] on div "オリジナル プレビュー コントロールグループ 50% 551 1 0.18% ベースライン 74.75% オリジナル プレビュー コントロールグループ" at bounding box center [609, 233] width 1101 height 55
drag, startPoint x: 537, startPoint y: 235, endPoint x: 549, endPoint y: 234, distance: 12.2
click at [549, 234] on div "1" at bounding box center [596, 233] width 150 height 54
copy div "1"
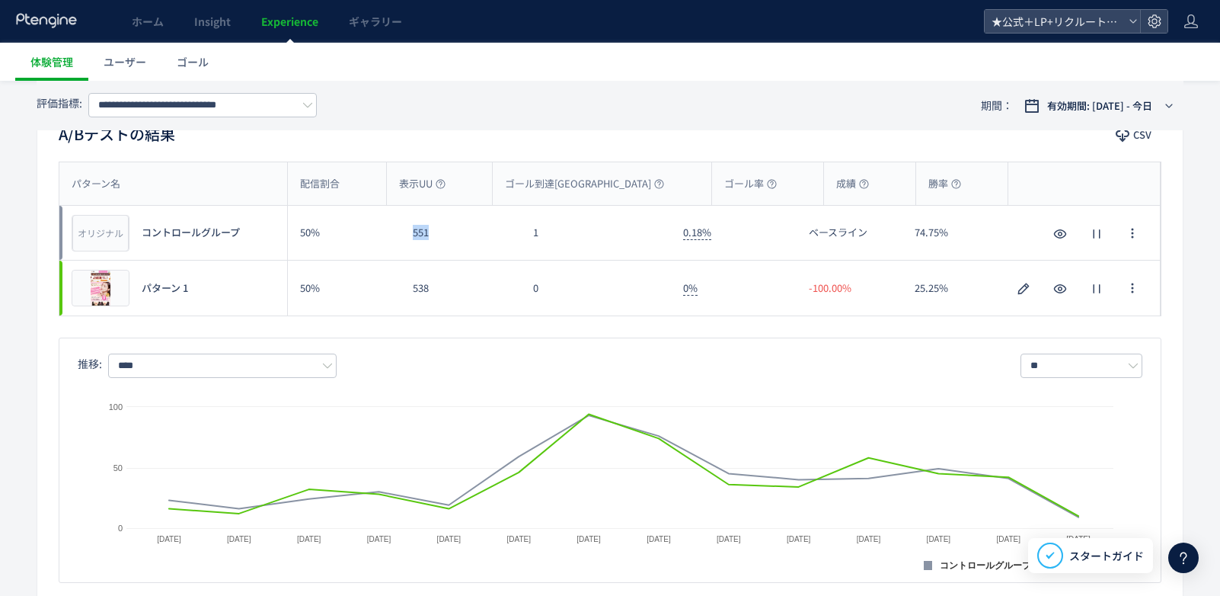
drag, startPoint x: 420, startPoint y: 230, endPoint x: 432, endPoint y: 231, distance: 12.2
click at [432, 231] on div "551" at bounding box center [461, 233] width 120 height 54
copy div "551"
drag, startPoint x: 530, startPoint y: 238, endPoint x: 540, endPoint y: 236, distance: 10.2
click at [540, 236] on div "1" at bounding box center [596, 233] width 150 height 54
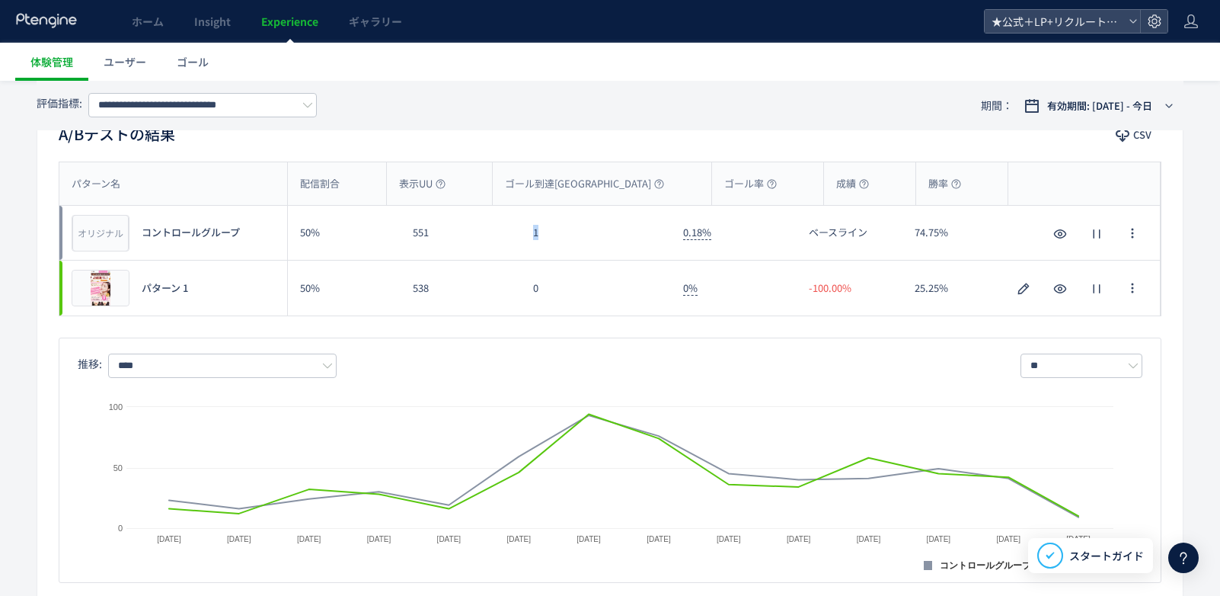
copy div "1"
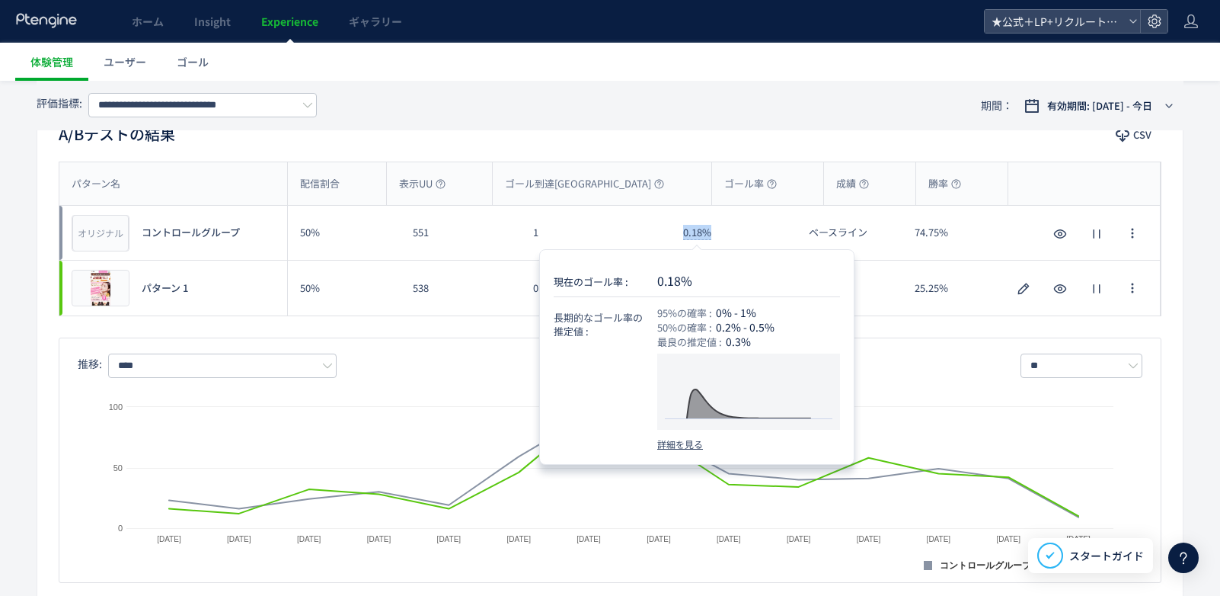
drag, startPoint x: 673, startPoint y: 233, endPoint x: 712, endPoint y: 227, distance: 39.3
click at [715, 230] on div "0.18%" at bounding box center [734, 233] width 126 height 54
copy span "0.18%"
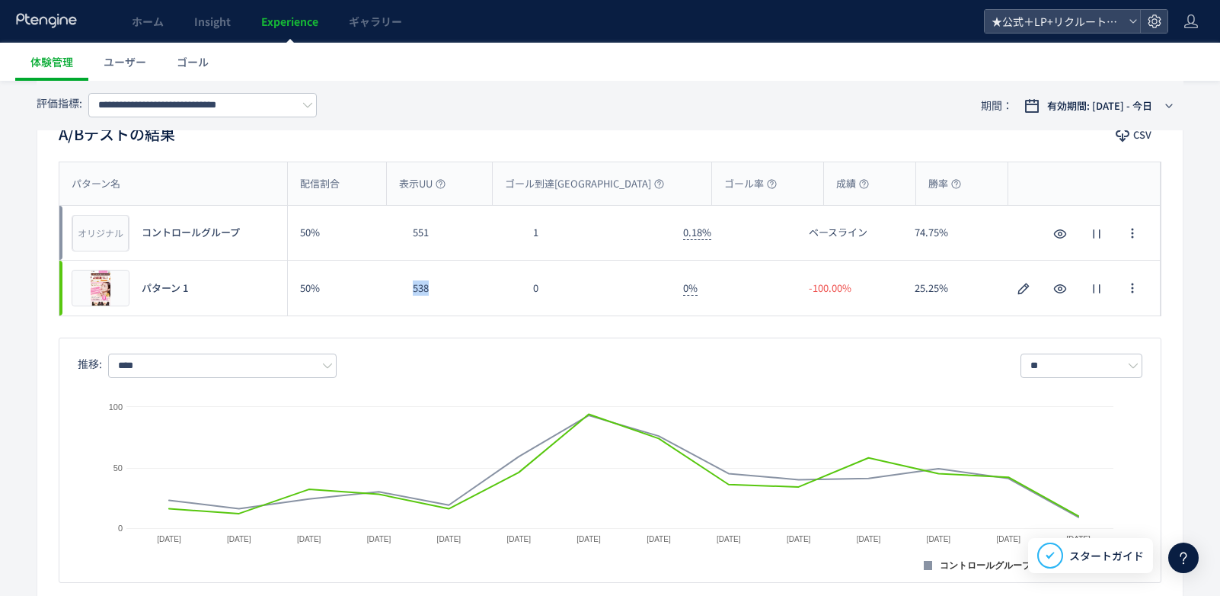
drag, startPoint x: 430, startPoint y: 283, endPoint x: 439, endPoint y: 283, distance: 8.4
click at [439, 283] on div "538" at bounding box center [461, 287] width 120 height 55
copy div "538"
drag, startPoint x: 528, startPoint y: 286, endPoint x: 546, endPoint y: 286, distance: 18.3
click at [546, 286] on div "0" at bounding box center [596, 287] width 150 height 55
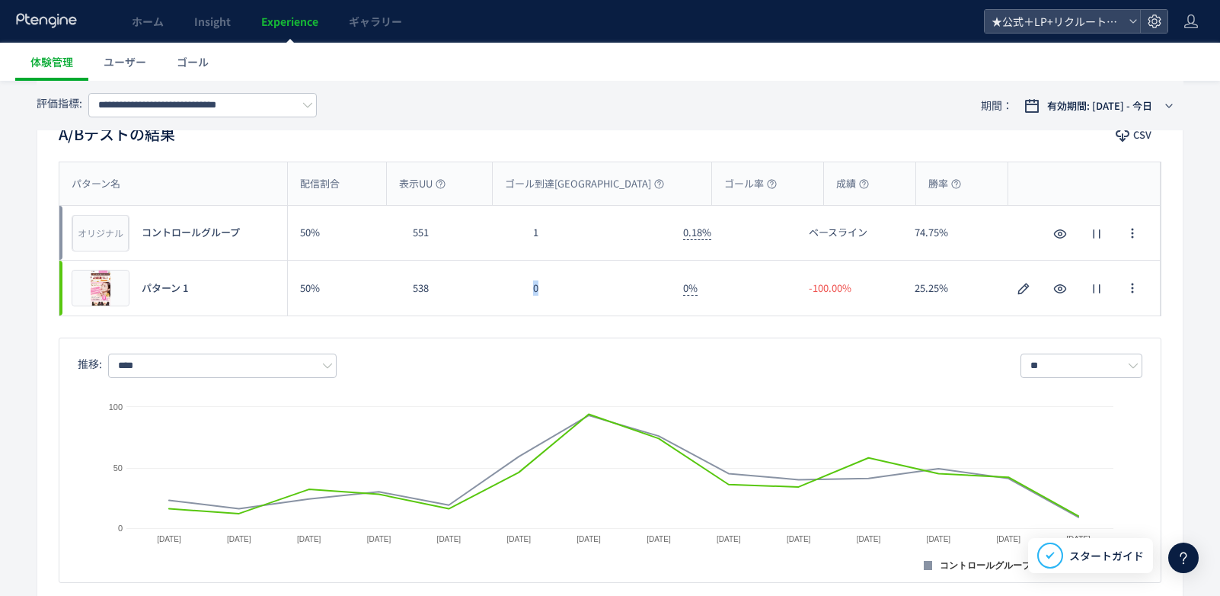
copy div "0"
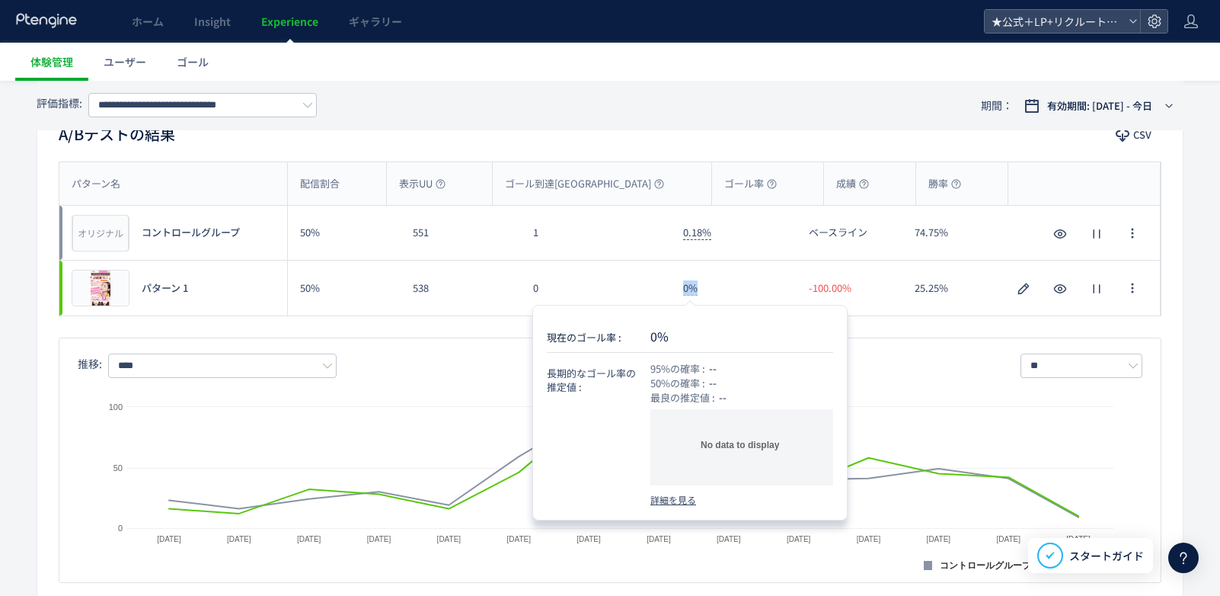
drag, startPoint x: 687, startPoint y: 292, endPoint x: 707, endPoint y: 289, distance: 19.9
click at [707, 289] on div "0%" at bounding box center [734, 287] width 126 height 55
copy span "0%"
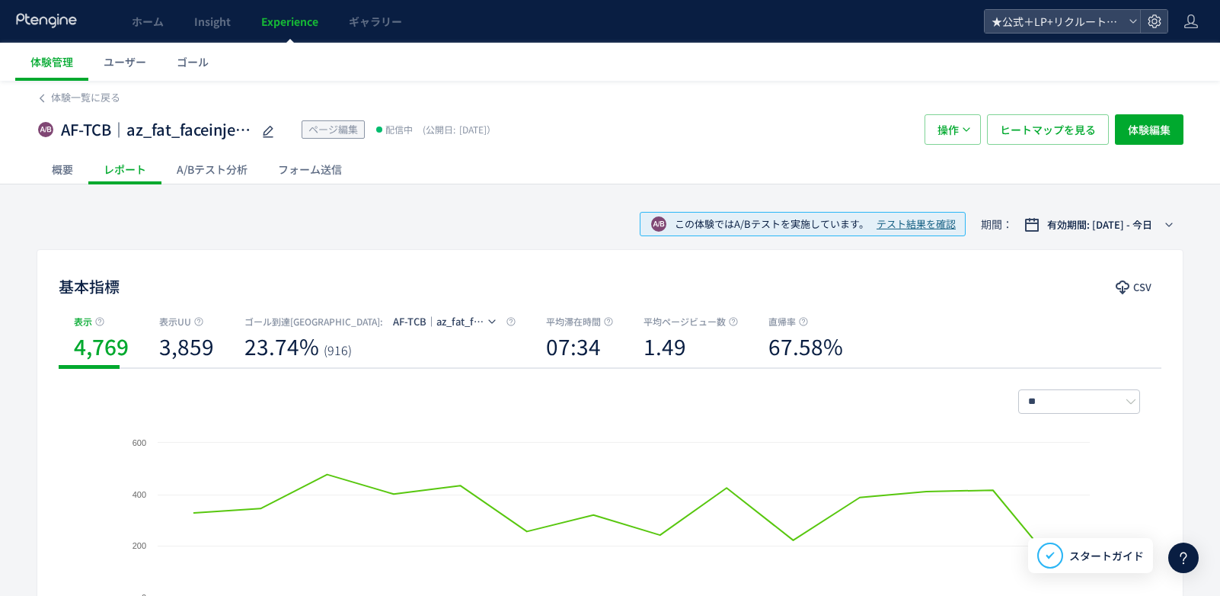
click at [222, 177] on div "A/Bテスト分析" at bounding box center [211, 169] width 101 height 30
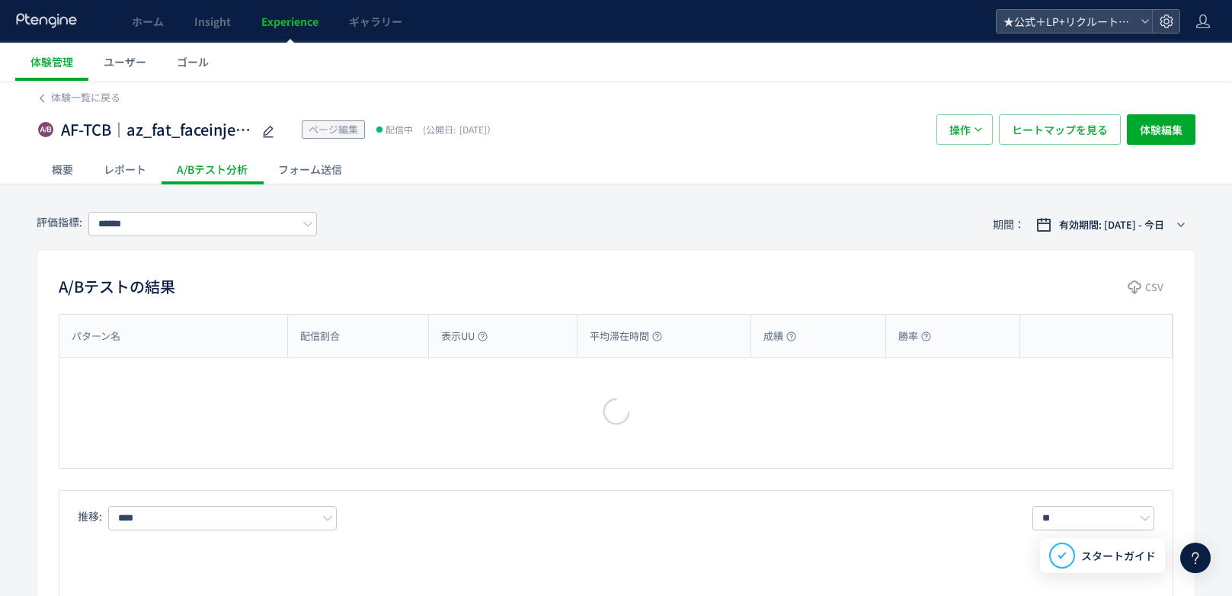
type input "**********"
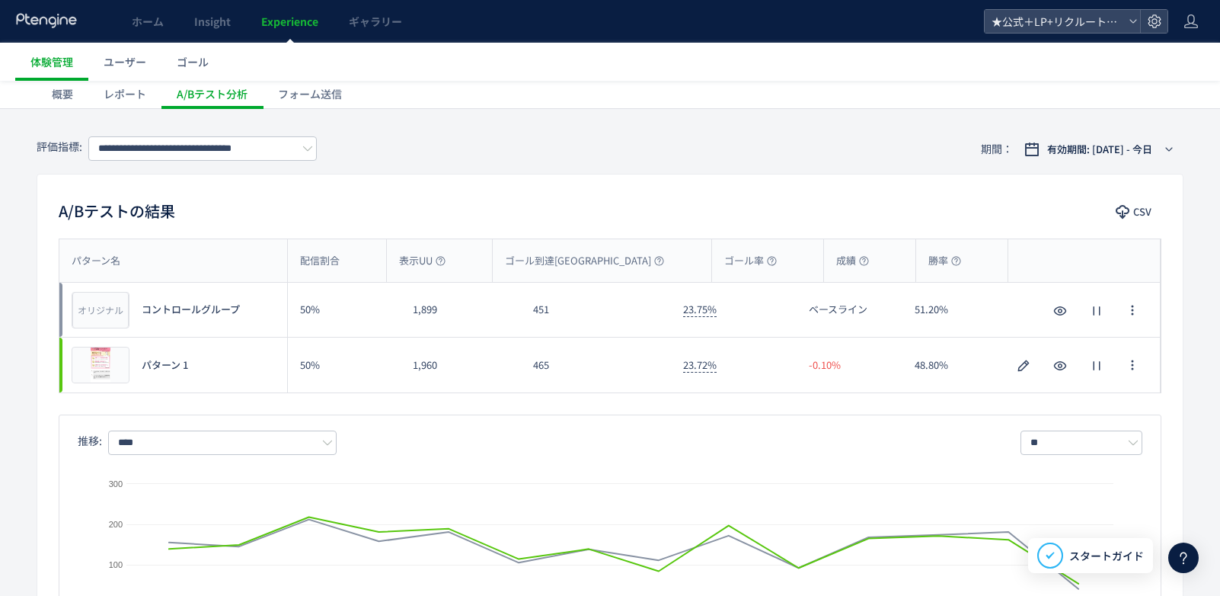
scroll to position [76, 0]
drag, startPoint x: 409, startPoint y: 308, endPoint x: 446, endPoint y: 312, distance: 37.5
click at [446, 312] on div "1,899" at bounding box center [461, 309] width 120 height 54
copy div "1,899"
drag, startPoint x: 528, startPoint y: 308, endPoint x: 558, endPoint y: 305, distance: 30.7
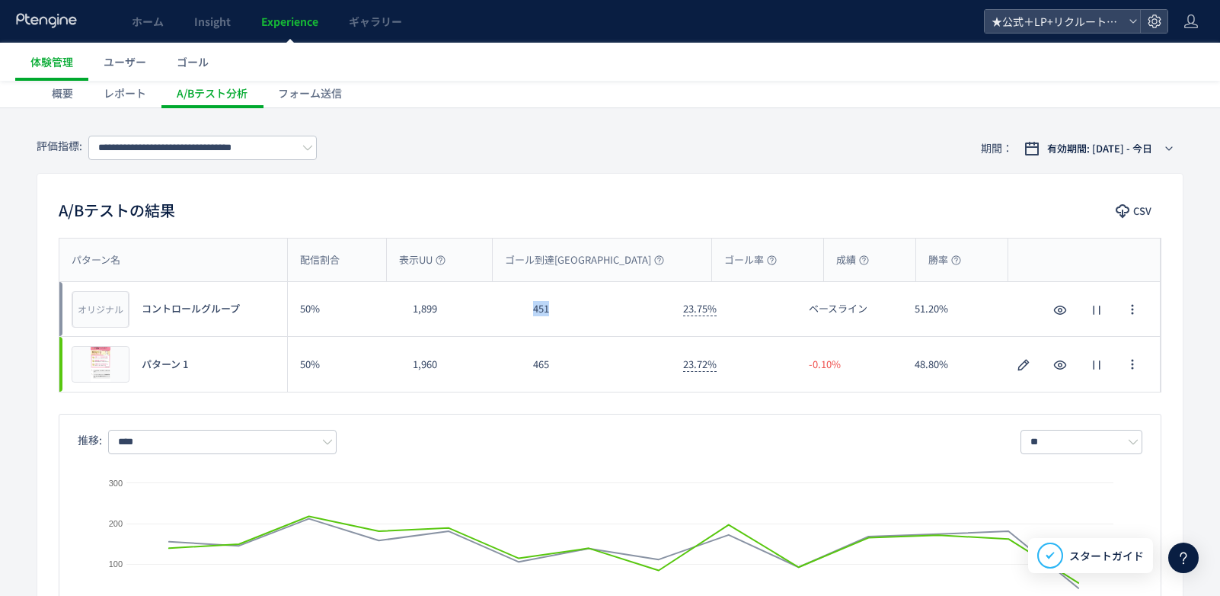
click at [558, 305] on div "451" at bounding box center [596, 309] width 150 height 54
copy div "451"
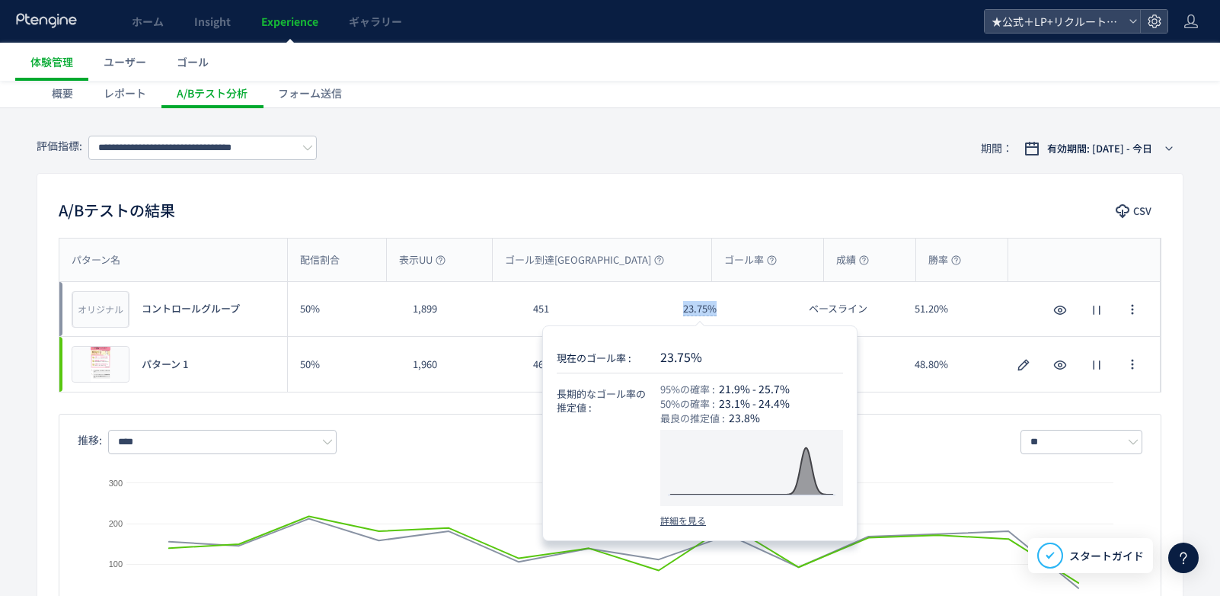
drag, startPoint x: 682, startPoint y: 312, endPoint x: 719, endPoint y: 309, distance: 37.4
click at [719, 309] on div "23.75%" at bounding box center [734, 309] width 126 height 54
copy span "23.75%"
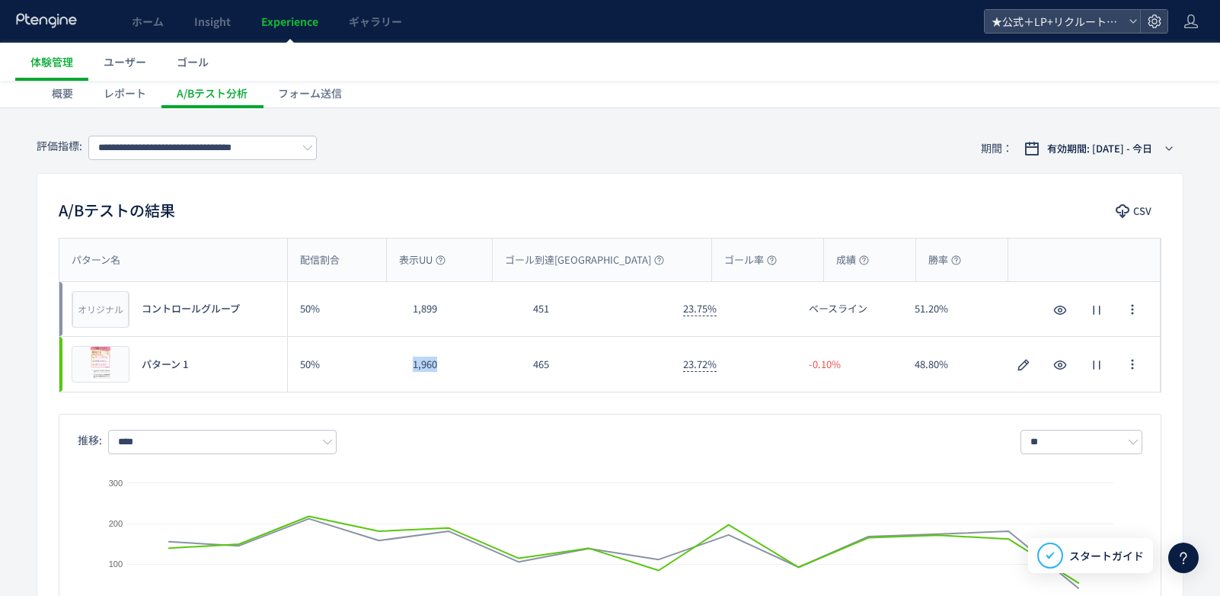
drag, startPoint x: 412, startPoint y: 366, endPoint x: 443, endPoint y: 363, distance: 31.3
click at [443, 363] on div "1,960" at bounding box center [461, 364] width 120 height 55
copy div "1,960"
click at [545, 366] on div "465" at bounding box center [596, 364] width 150 height 55
drag, startPoint x: 558, startPoint y: 366, endPoint x: 522, endPoint y: 361, distance: 36.1
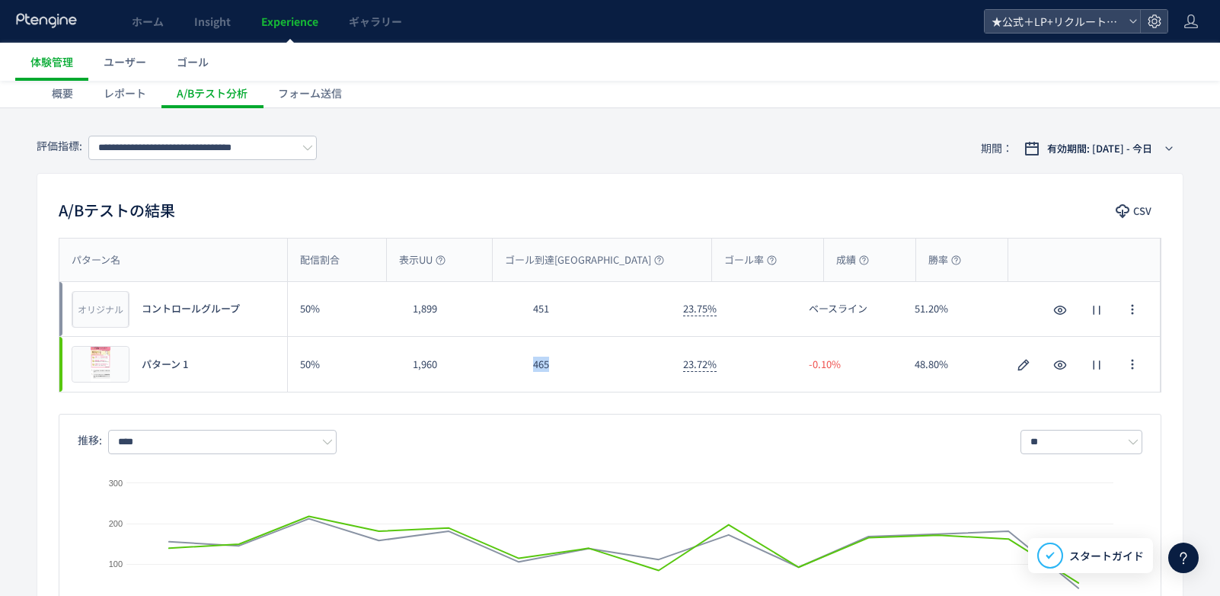
click at [522, 361] on div "465" at bounding box center [596, 364] width 150 height 55
copy div "465"
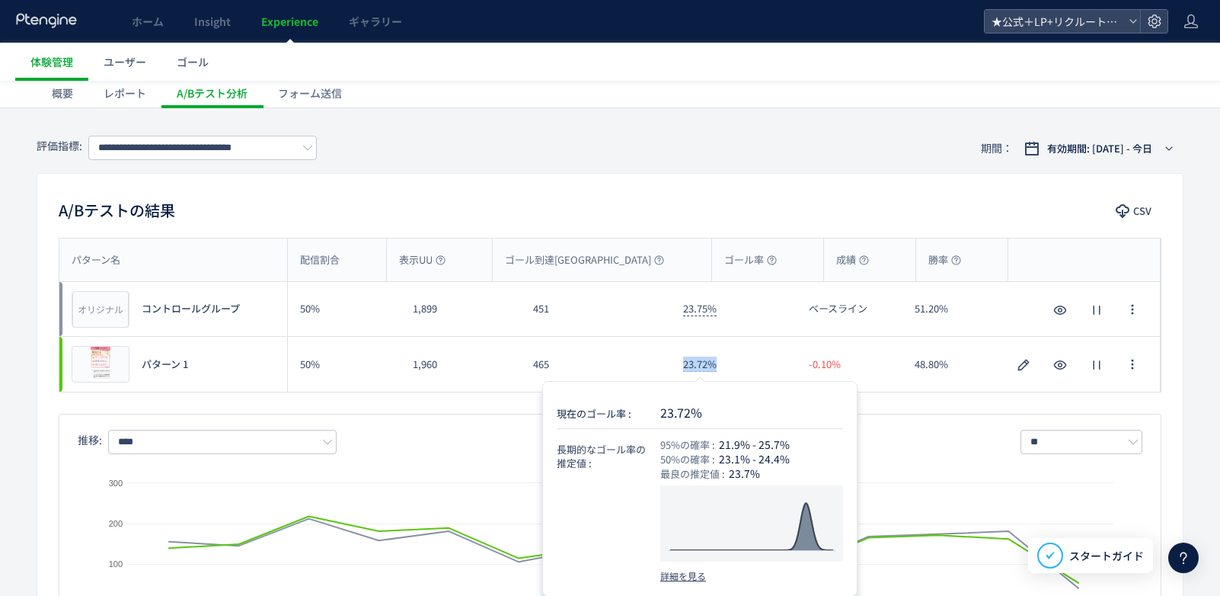
drag, startPoint x: 682, startPoint y: 361, endPoint x: 716, endPoint y: 363, distance: 33.6
click at [716, 363] on div "23.72%" at bounding box center [734, 364] width 126 height 55
copy span "23.72%"
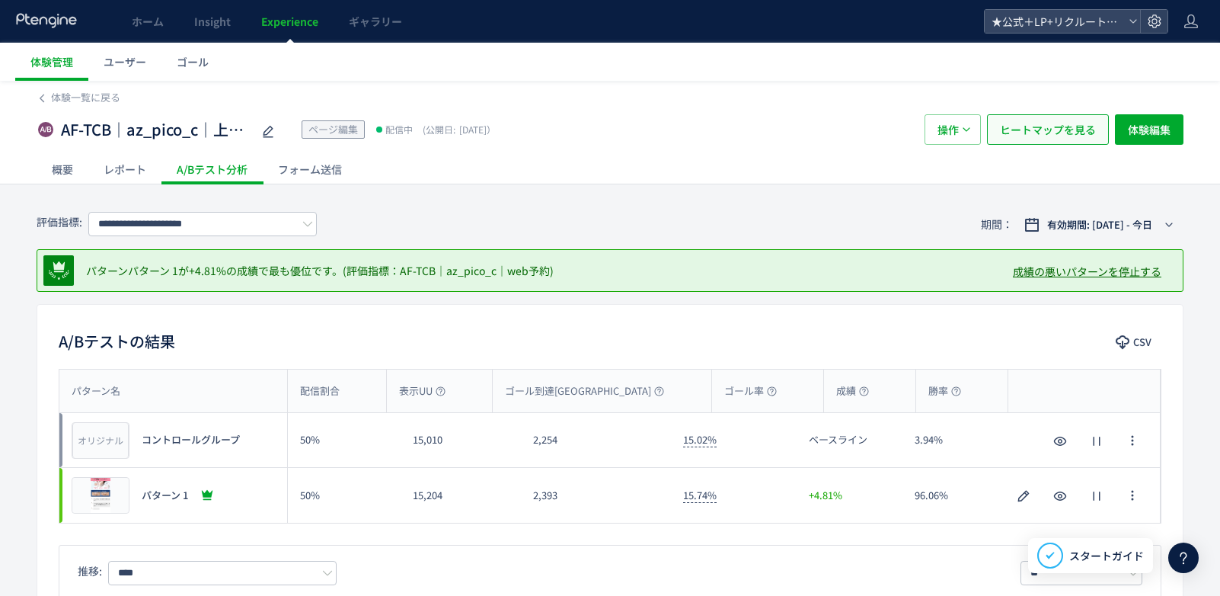
click at [1022, 129] on span "ヒートマップを見る" at bounding box center [1048, 129] width 96 height 30
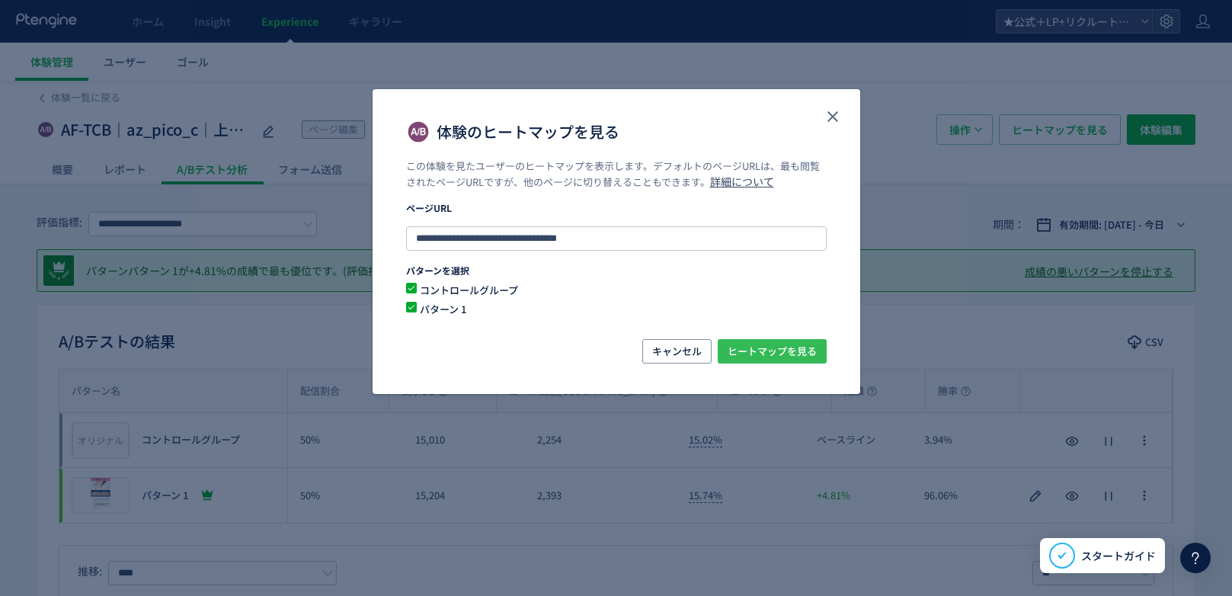
click at [745, 347] on span "ヒートマップを見る" at bounding box center [771, 351] width 89 height 24
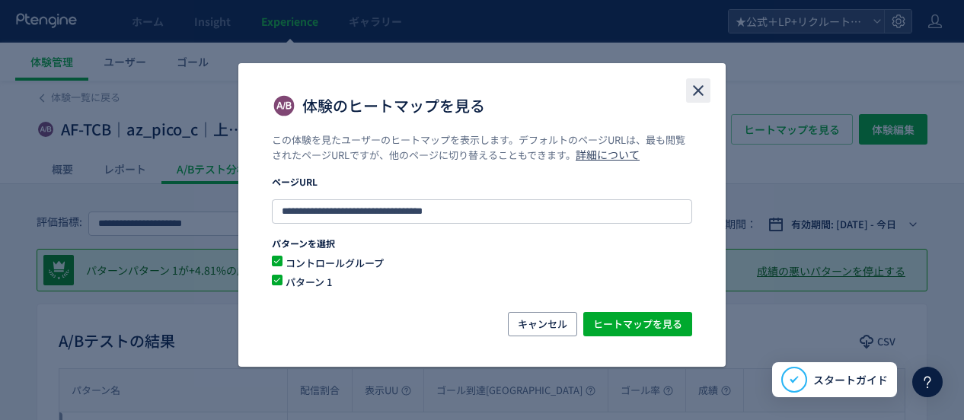
click at [699, 88] on icon "close" at bounding box center [698, 90] width 18 height 18
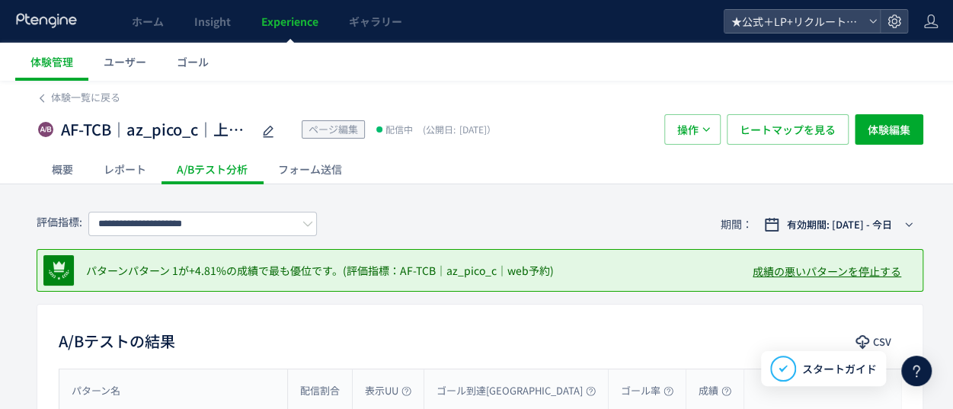
scroll to position [228, 0]
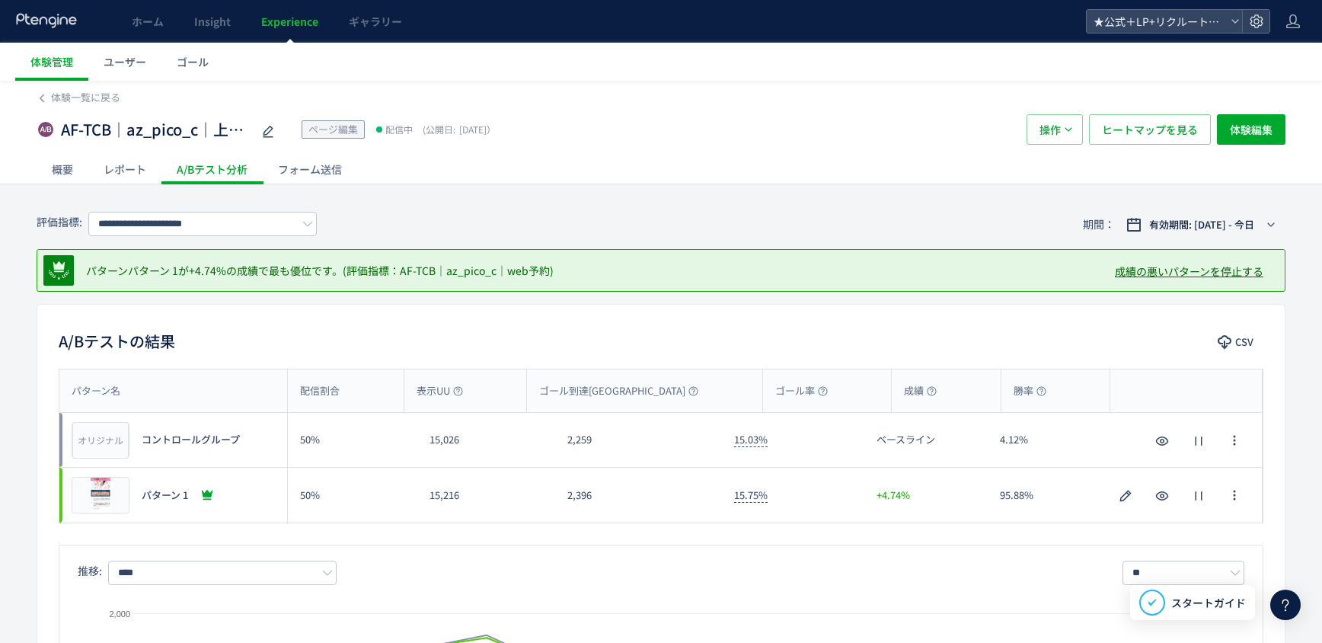
click at [61, 168] on div "概要" at bounding box center [63, 169] width 52 height 30
